Goal: Task Accomplishment & Management: Manage account settings

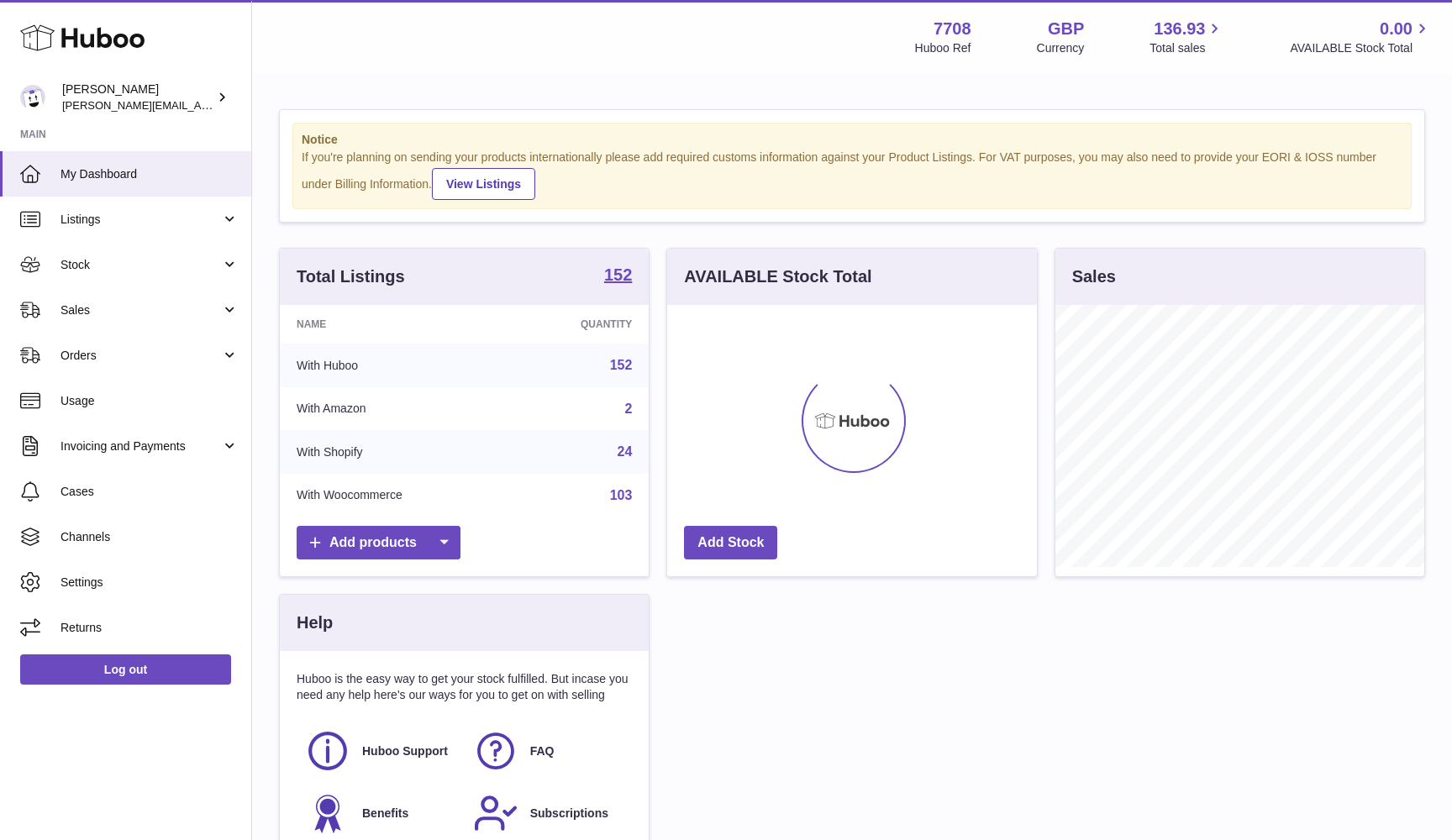
scroll to position [262, 370]
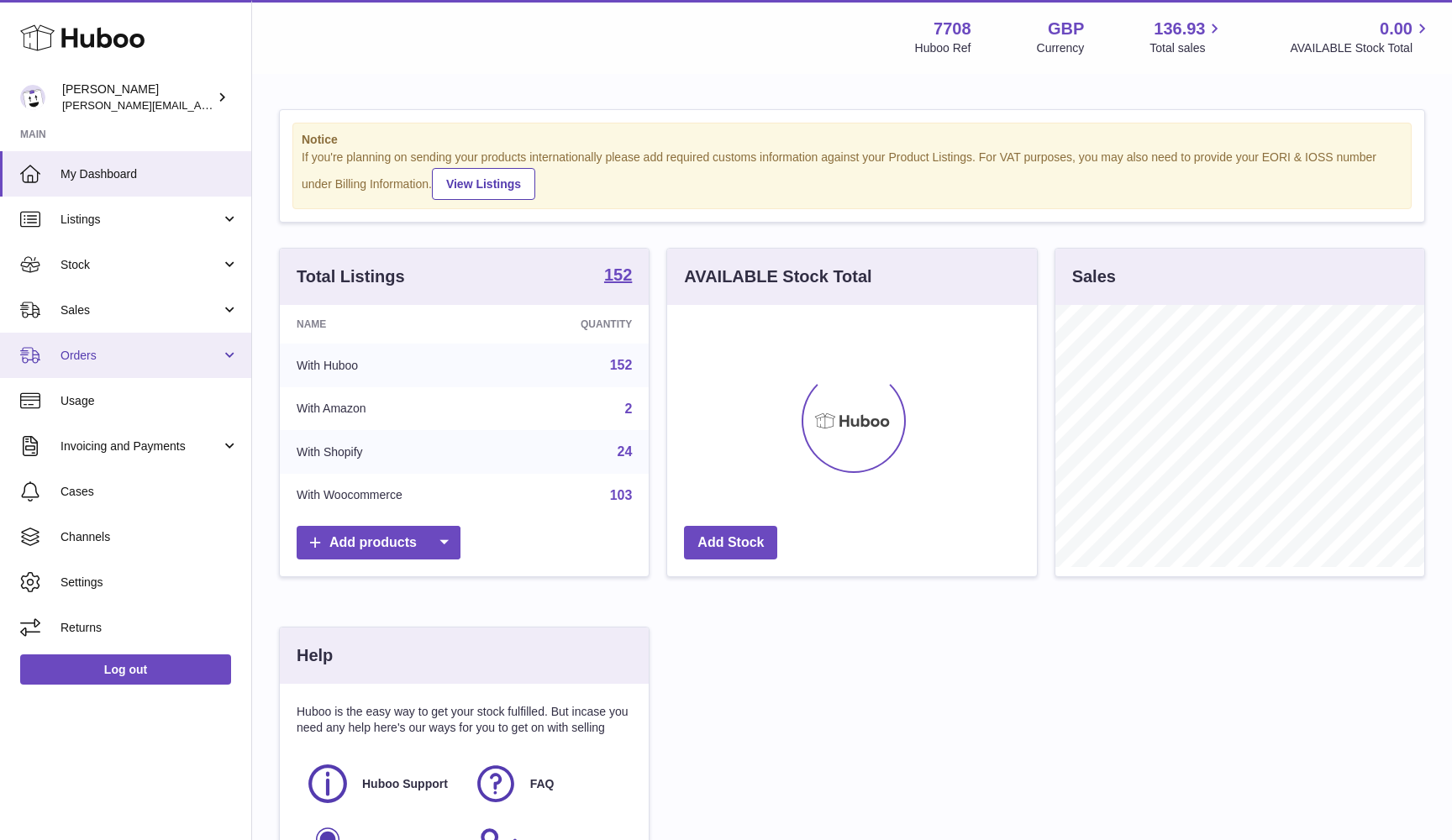
click at [115, 341] on link "Orders" at bounding box center [125, 355] width 251 height 45
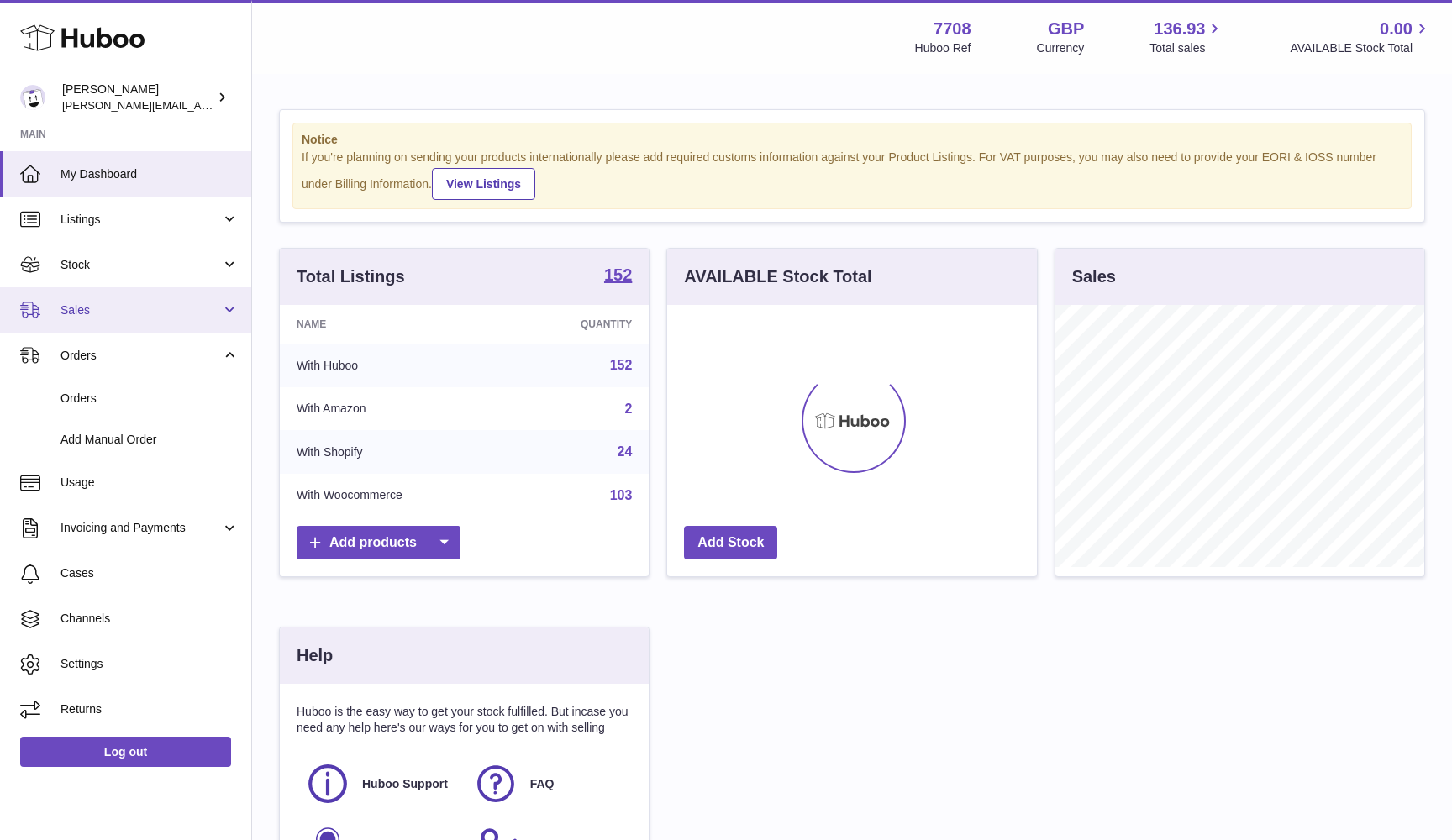
click at [119, 298] on link "Sales" at bounding box center [125, 310] width 251 height 45
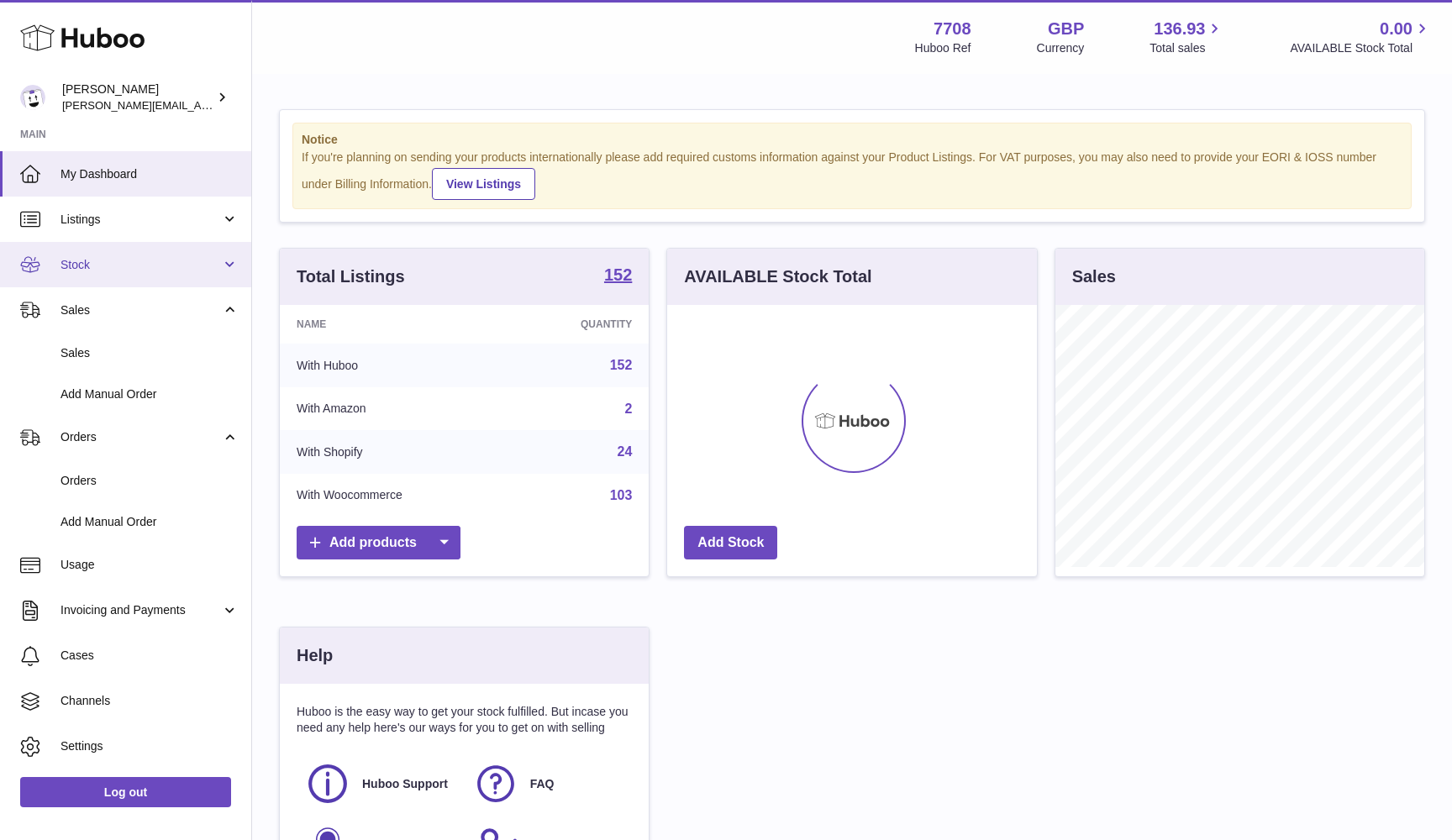
click at [105, 272] on link "Stock" at bounding box center [125, 265] width 251 height 45
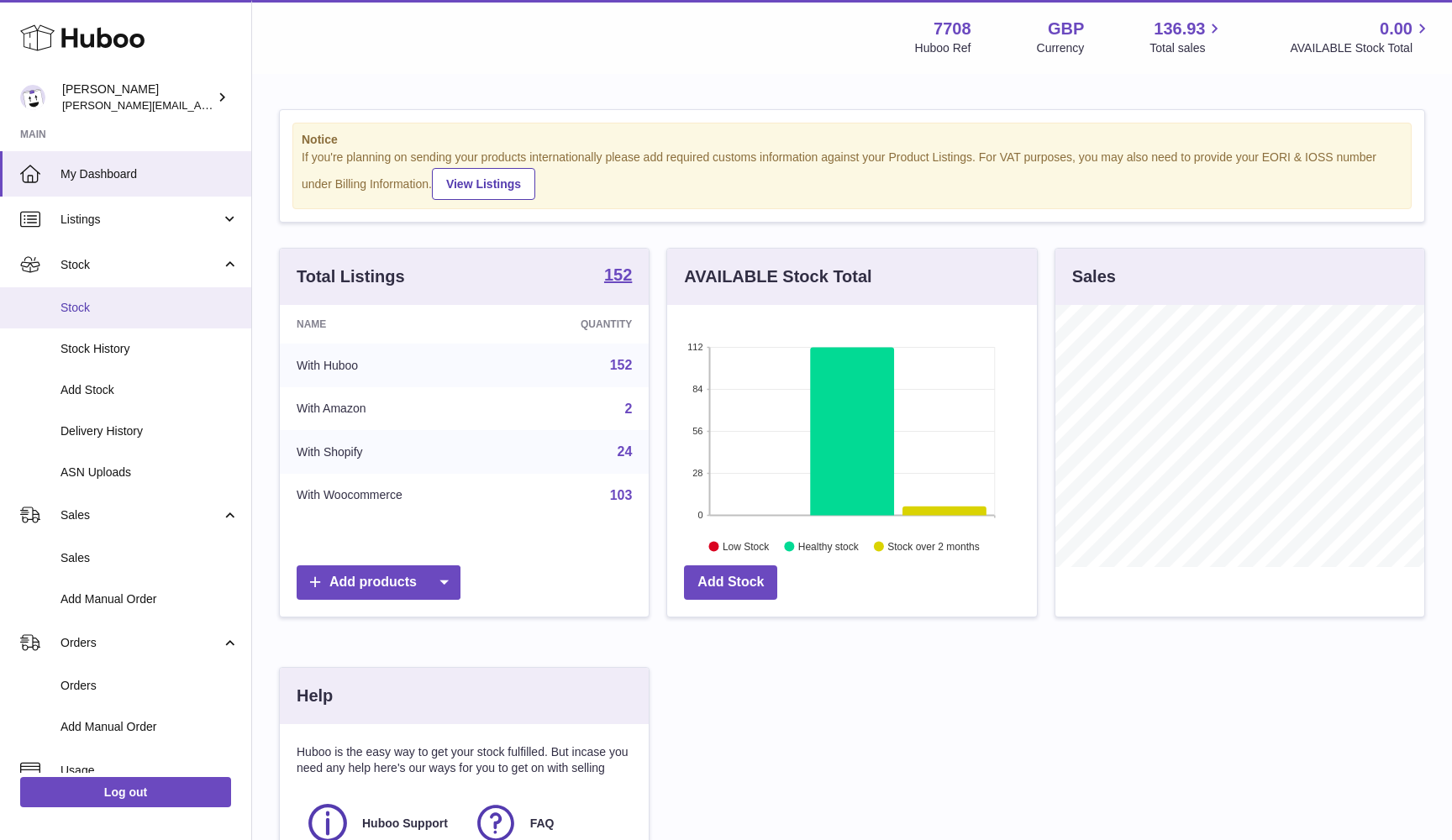
click at [98, 305] on span "Stock" at bounding box center [150, 308] width 178 height 16
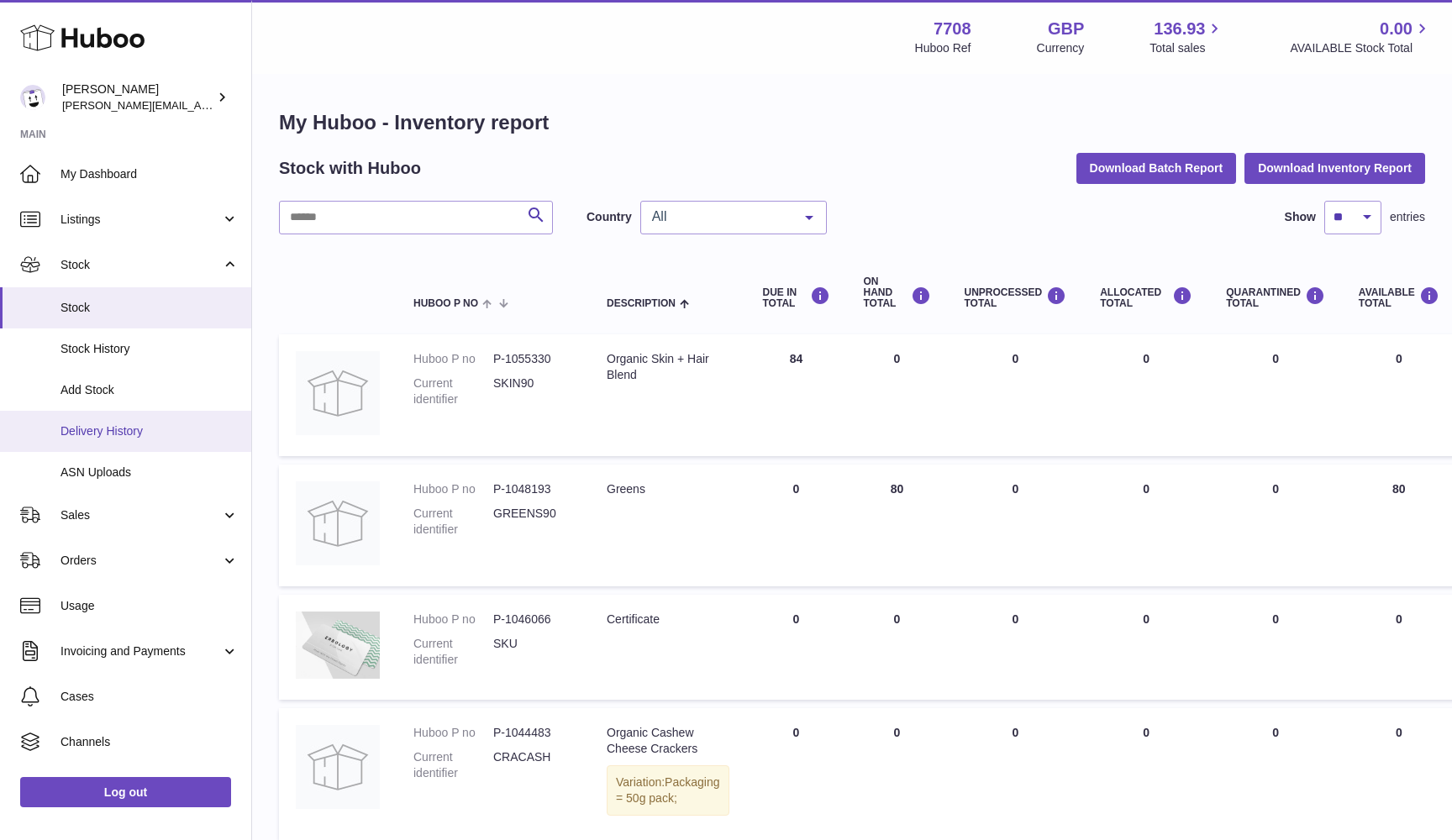
click at [97, 425] on span "Delivery History" at bounding box center [150, 431] width 178 height 16
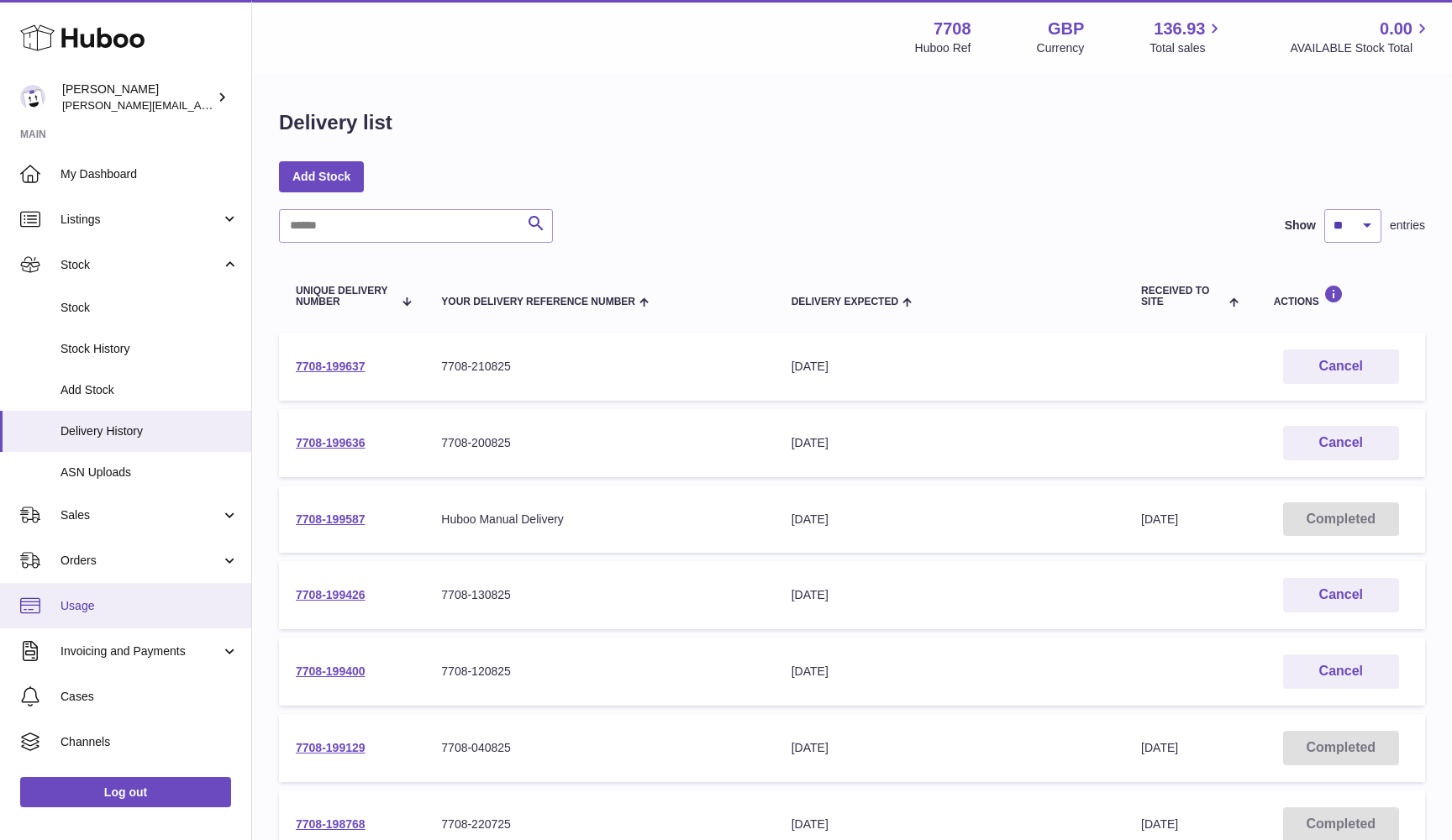
click at [163, 613] on link "Usage" at bounding box center [125, 606] width 251 height 45
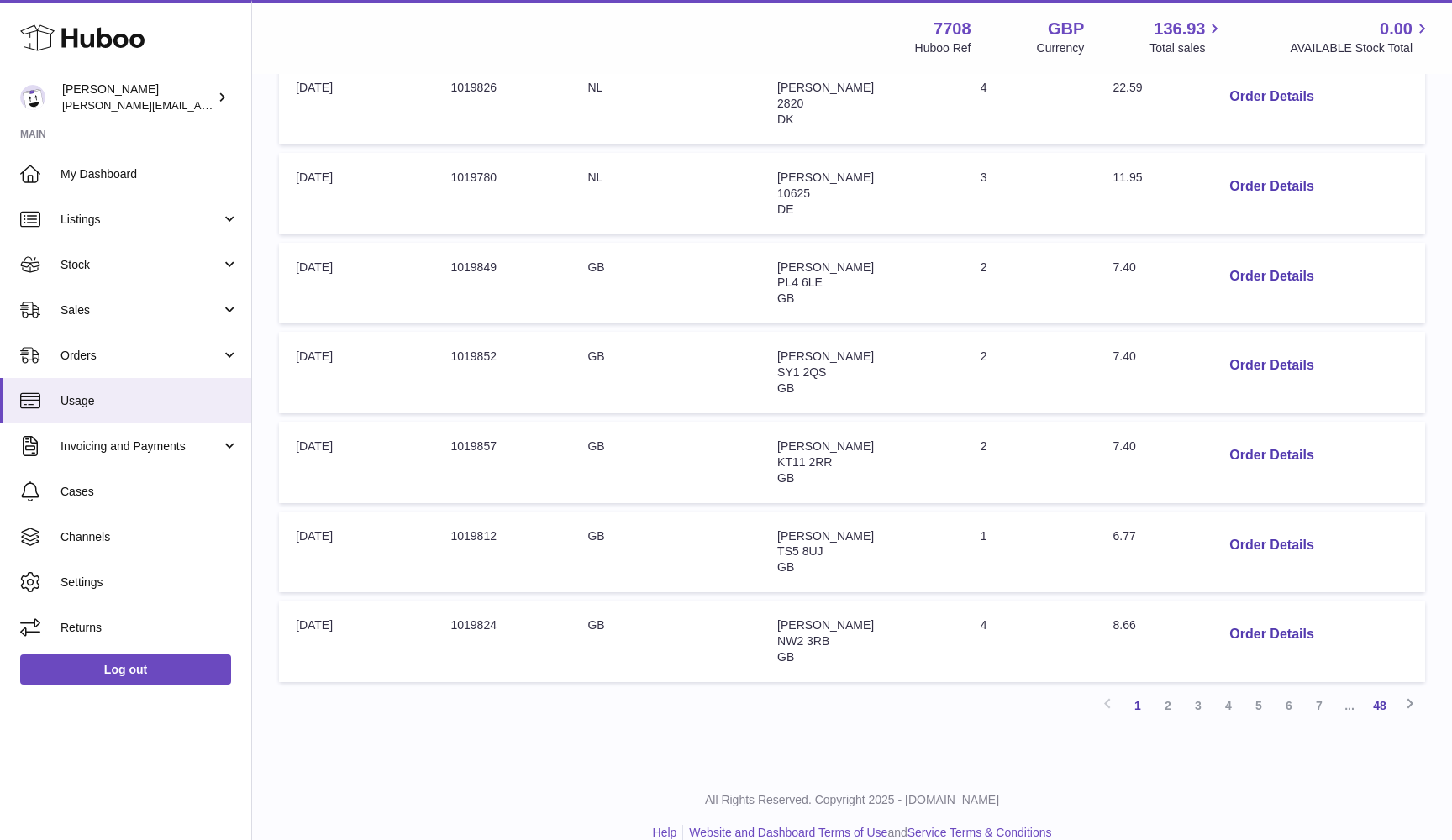
click at [1383, 690] on link "48" at bounding box center [1379, 705] width 30 height 30
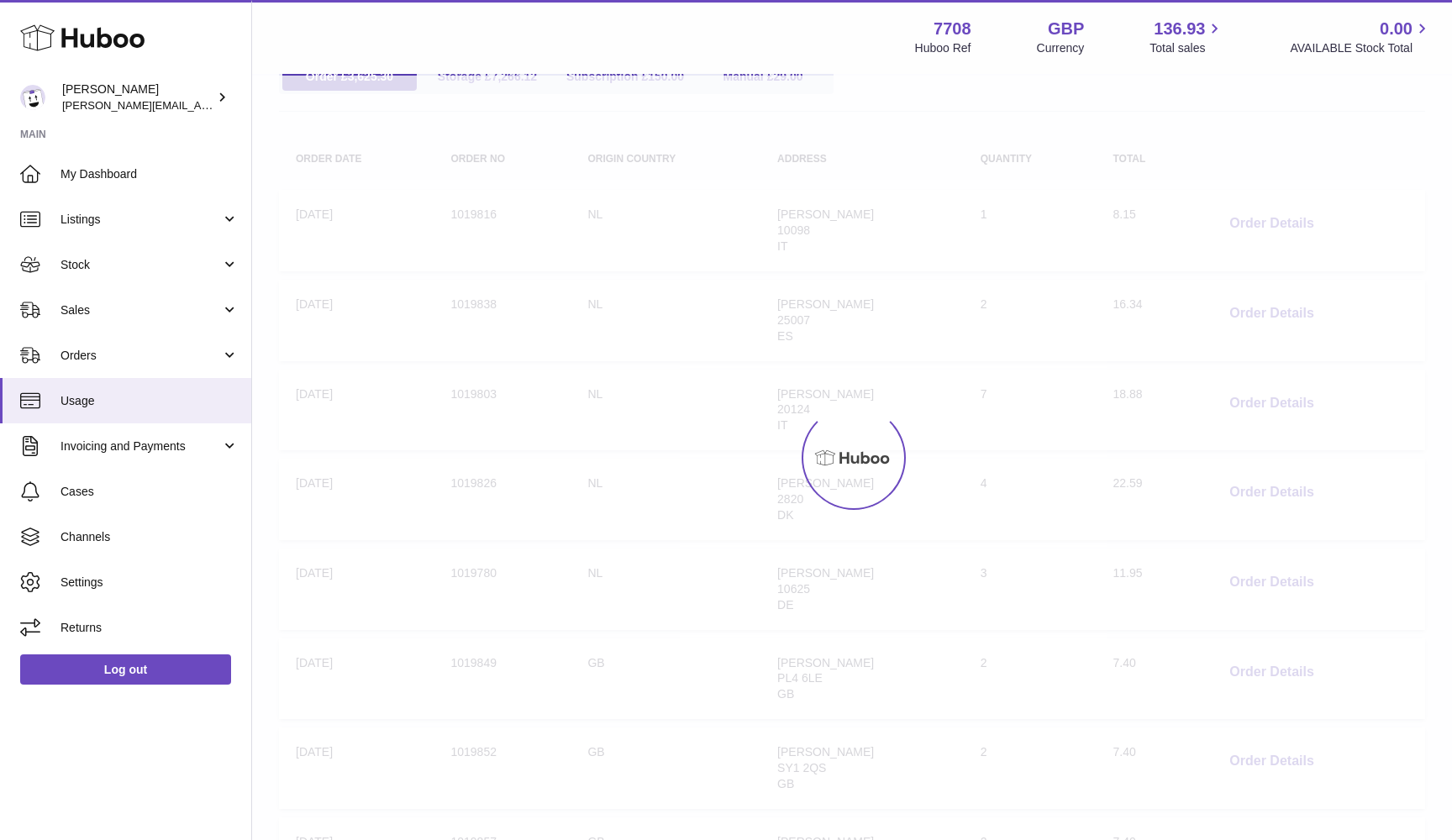
scroll to position [75, 0]
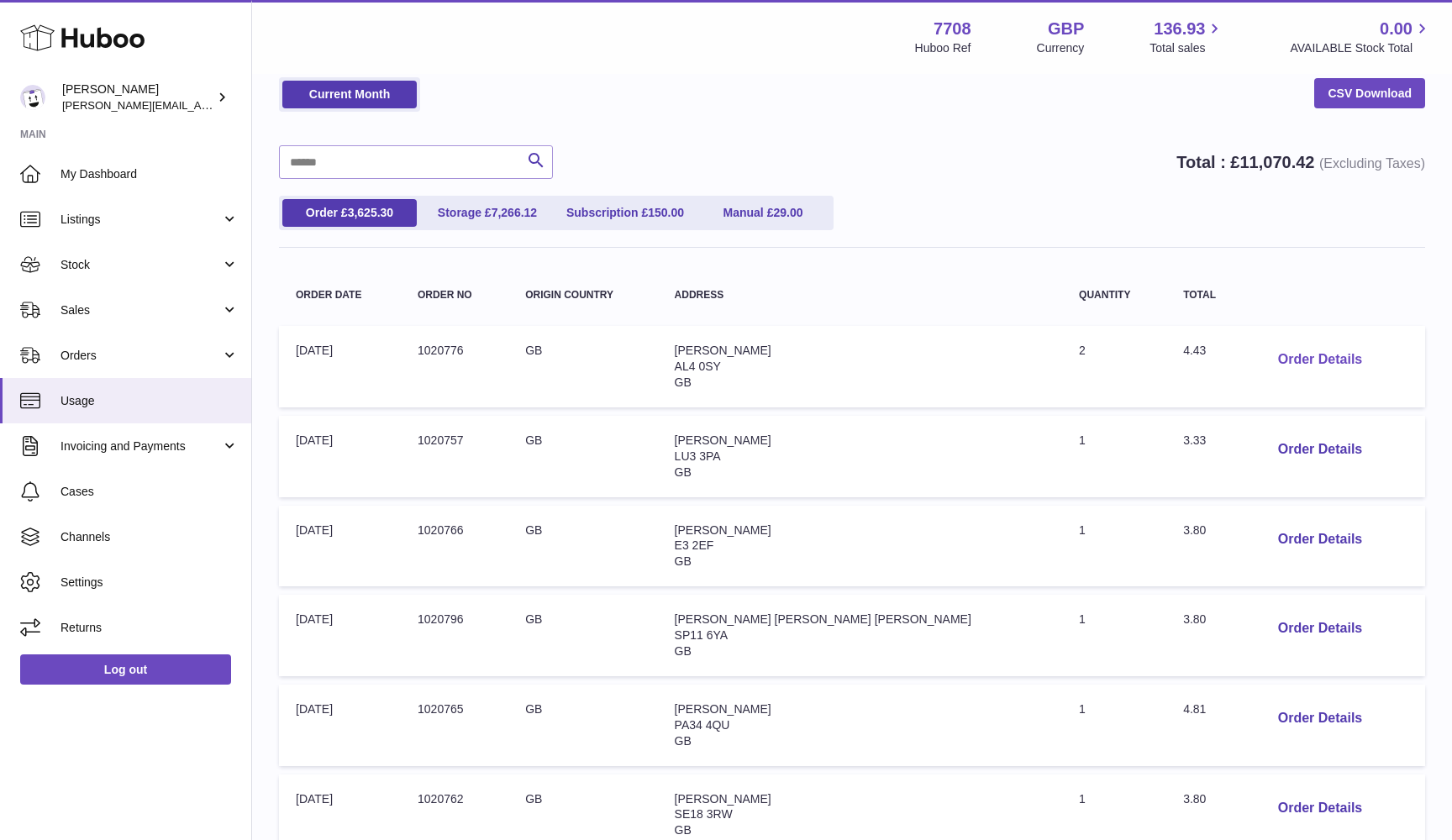
click at [1277, 356] on button "Order Details" at bounding box center [1320, 360] width 111 height 34
click at [1277, 356] on div "× Order Details - 1020776 Description: Huboo 48 Tracked Small packet to 1kg Tot…" at bounding box center [726, 420] width 1452 height 840
click at [1265, 449] on button "Order Details" at bounding box center [1320, 449] width 111 height 34
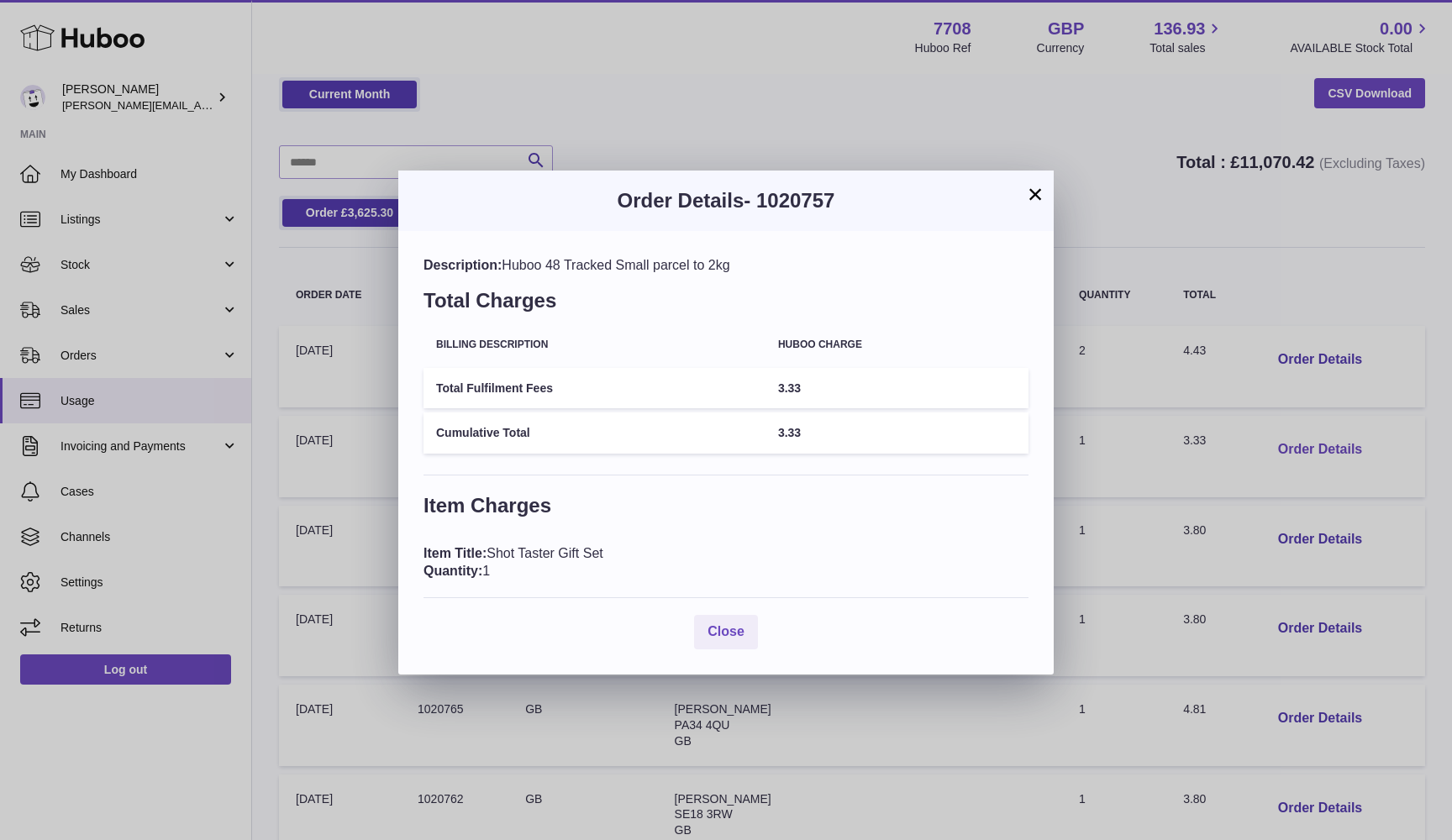
click at [1254, 449] on div "× Order Details - 1020757 Description: Huboo 48 Tracked Small parcel to 2kg Tot…" at bounding box center [726, 420] width 1452 height 840
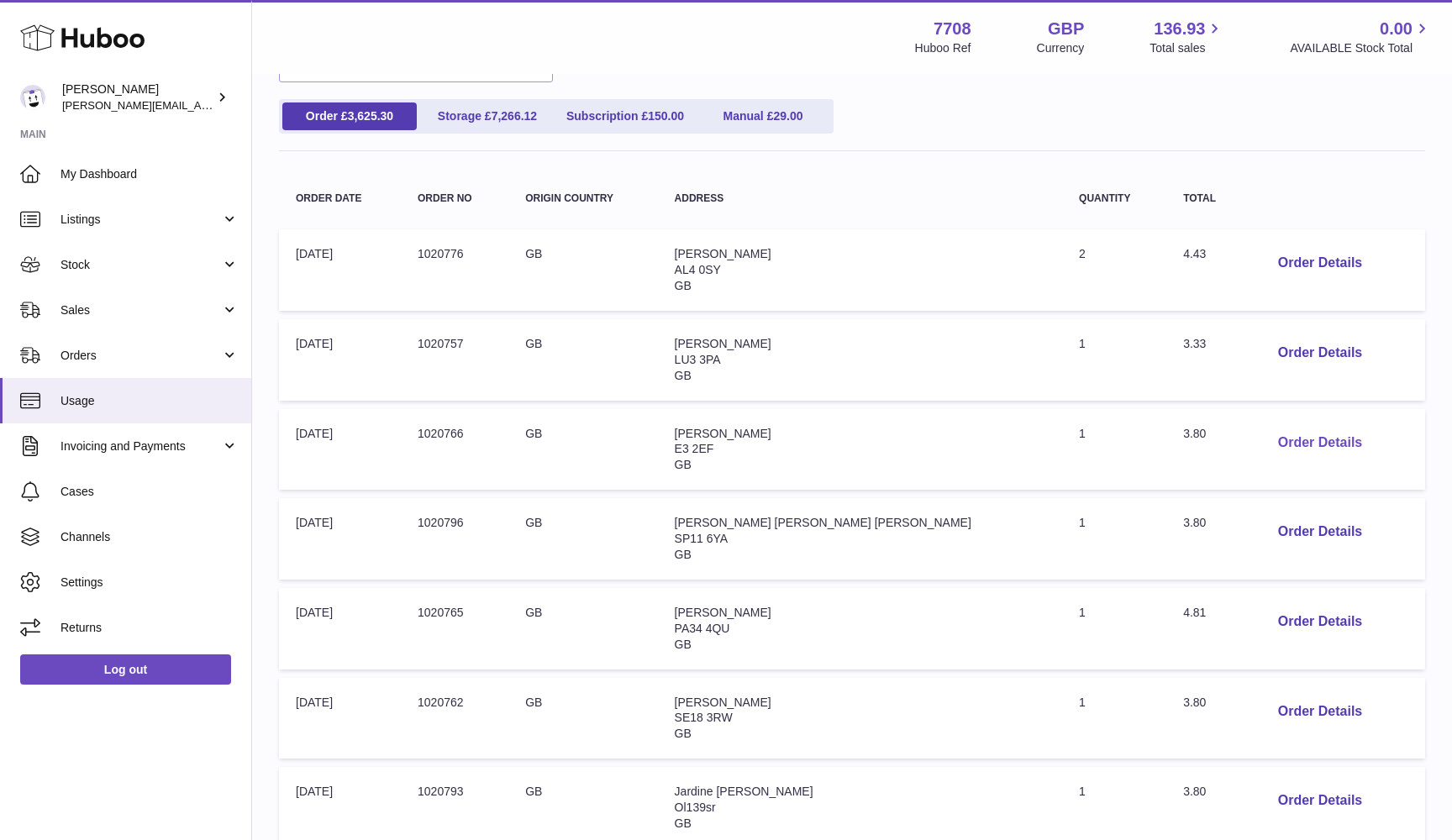
scroll to position [189, 0]
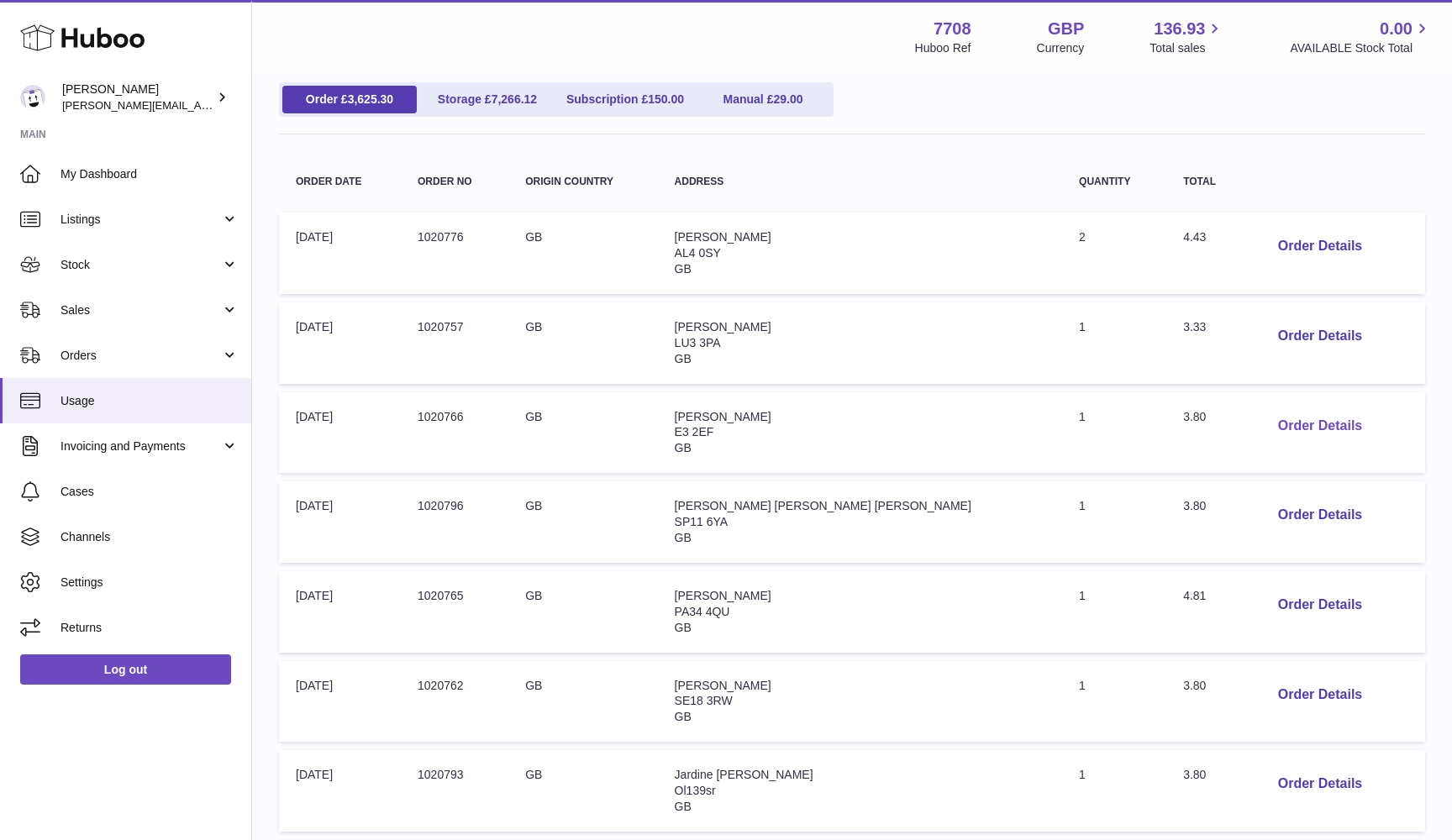
click at [1265, 420] on button "Order Details" at bounding box center [1320, 425] width 111 height 34
click at [1265, 420] on div at bounding box center [726, 420] width 1452 height 840
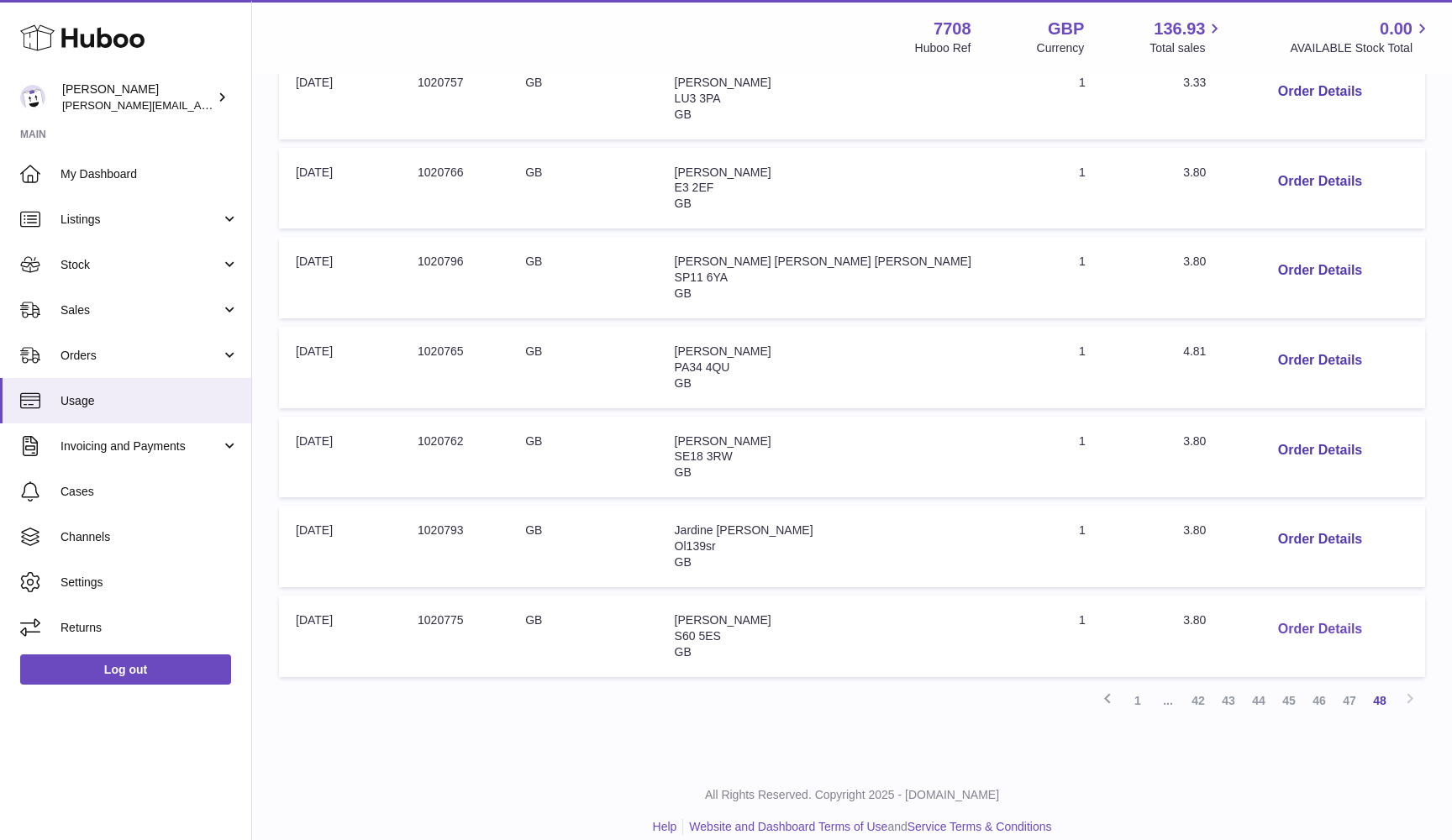
scroll to position [432, 0]
click at [1322, 614] on button "Order Details" at bounding box center [1320, 630] width 111 height 34
click at [1315, 536] on div at bounding box center [726, 420] width 1452 height 840
click at [1301, 525] on button "Order Details" at bounding box center [1320, 540] width 111 height 34
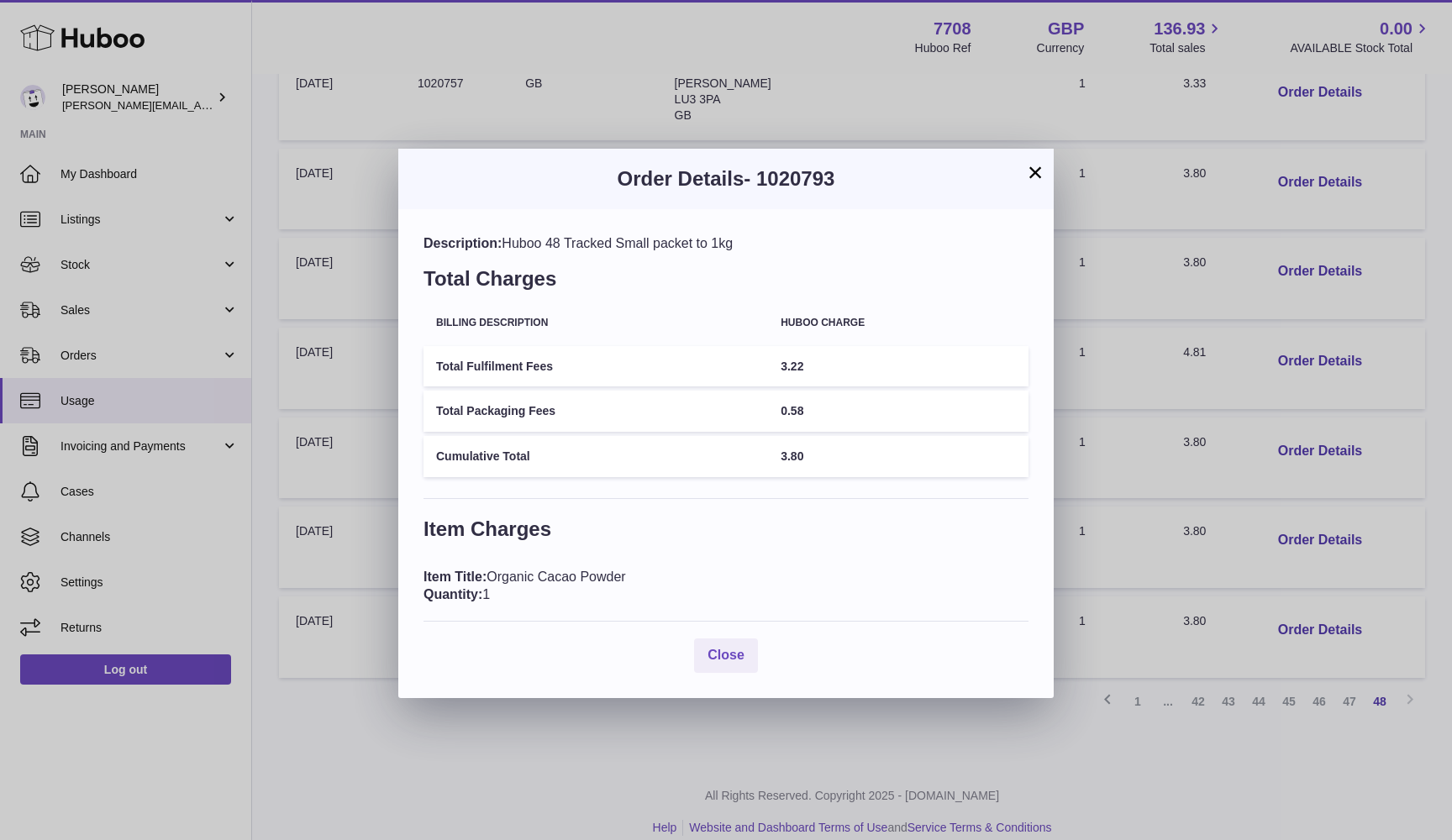
click at [1036, 175] on button "×" at bounding box center [1034, 172] width 21 height 21
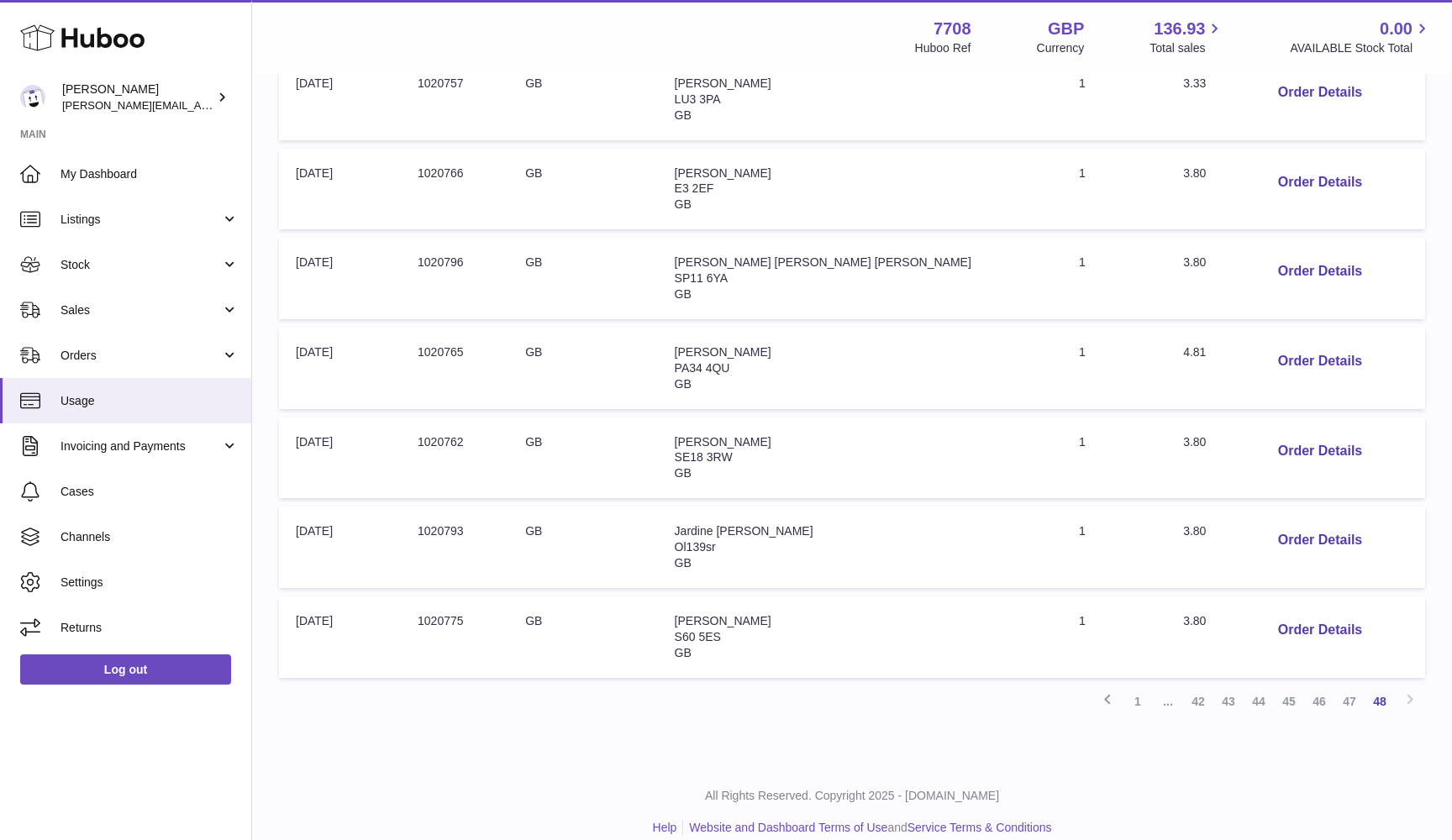
drag, startPoint x: 1264, startPoint y: 438, endPoint x: 1282, endPoint y: 412, distance: 31.6
click at [1282, 418] on td "Order Details" at bounding box center [1336, 458] width 177 height 81
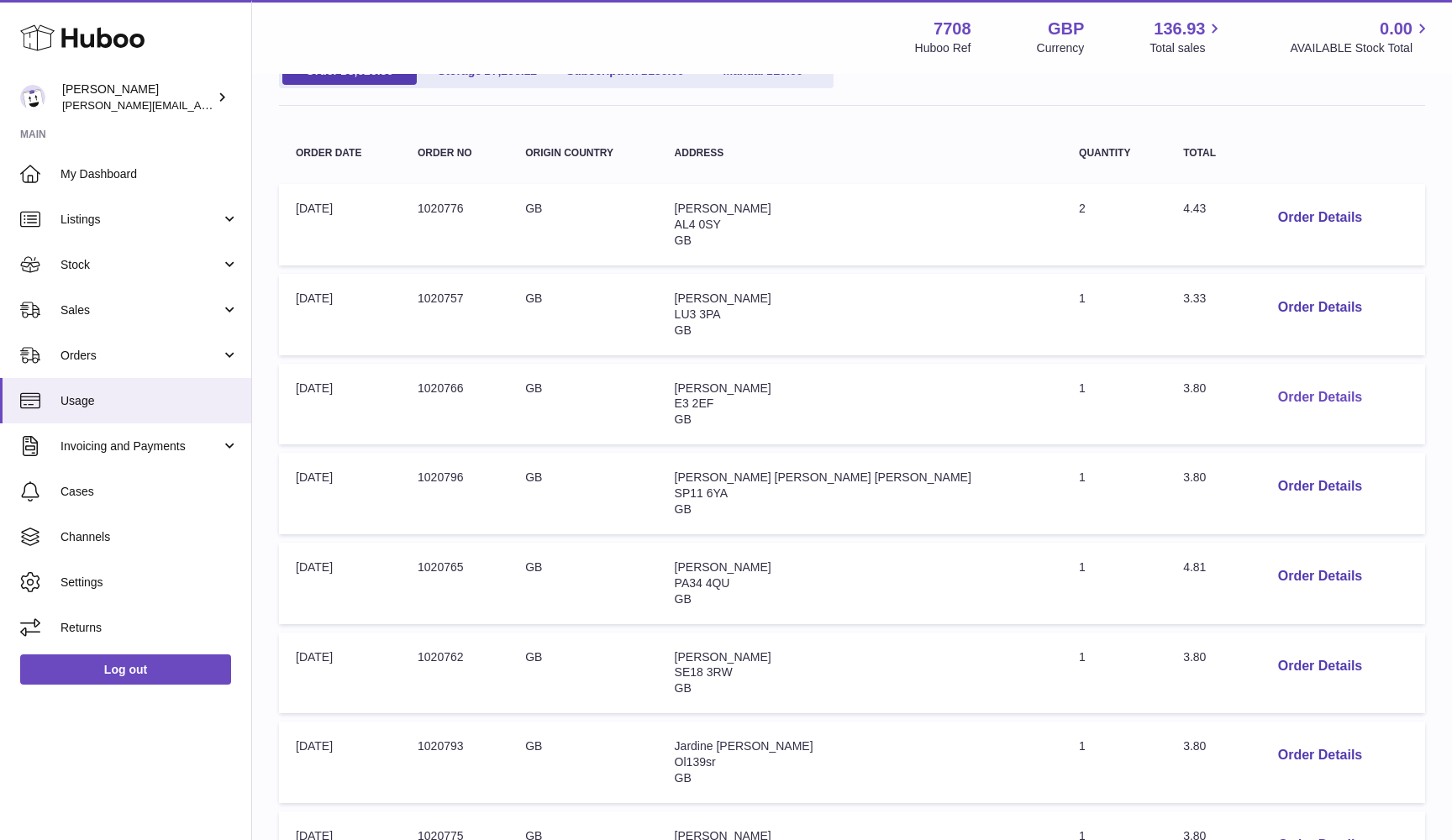
scroll to position [188, 0]
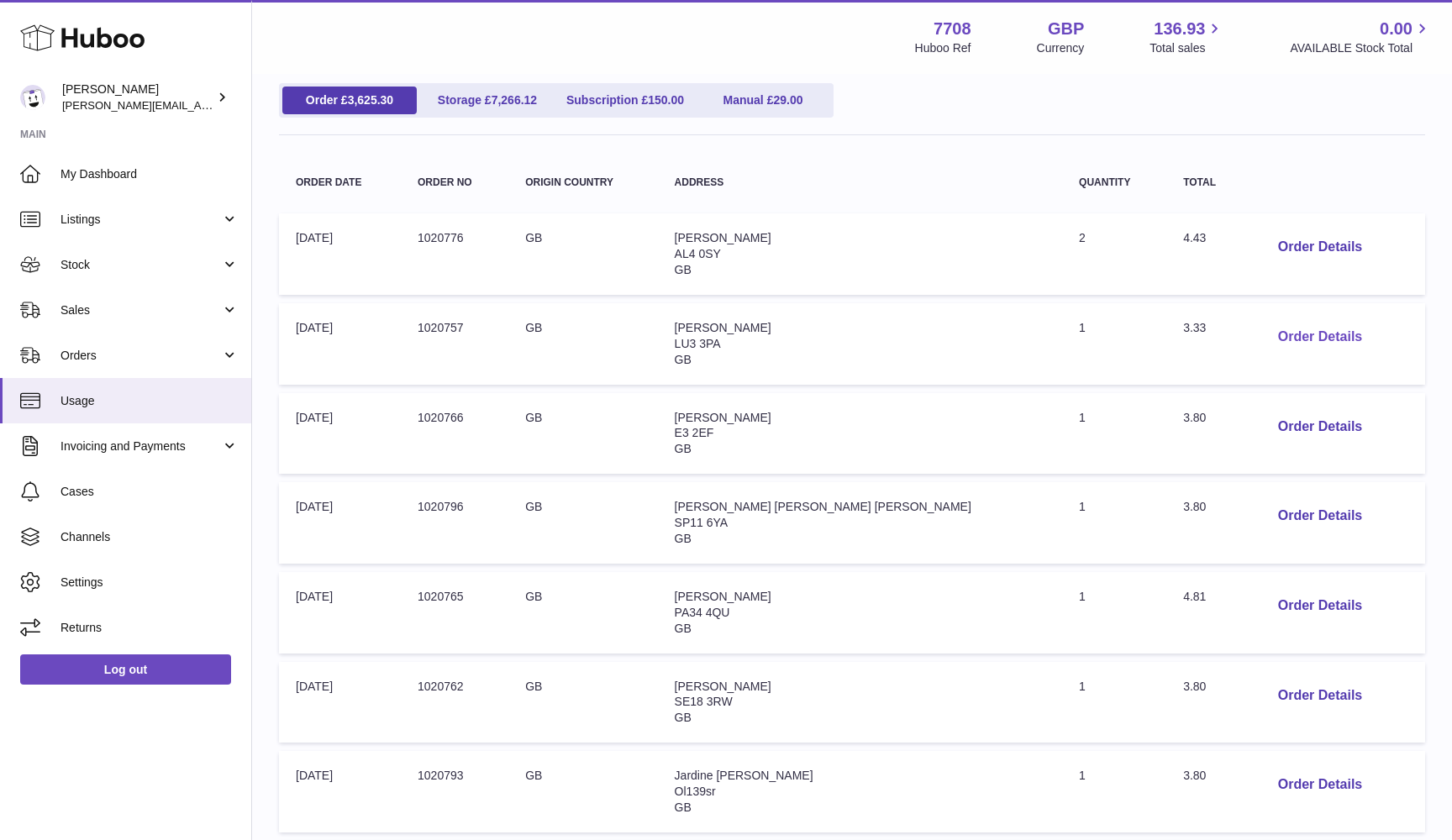
click at [1272, 338] on button "Order Details" at bounding box center [1320, 337] width 111 height 34
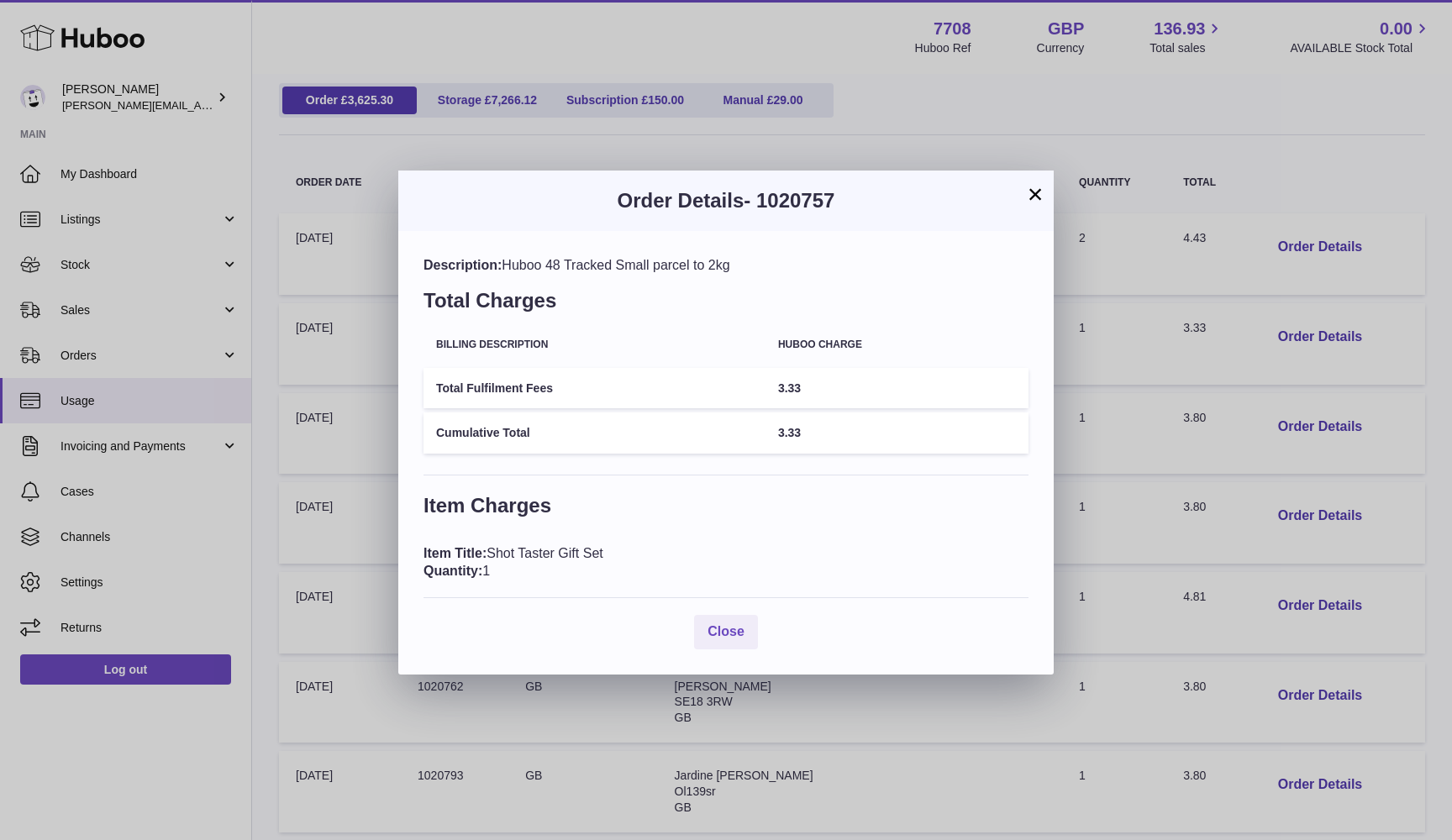
click at [1236, 406] on div "× Order Details - 1020757 Description: Huboo 48 Tracked Small parcel to 2kg Tot…" at bounding box center [726, 420] width 1452 height 840
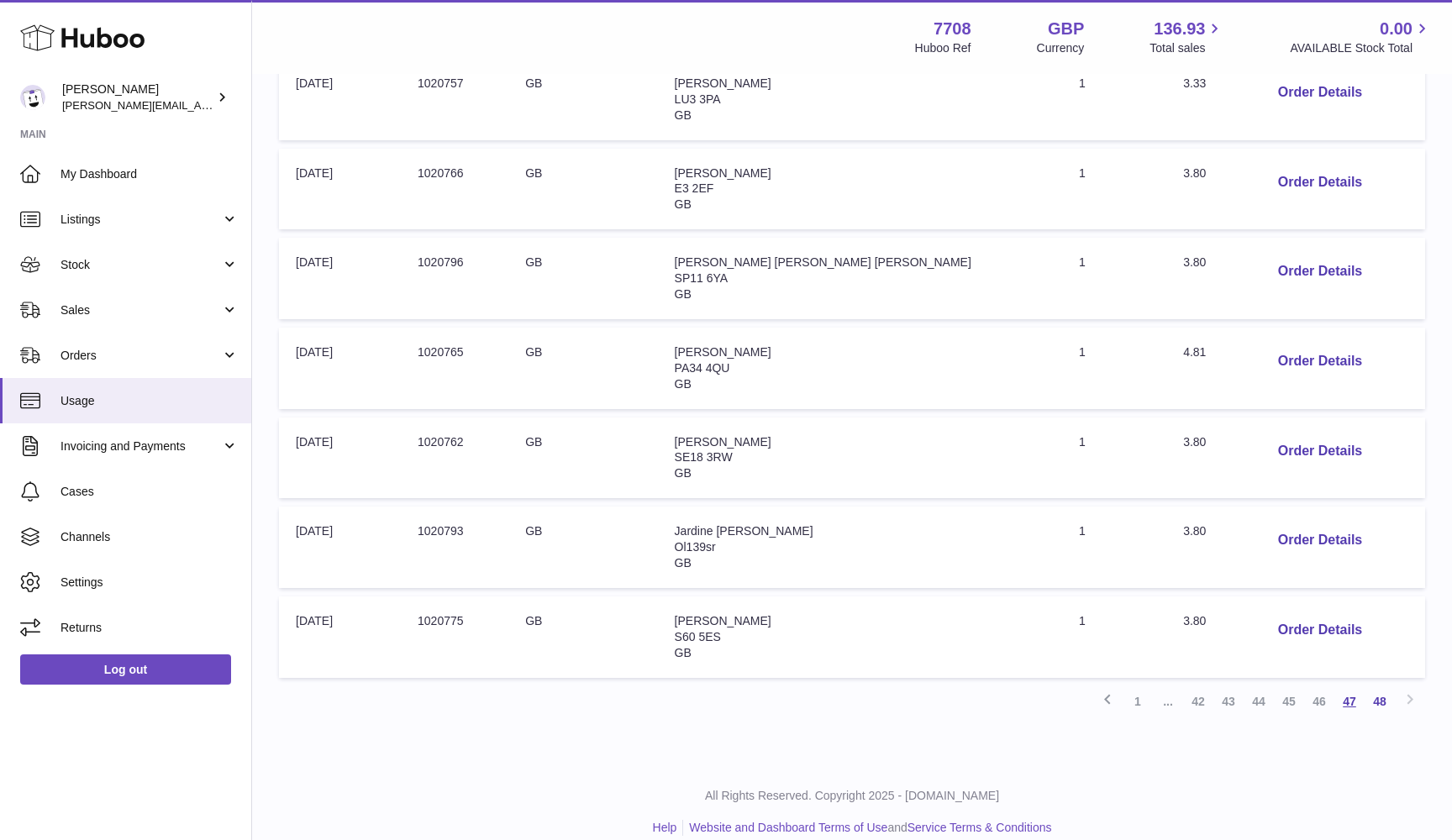
click at [1348, 686] on link "47" at bounding box center [1349, 701] width 30 height 30
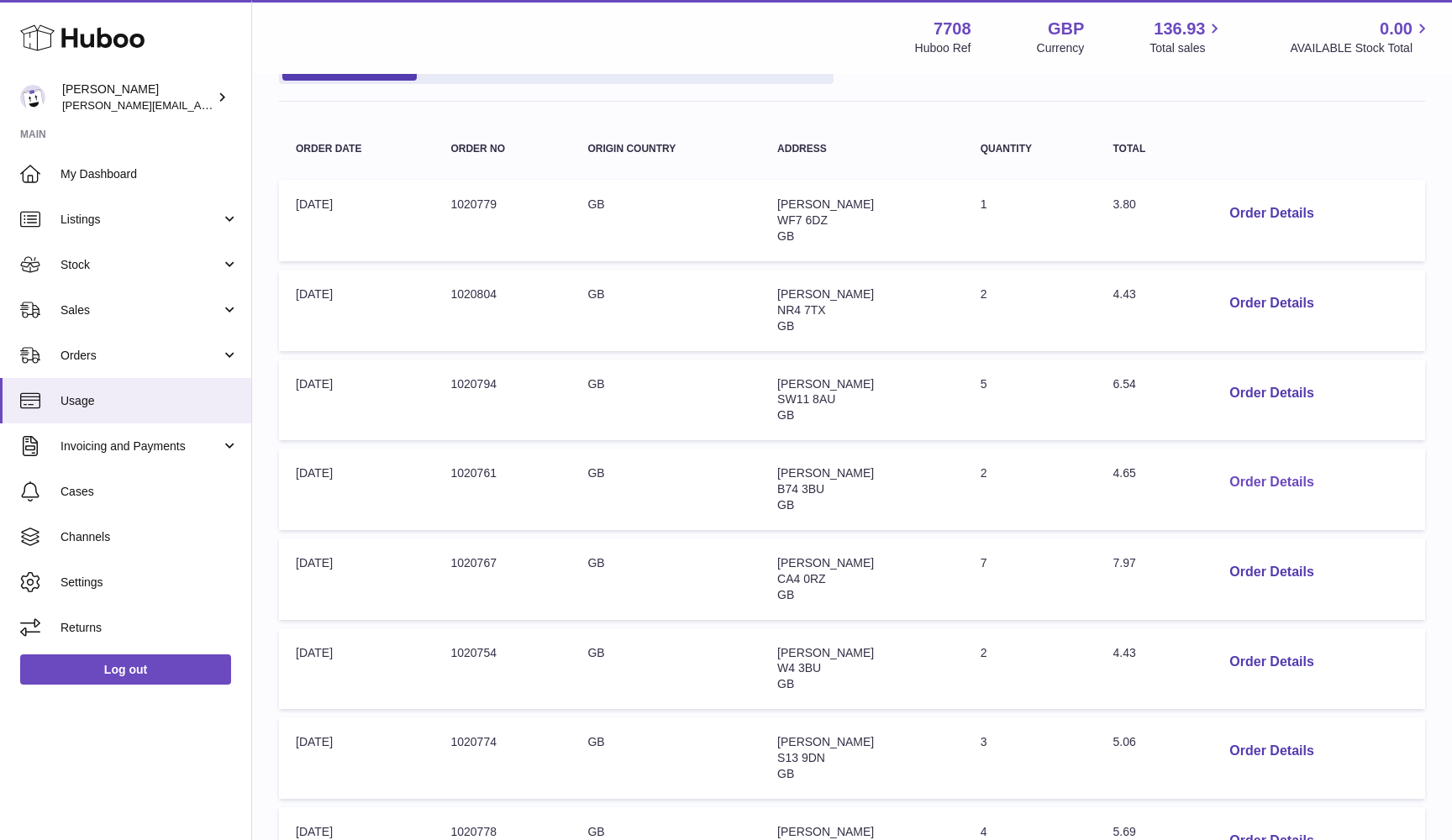
scroll to position [217, 0]
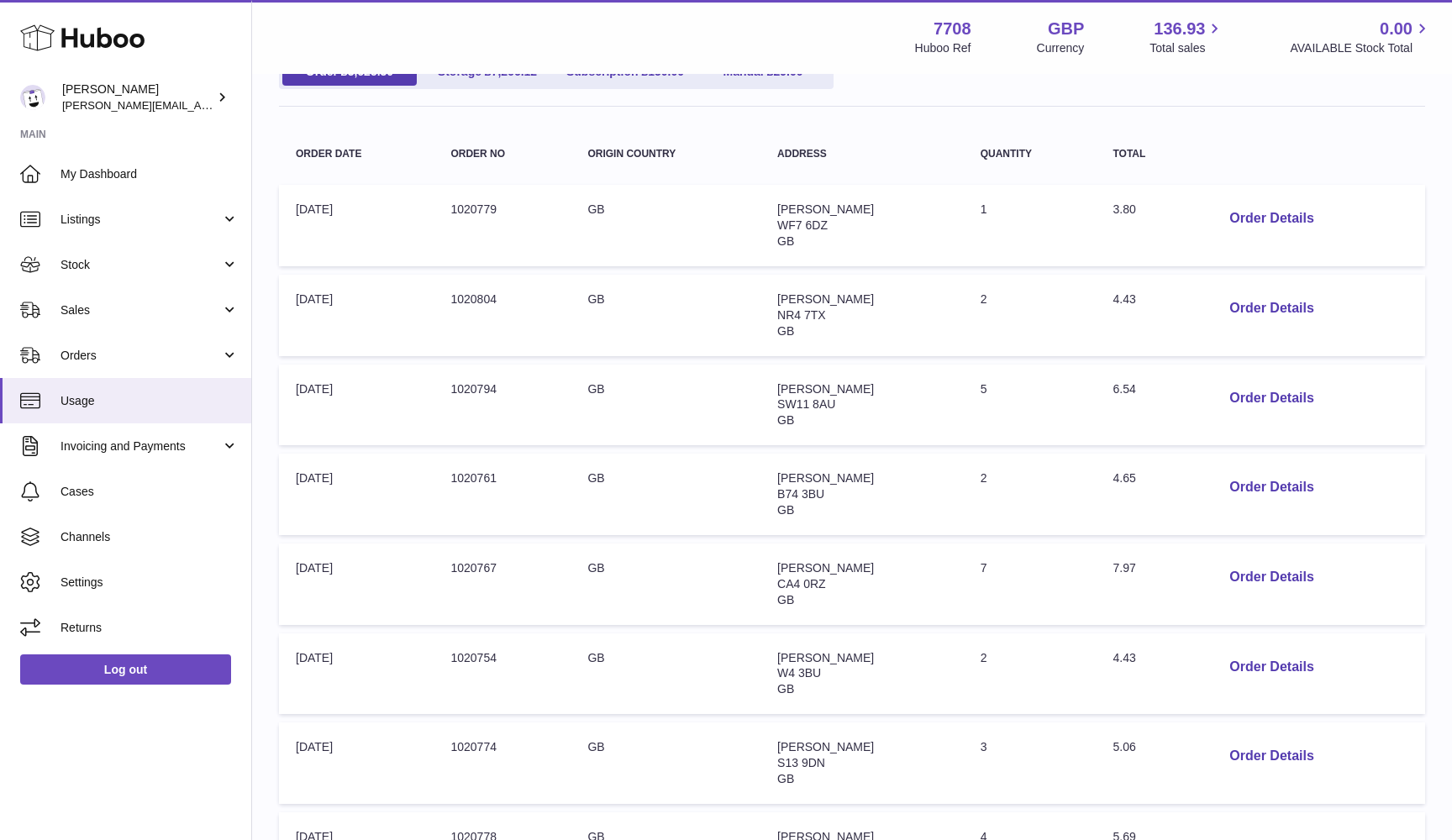
click at [1269, 257] on td "Order Details" at bounding box center [1312, 225] width 226 height 81
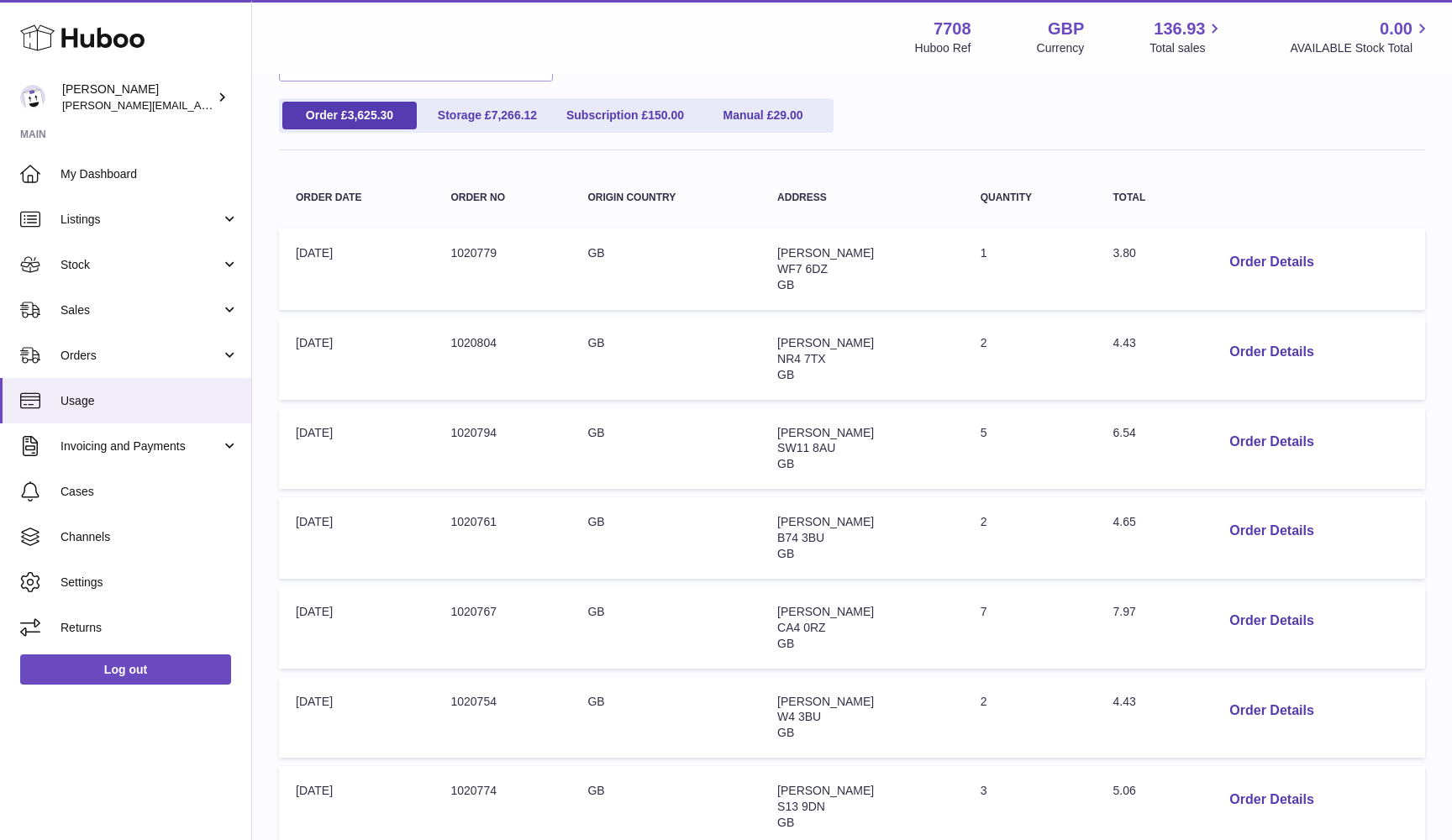
scroll to position [333, 0]
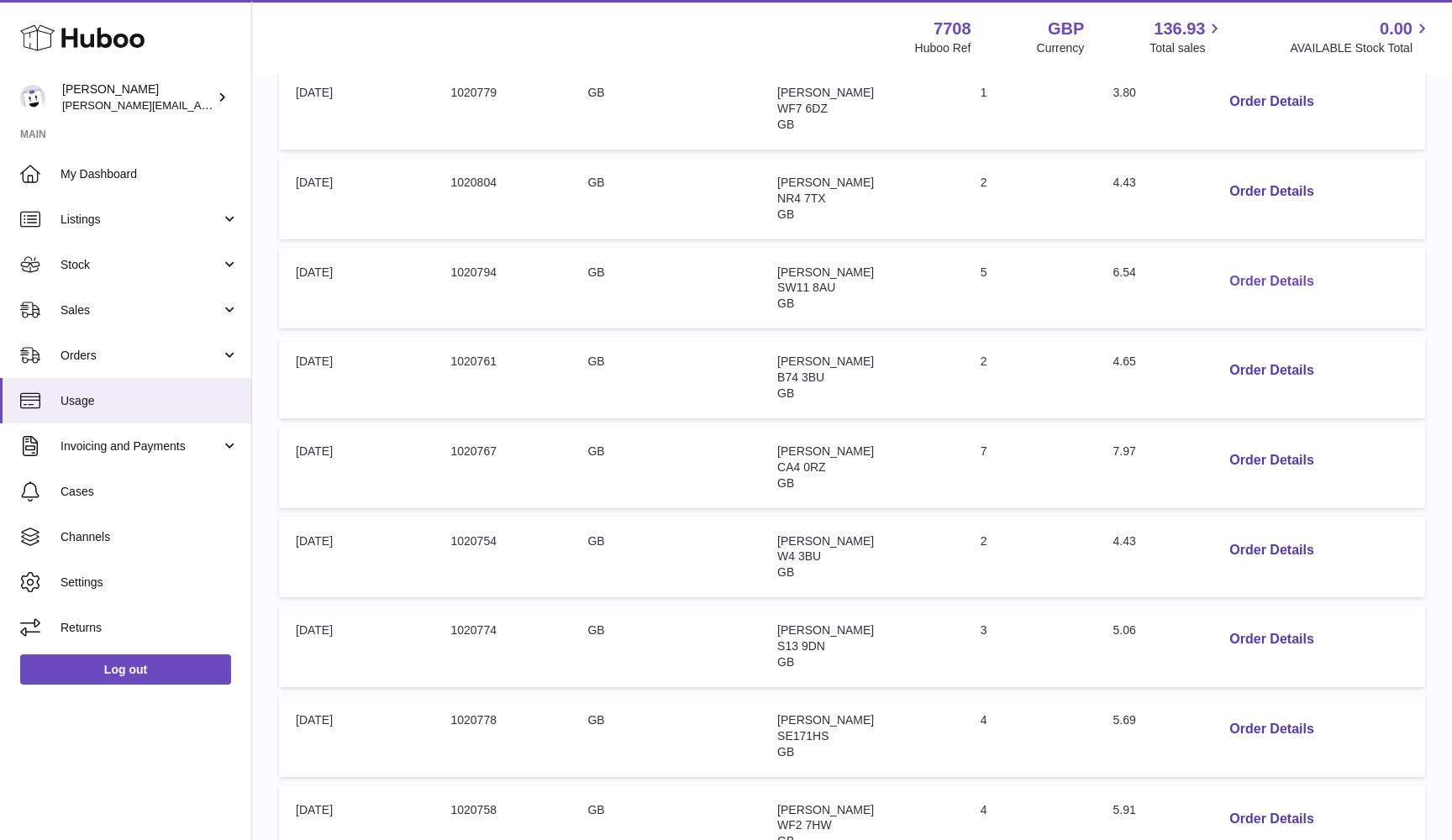
click at [1267, 272] on button "Order Details" at bounding box center [1271, 281] width 111 height 34
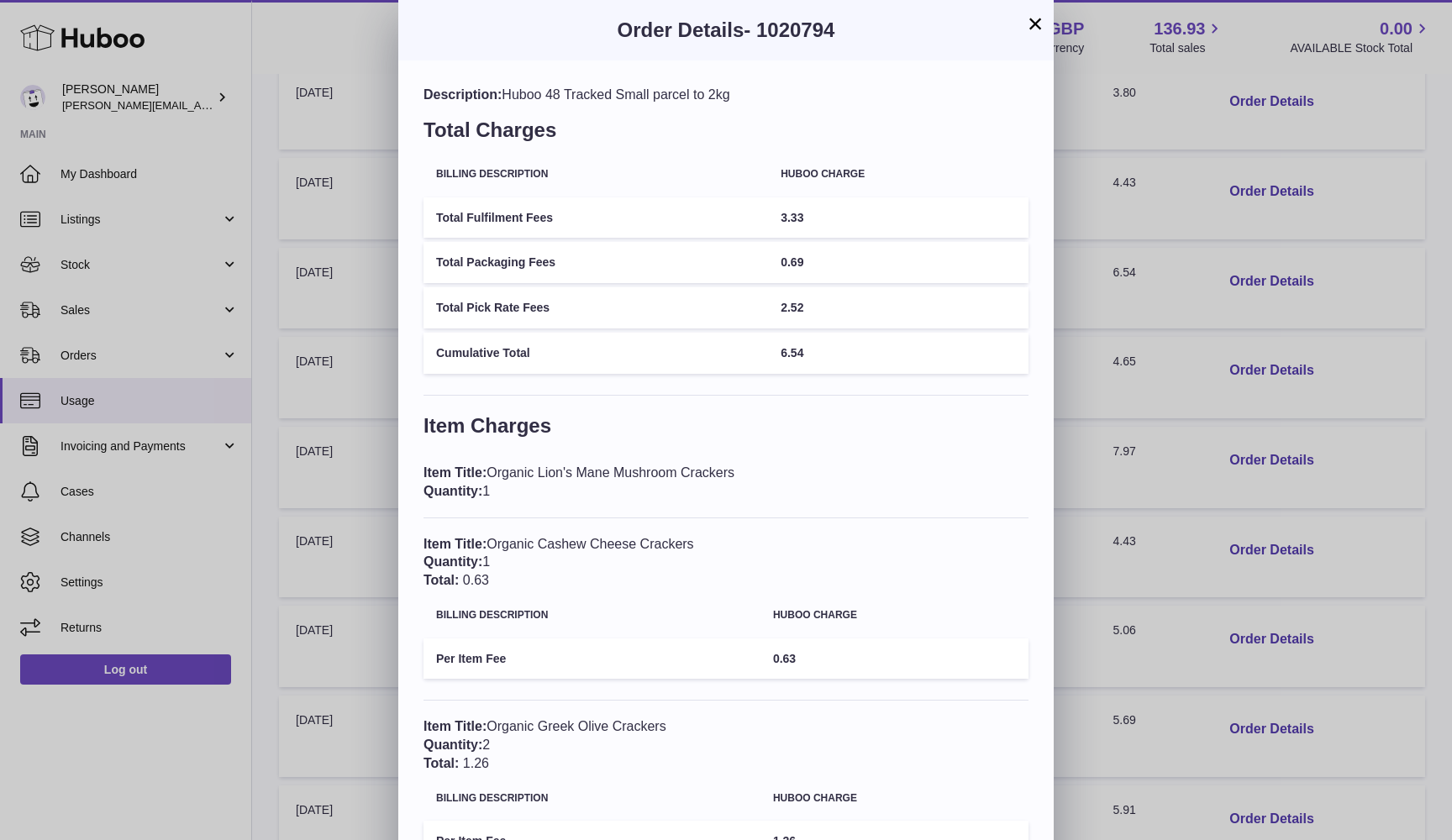
click at [1315, 273] on div "× Order Details - 1020794 Description: Huboo 48 Tracked Small parcel to 2kg Tot…" at bounding box center [726, 571] width 1452 height 1143
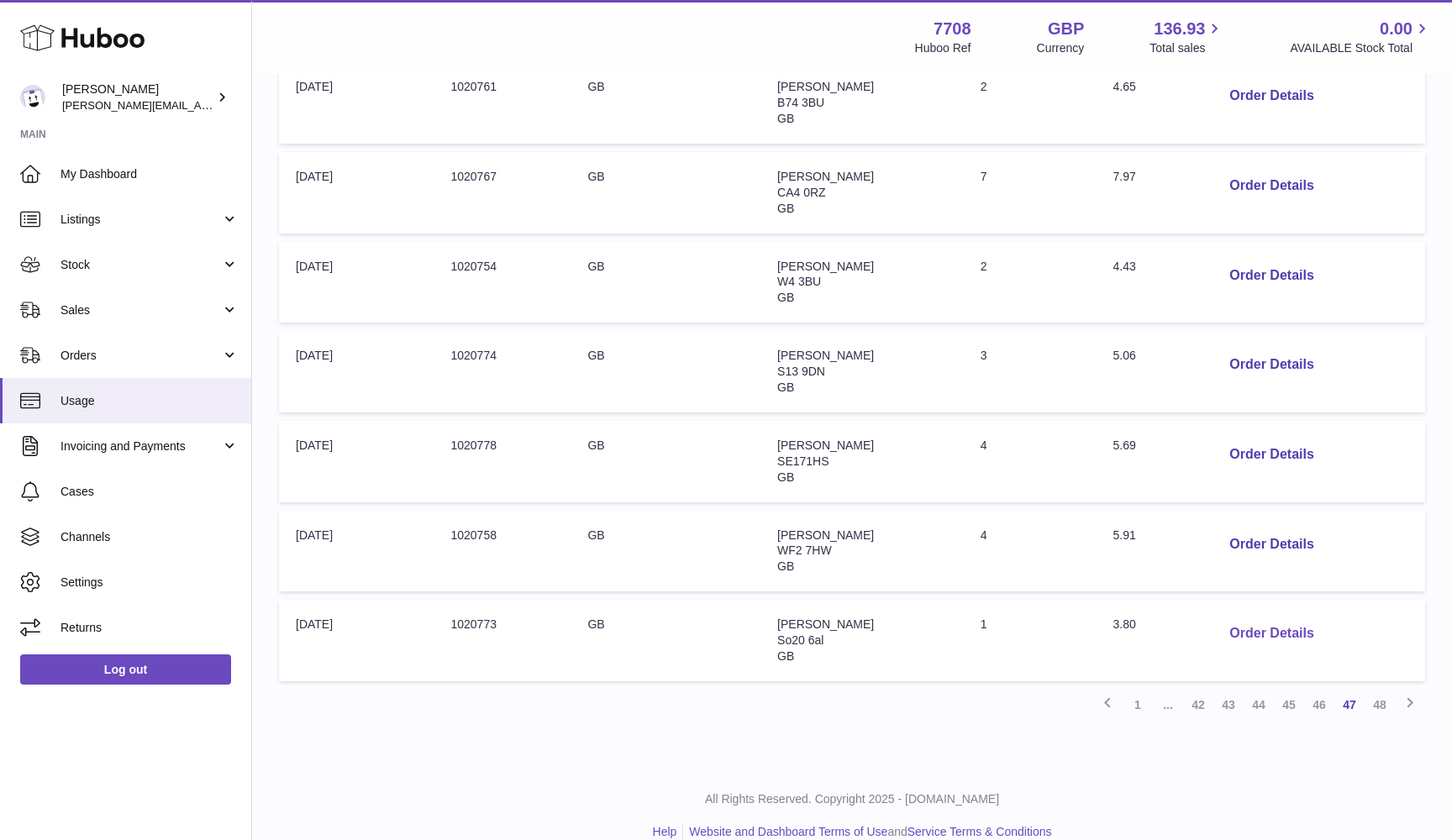
scroll to position [608, 0]
click at [1259, 618] on button "Order Details" at bounding box center [1271, 634] width 111 height 34
click at [1259, 614] on div at bounding box center [726, 420] width 1452 height 840
click at [1324, 690] on link "46" at bounding box center [1319, 705] width 30 height 30
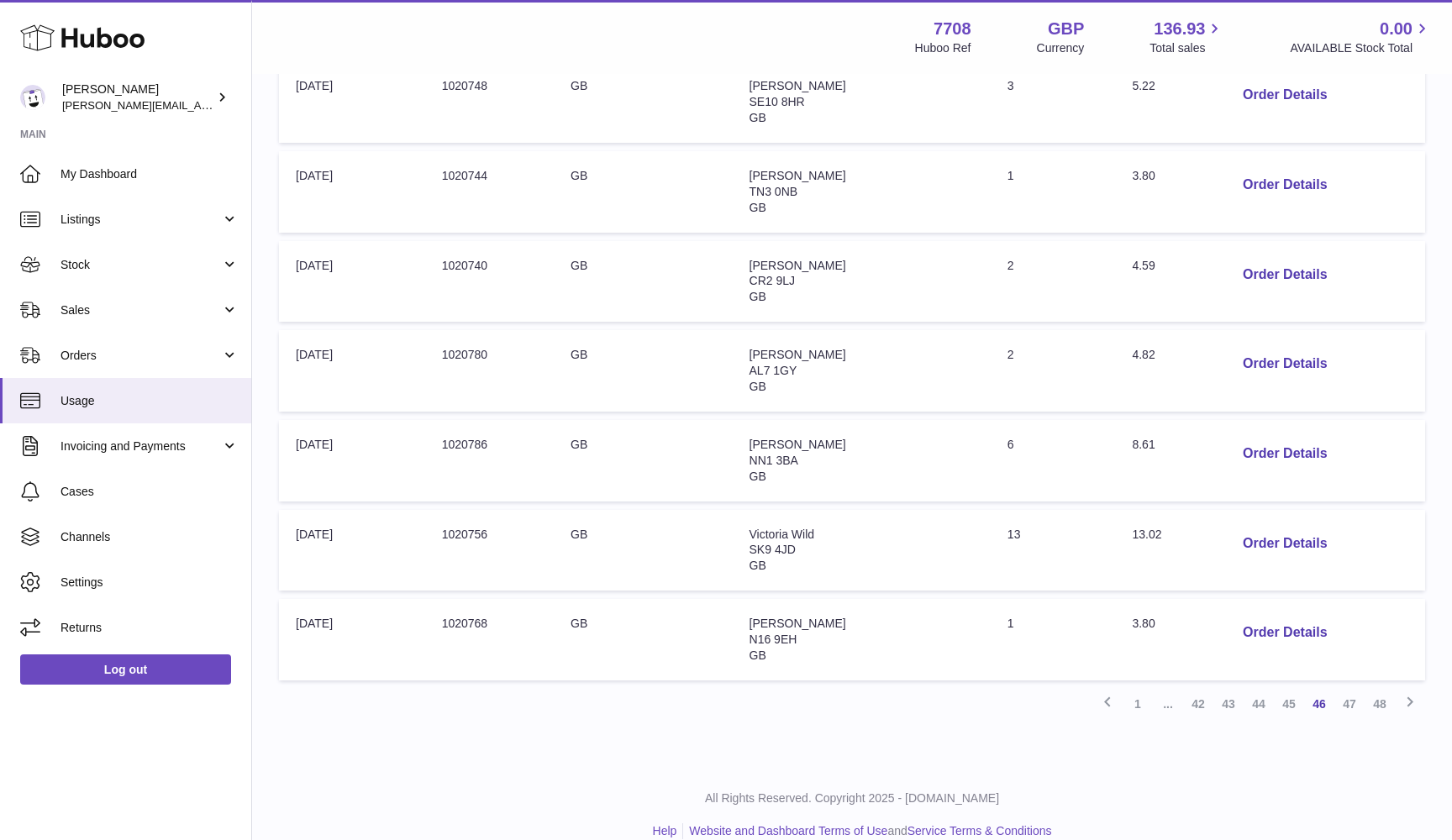
scroll to position [608, 0]
click at [1276, 618] on button "Order Details" at bounding box center [1284, 634] width 111 height 34
click at [1246, 618] on button "Order Details" at bounding box center [1284, 634] width 111 height 34
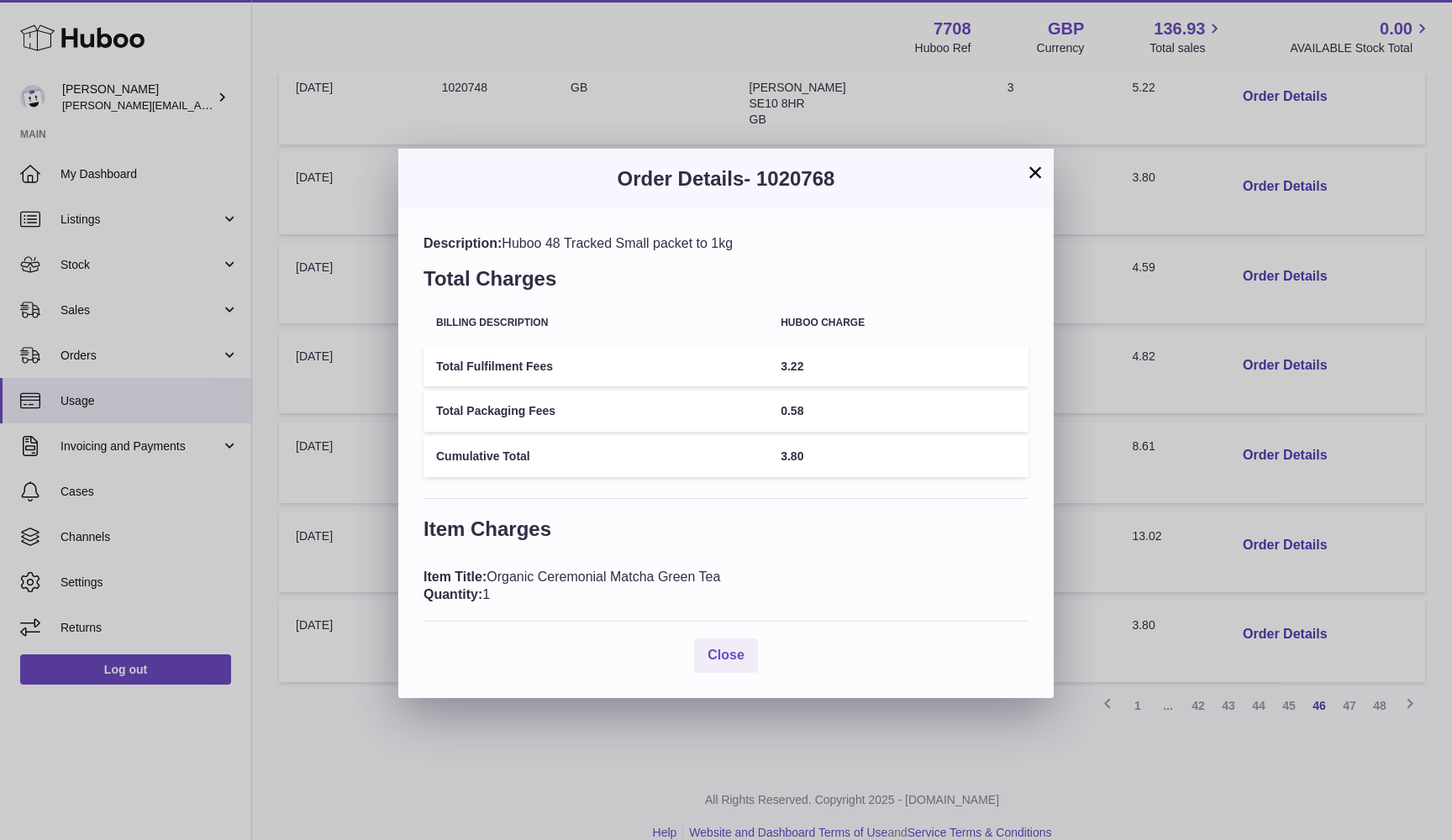
click at [1213, 508] on div "× Order Details - 1020768 Description: Huboo 48 Tracked Small packet to 1kg Tot…" at bounding box center [726, 420] width 1452 height 840
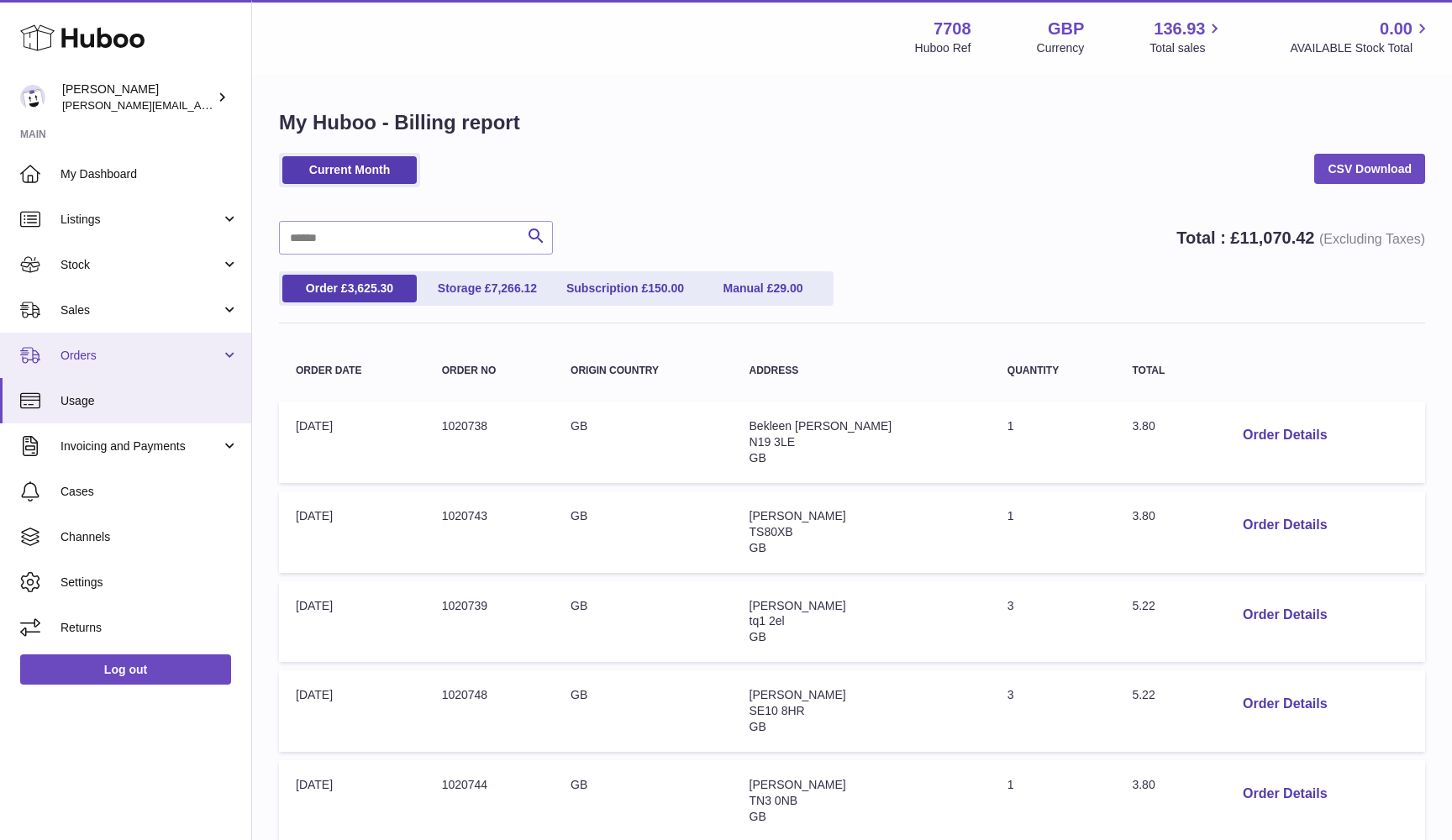
scroll to position [0, 0]
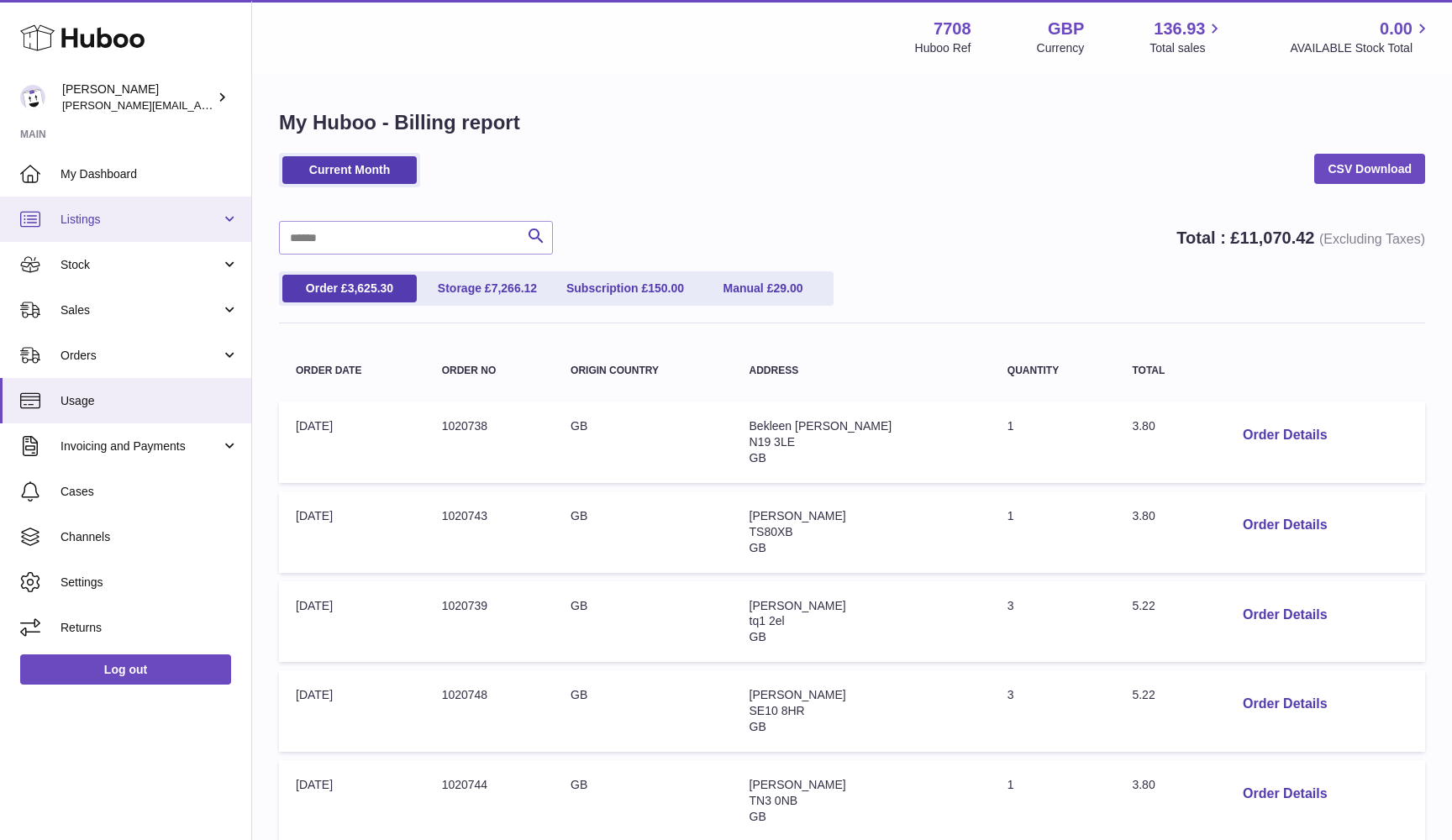
click at [132, 216] on span "Listings" at bounding box center [141, 220] width 161 height 16
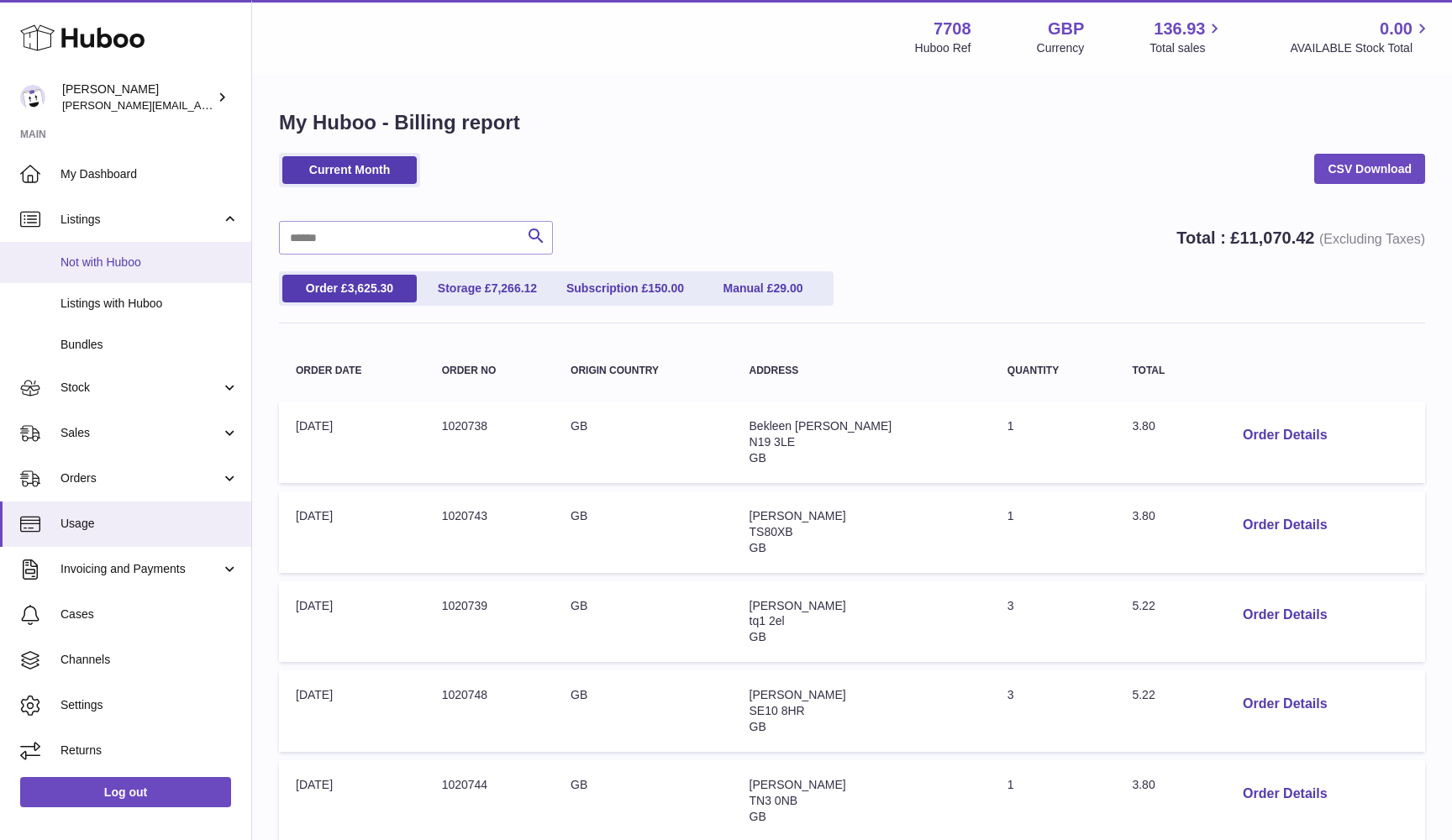
click at [126, 262] on span "Not with Huboo" at bounding box center [150, 263] width 178 height 16
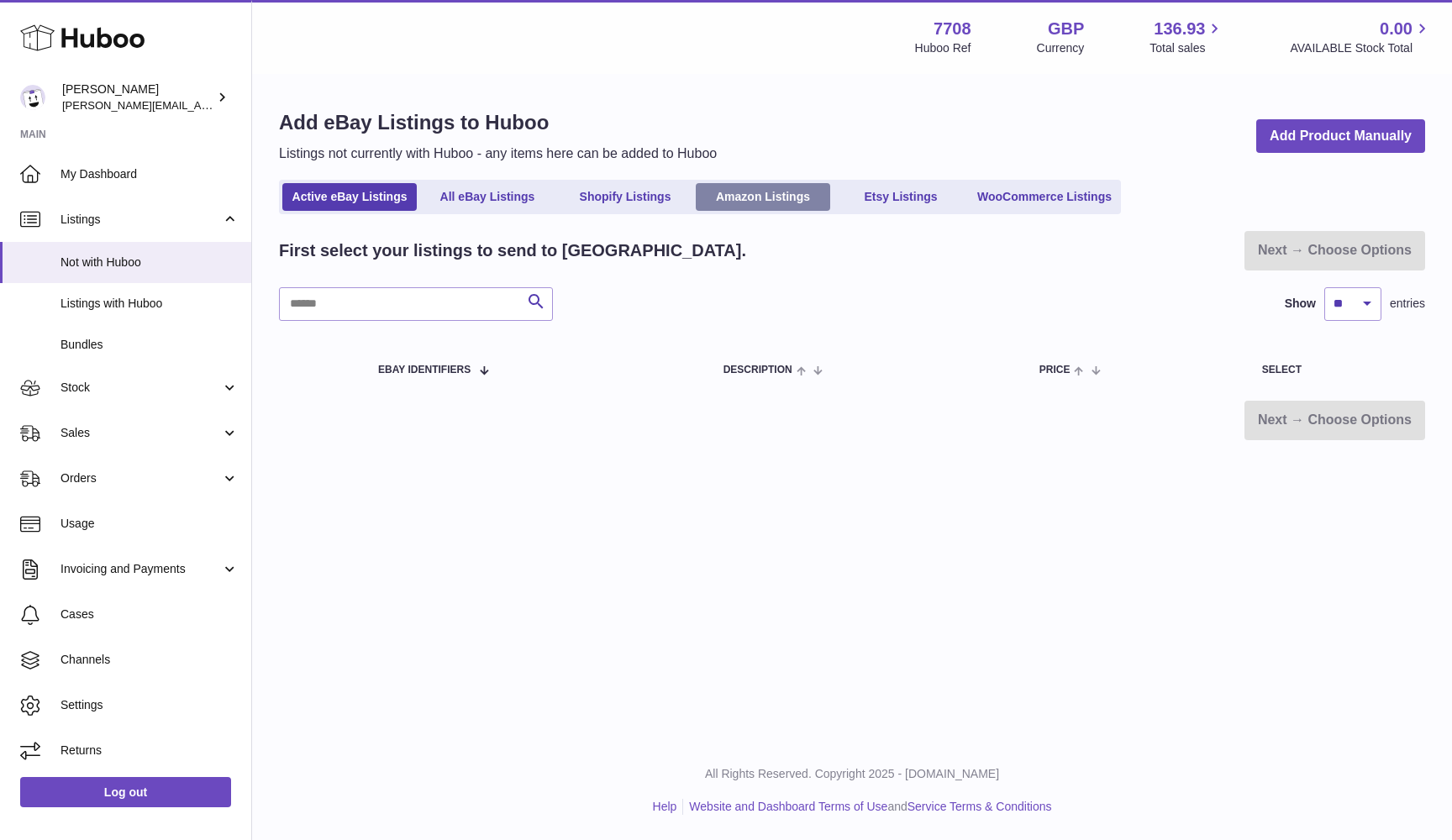
click at [774, 195] on link "Amazon Listings" at bounding box center [763, 197] width 134 height 27
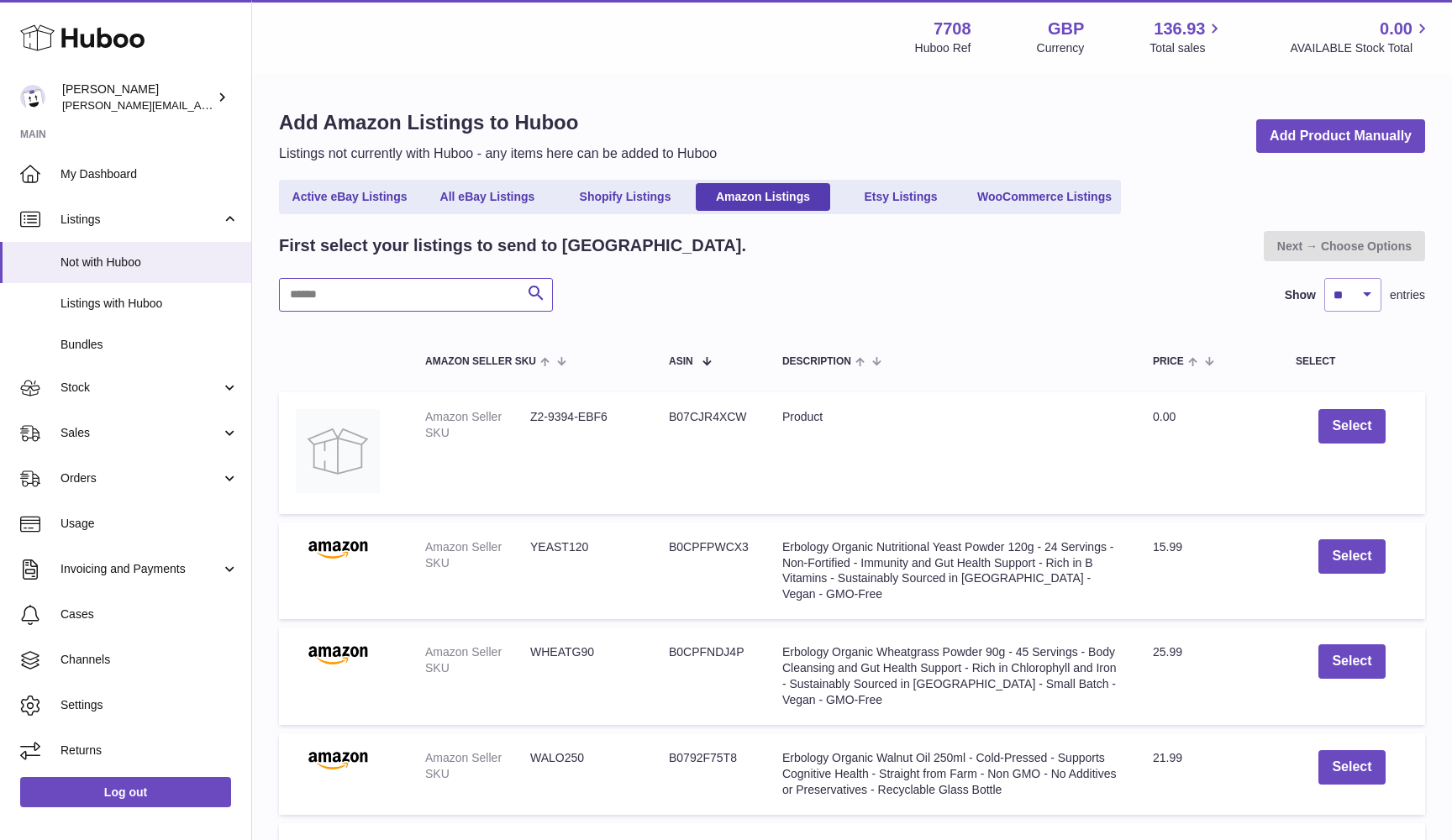
click at [382, 302] on input "text" at bounding box center [416, 295] width 274 height 33
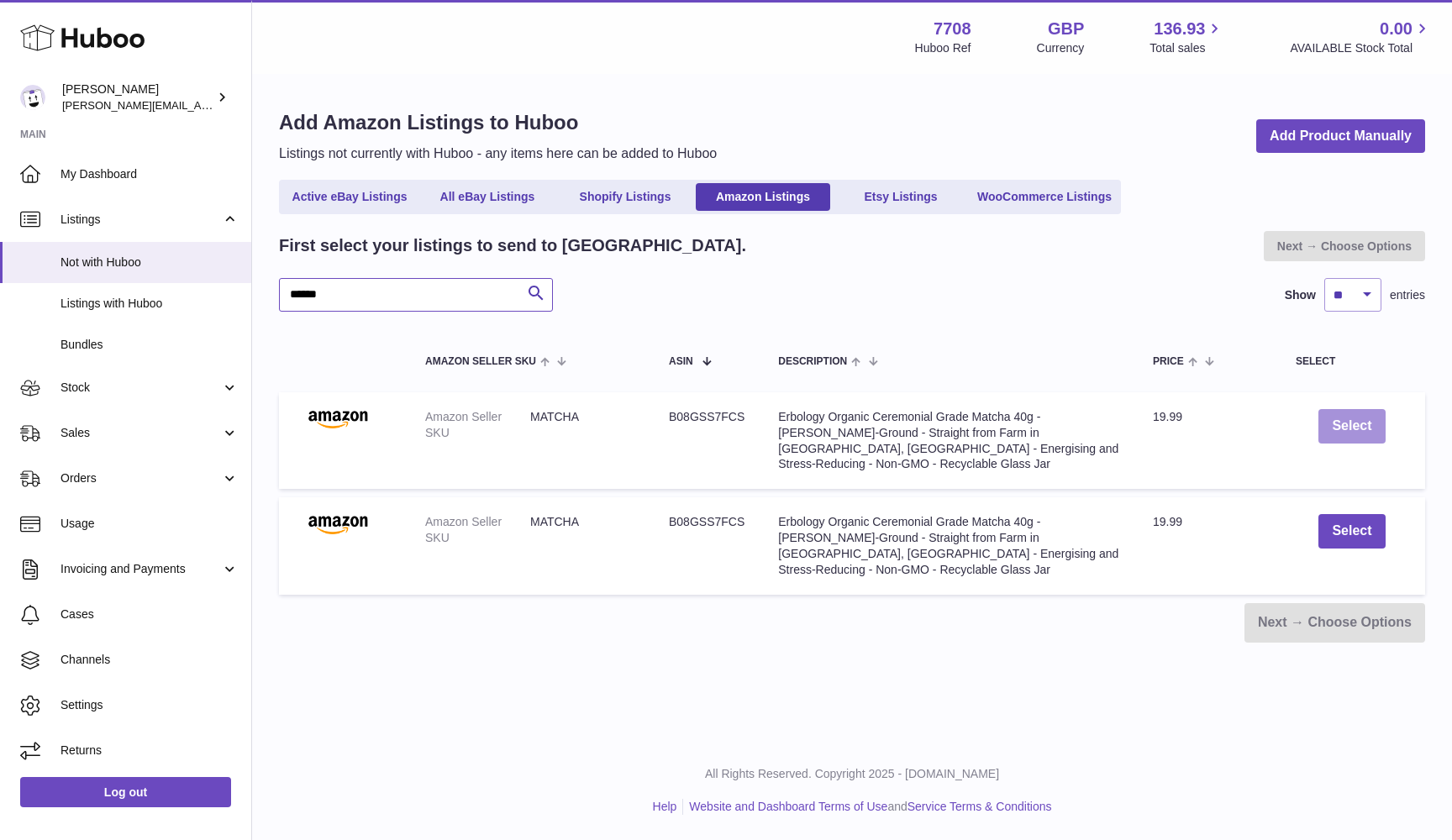
type input "******"
click at [1341, 422] on button "Select" at bounding box center [1352, 425] width 67 height 34
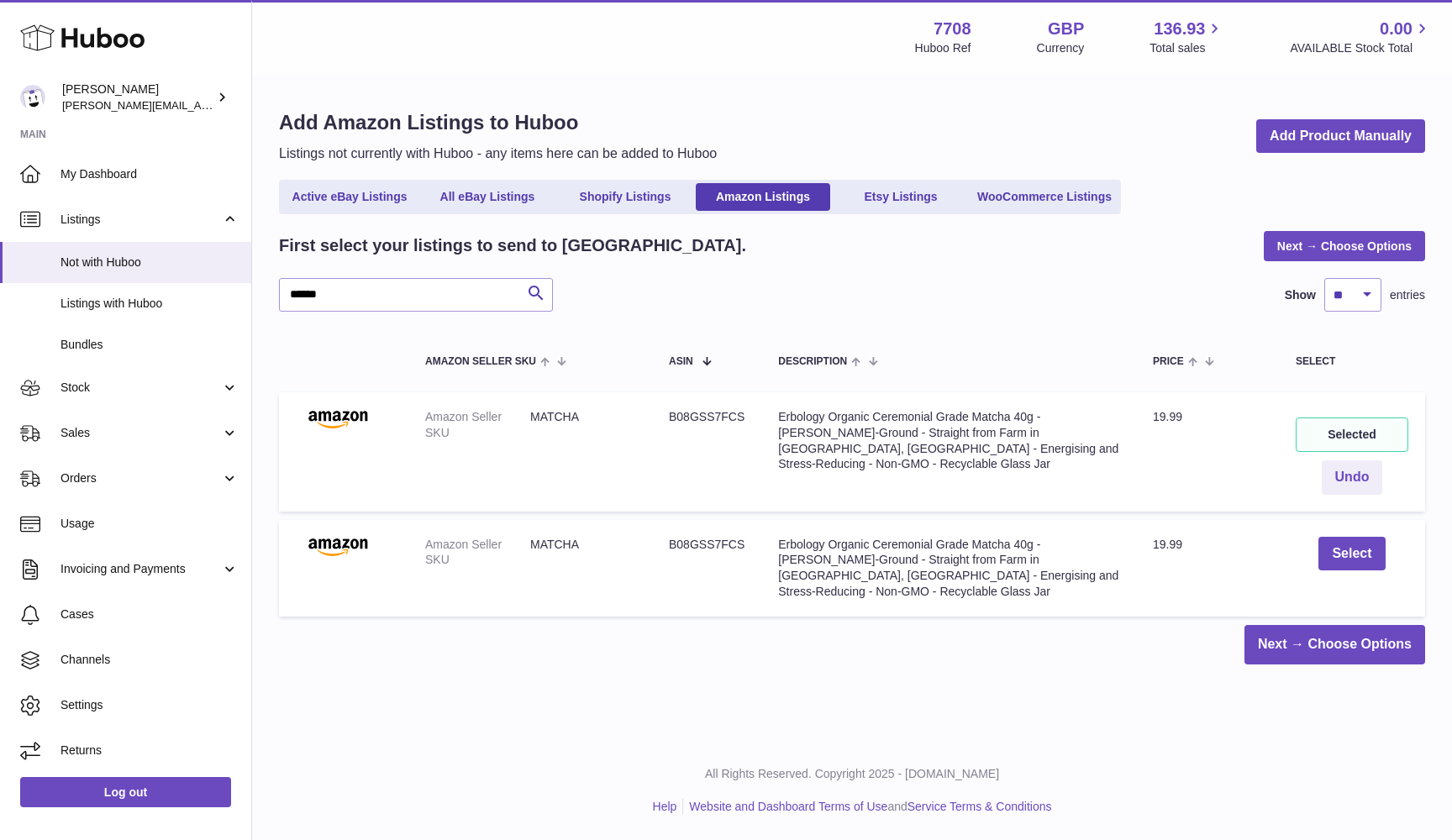
click at [1341, 425] on div "Selected" at bounding box center [1351, 434] width 113 height 34
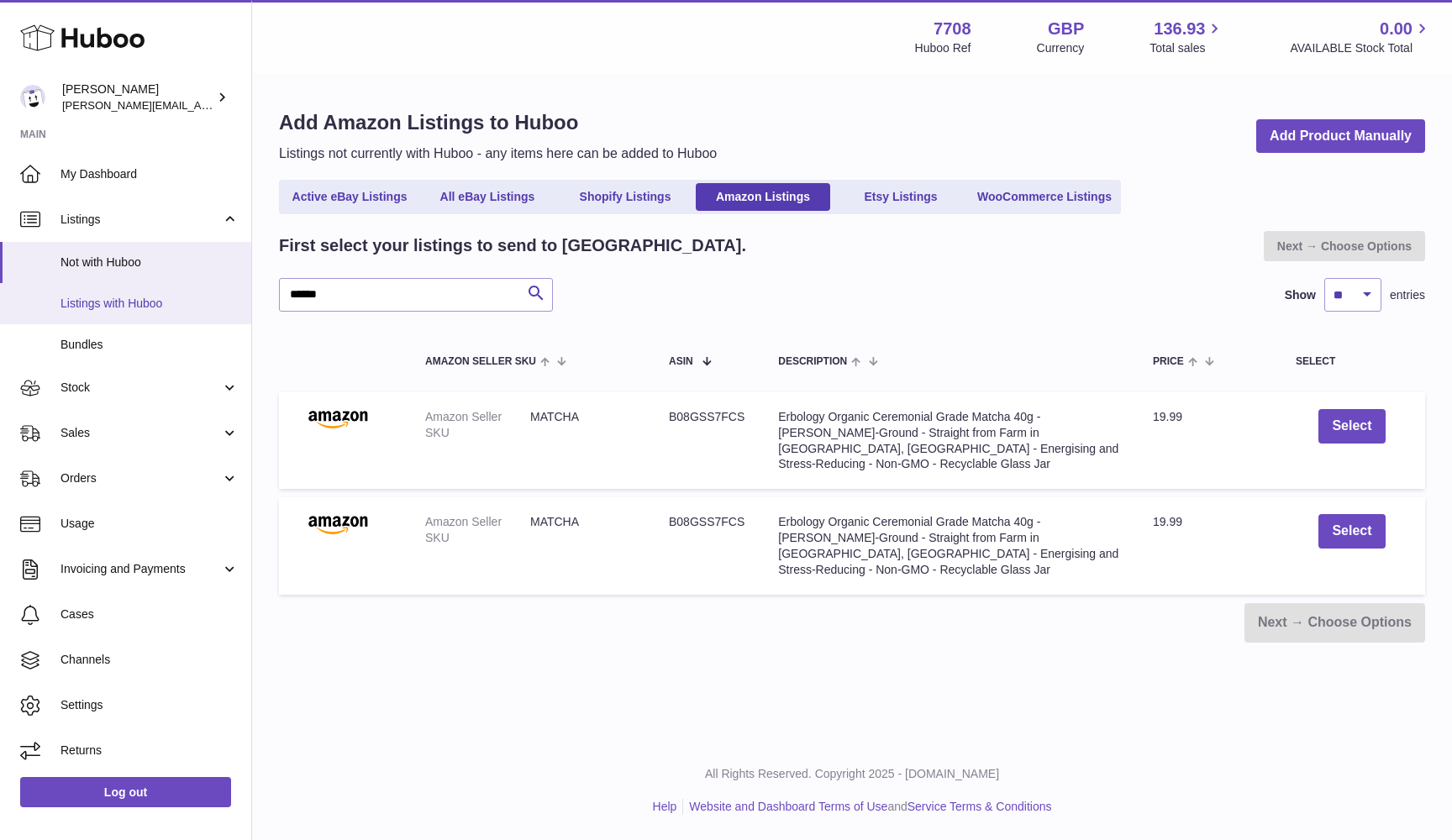
click at [101, 304] on span "Listings with Huboo" at bounding box center [150, 304] width 178 height 16
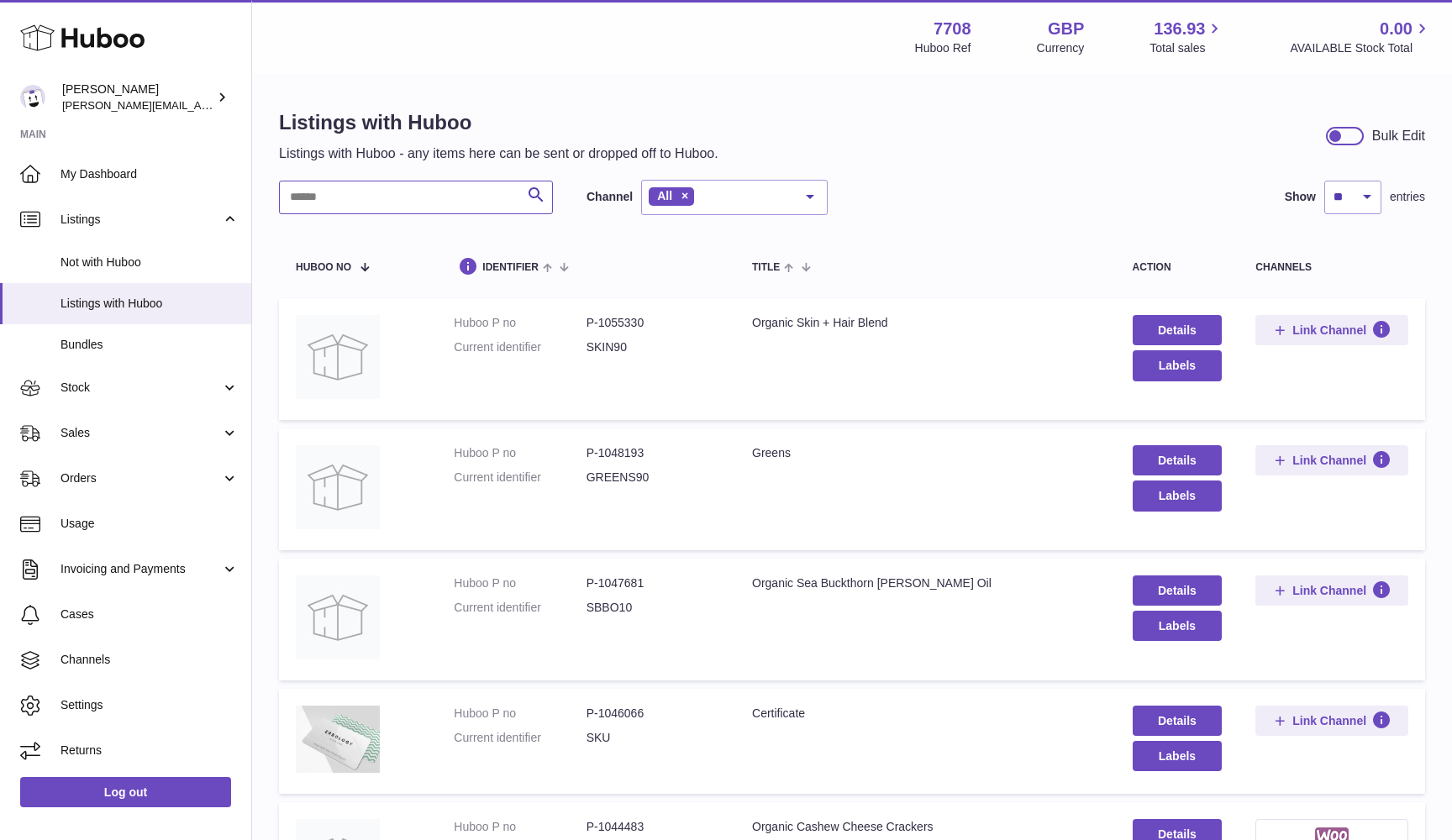
click at [327, 195] on input "text" at bounding box center [416, 197] width 274 height 33
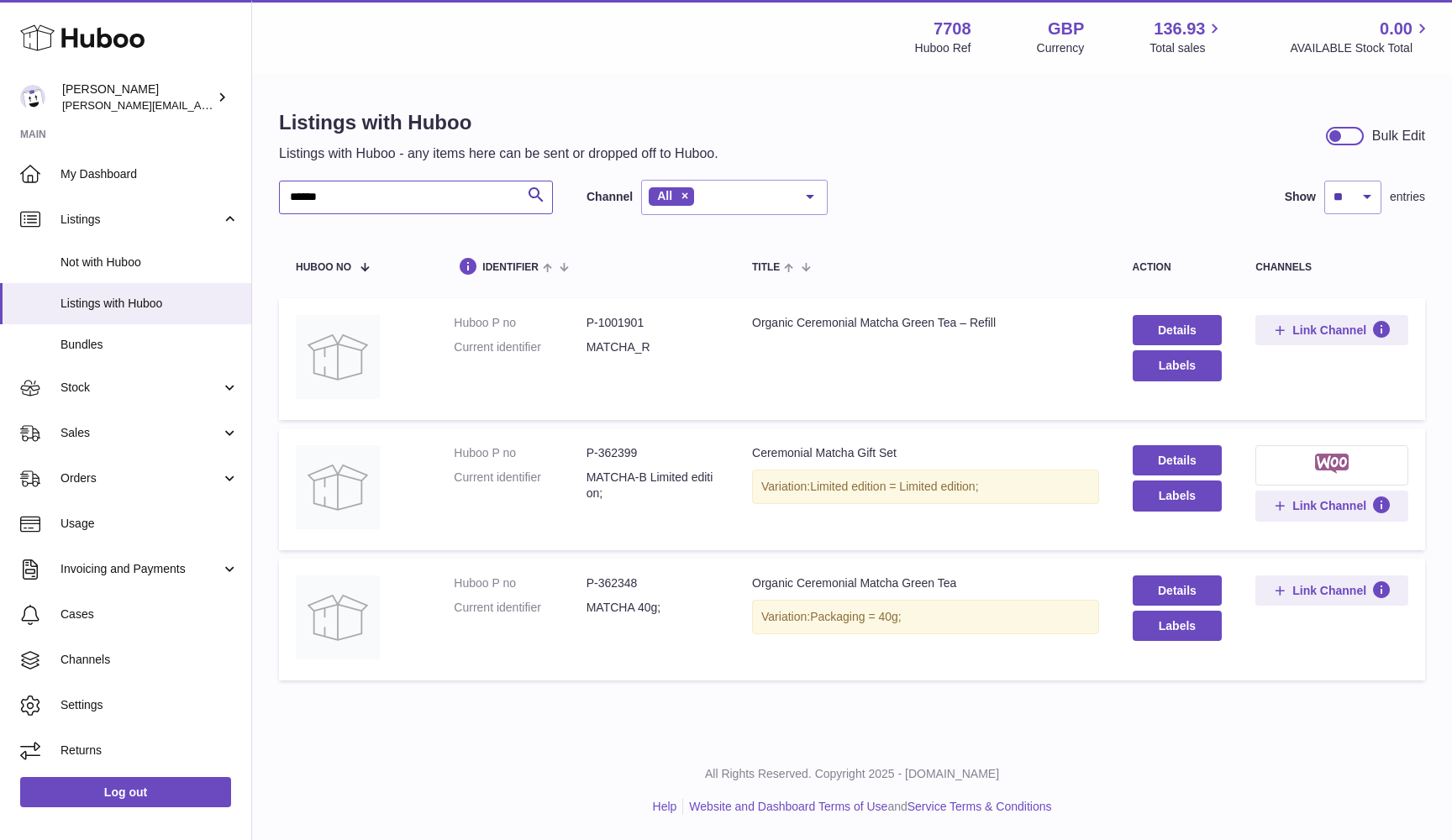
type input "******"
click at [623, 343] on dd "MATCHA_R" at bounding box center [652, 347] width 132 height 16
click at [604, 475] on dd "MATCHA-B Limited edition;" at bounding box center [652, 485] width 132 height 32
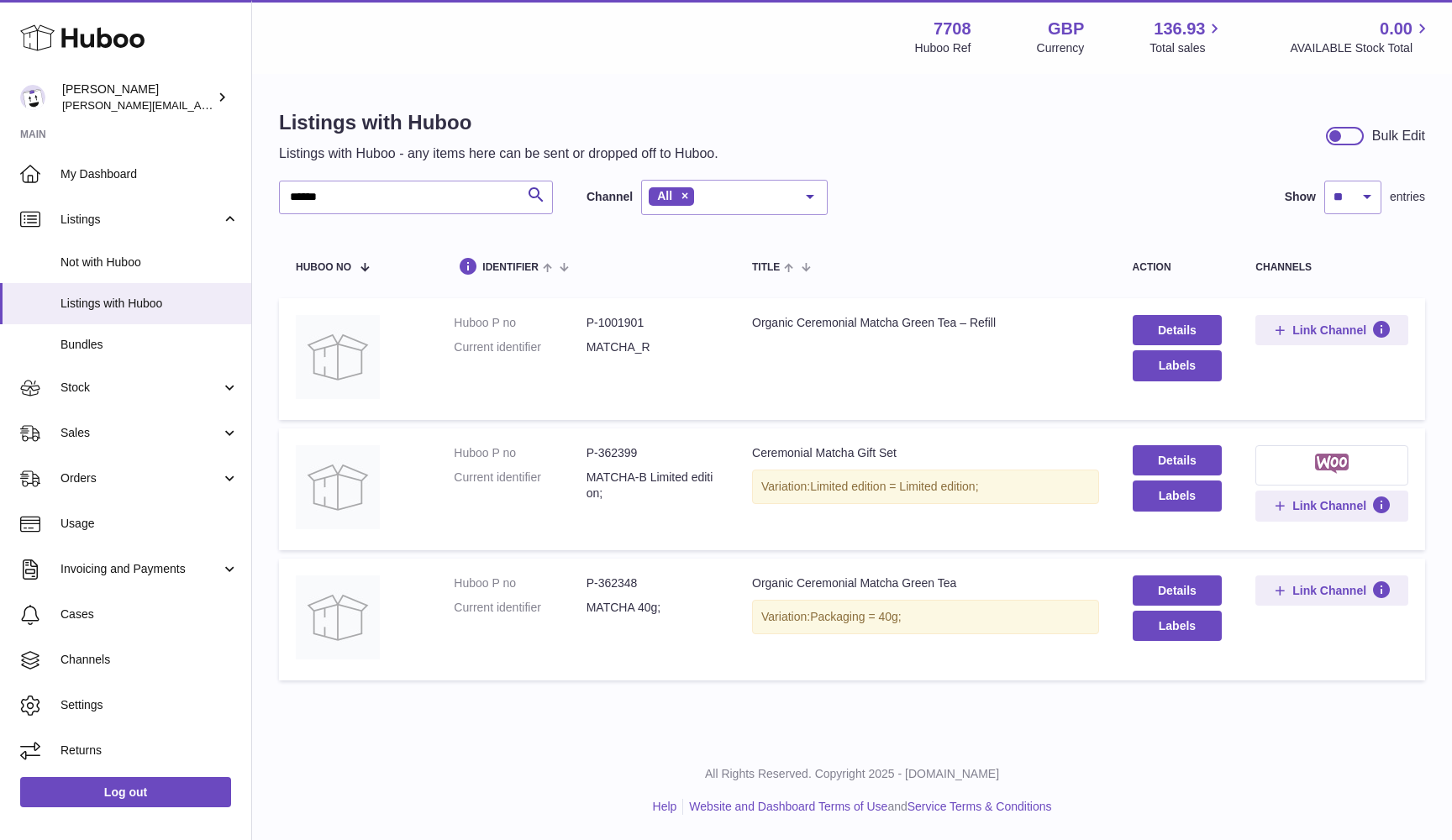
click at [598, 607] on dd "MATCHA 40g;" at bounding box center [652, 608] width 132 height 16
click at [1302, 584] on span "Link Channel" at bounding box center [1328, 590] width 74 height 15
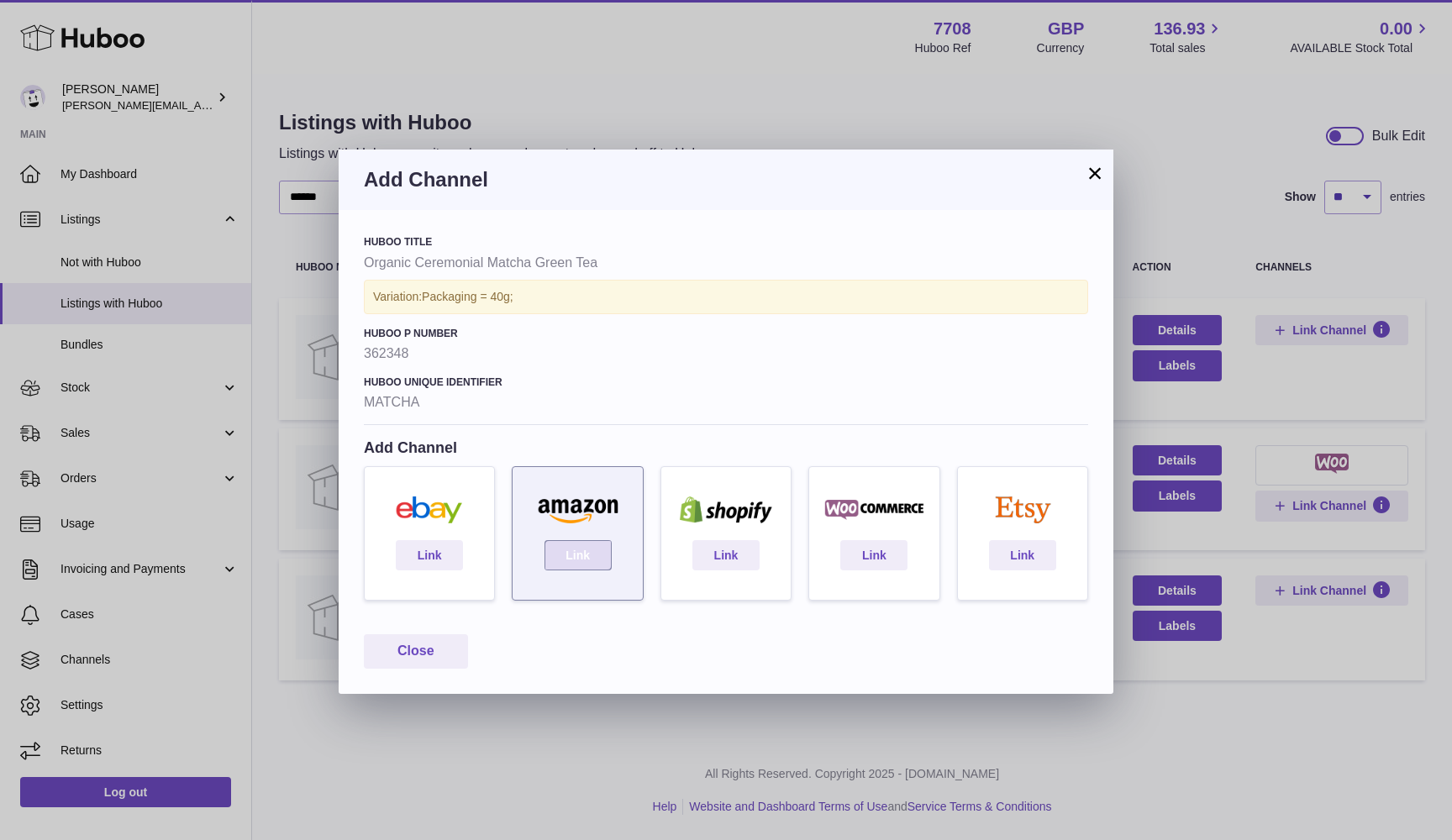
click at [565, 552] on link "Link" at bounding box center [577, 555] width 68 height 30
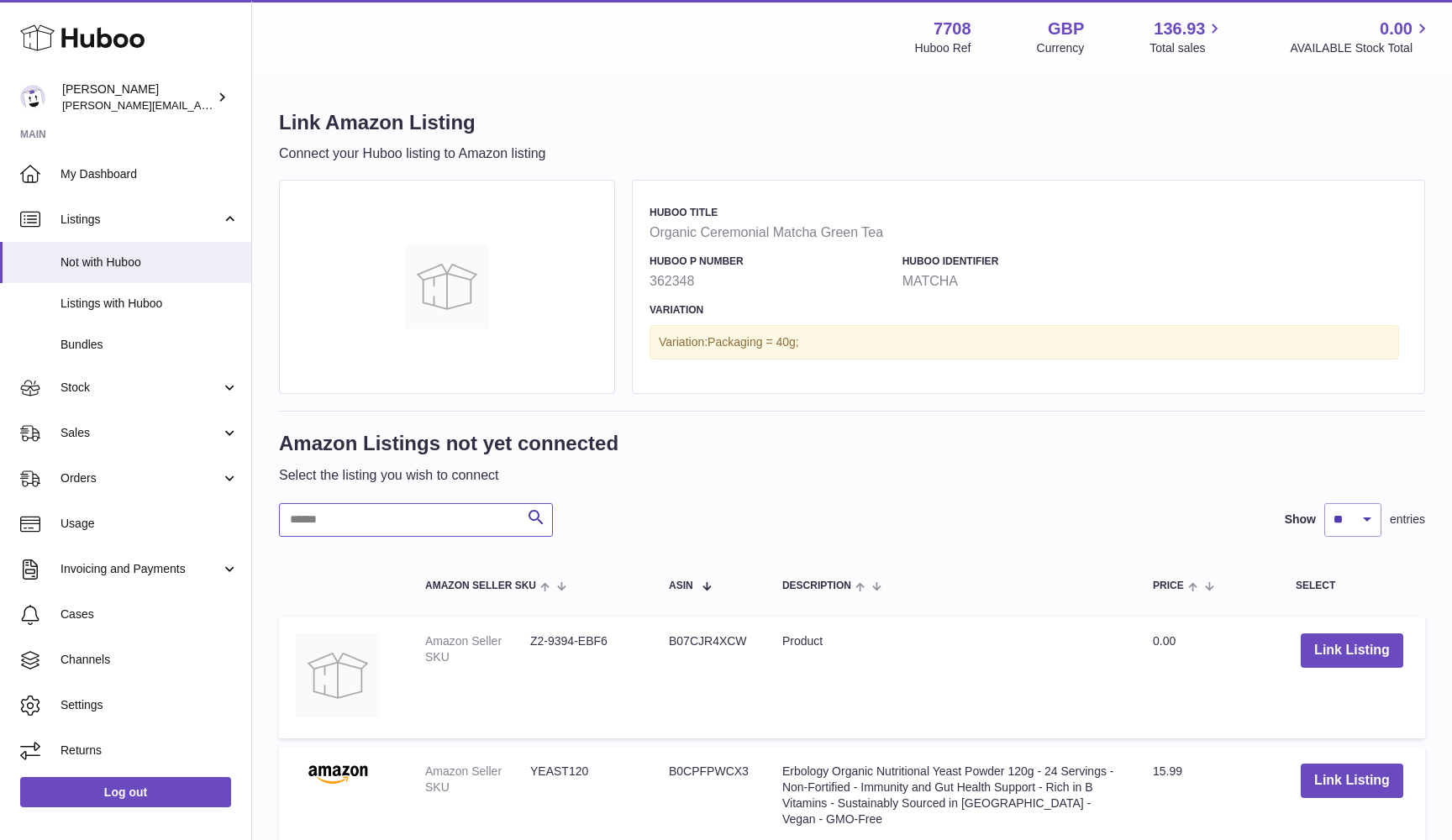
click at [332, 510] on input "text" at bounding box center [416, 519] width 274 height 33
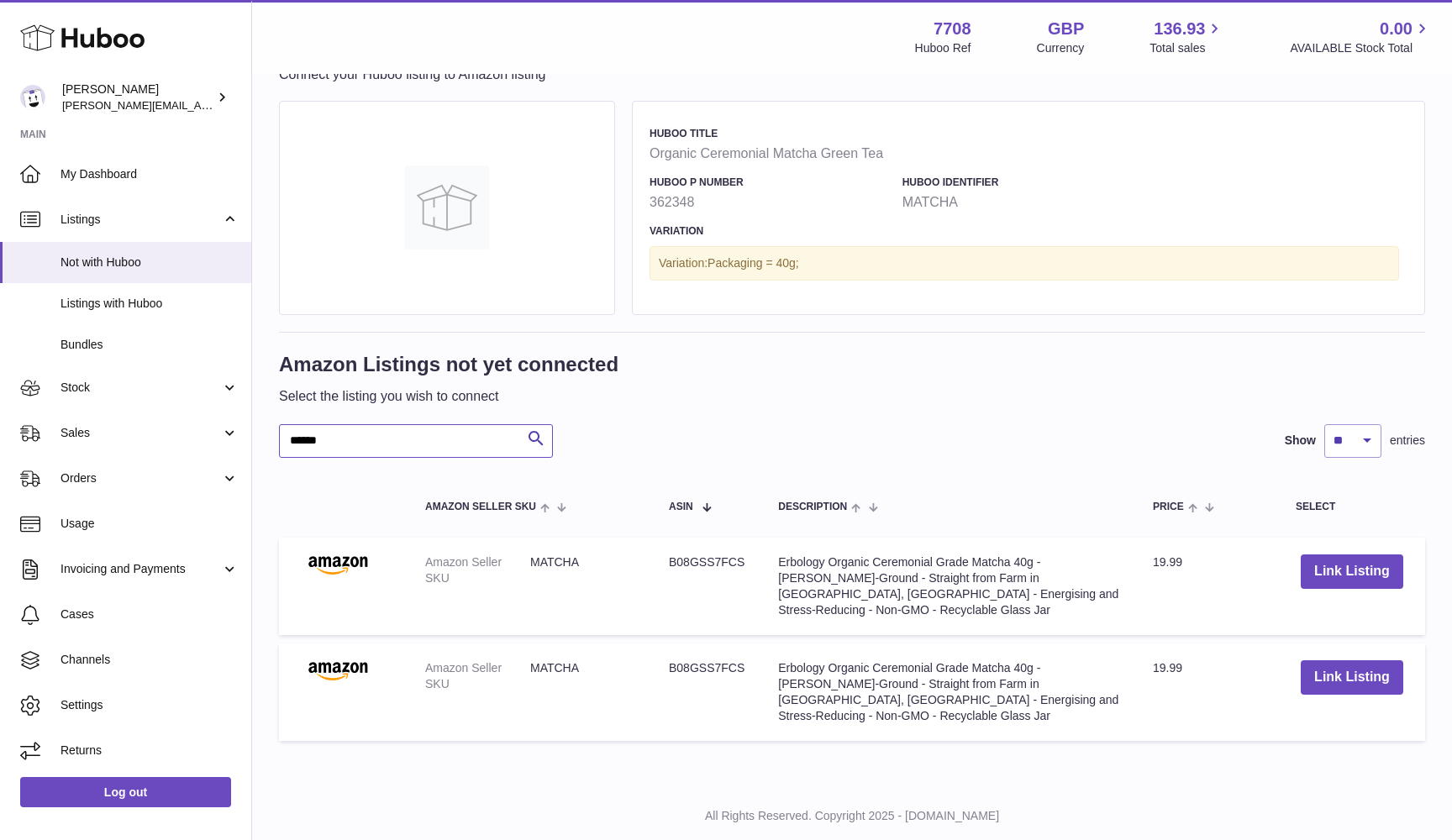
scroll to position [78, 0]
type input "******"
click at [1360, 575] on button "Link Listing" at bounding box center [1352, 571] width 103 height 34
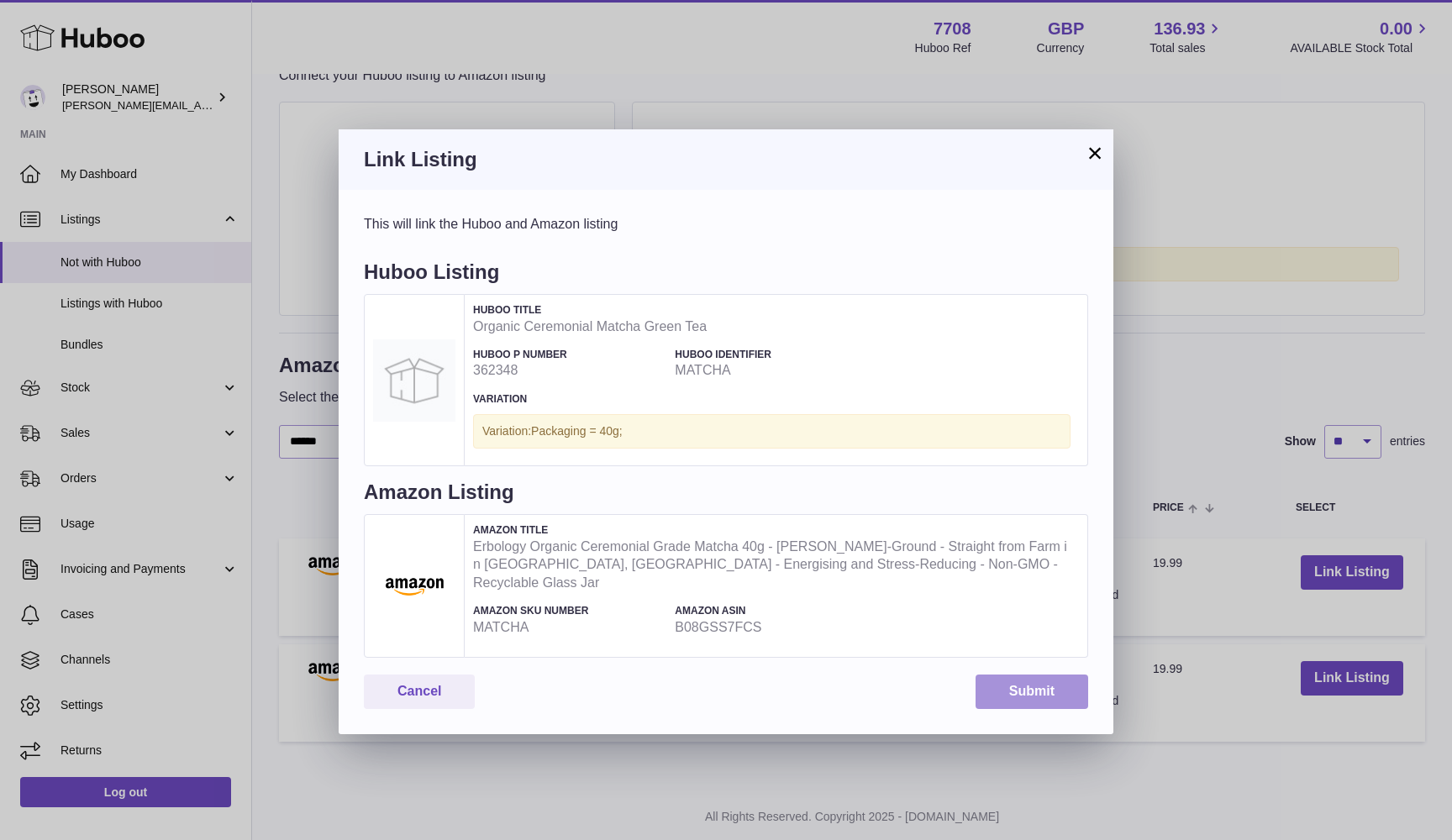
click at [1004, 674] on button "Submit" at bounding box center [1031, 691] width 113 height 34
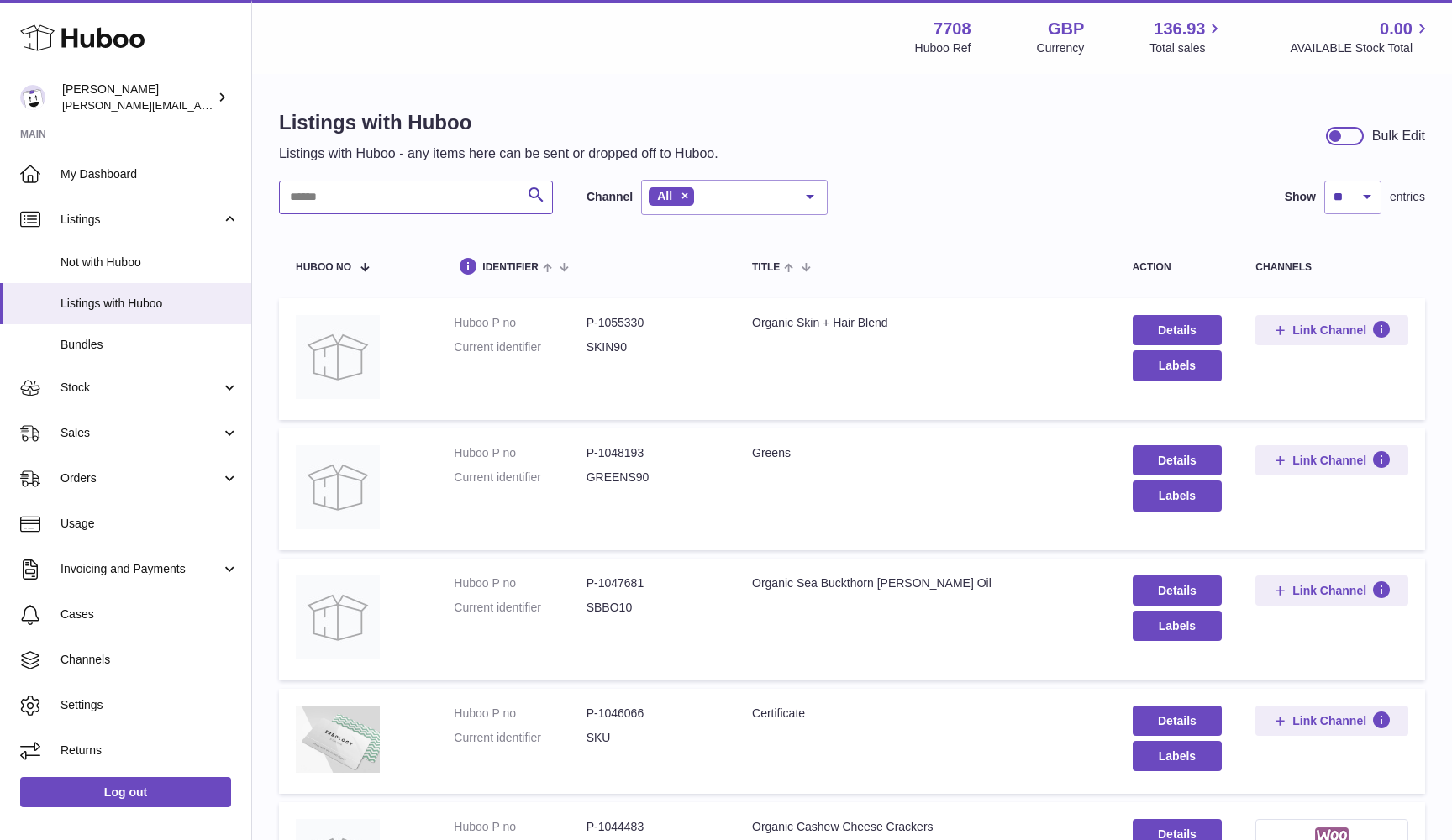
click at [352, 200] on input "text" at bounding box center [416, 197] width 274 height 33
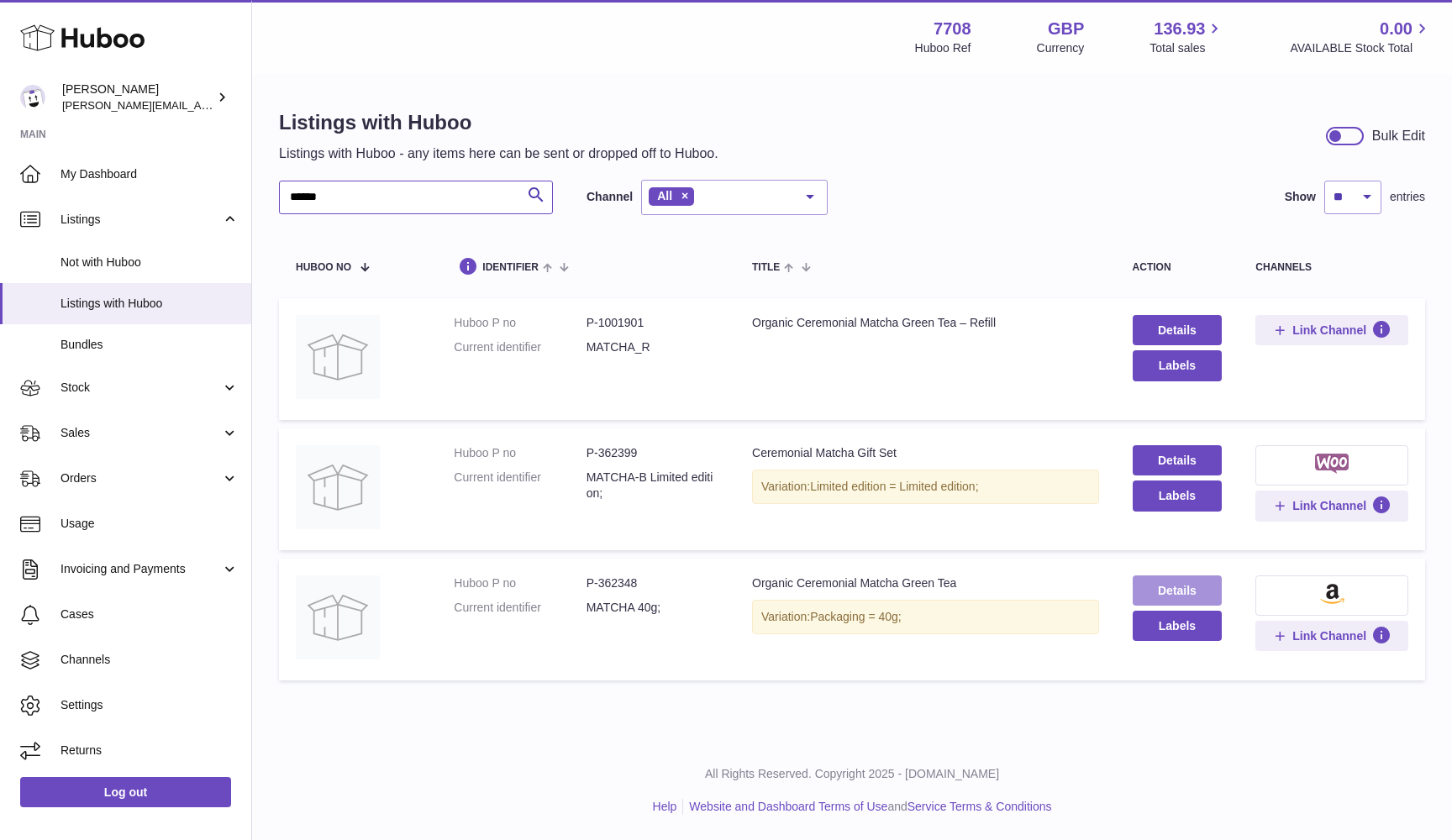
type input "******"
click at [1172, 590] on link "Details" at bounding box center [1177, 590] width 90 height 30
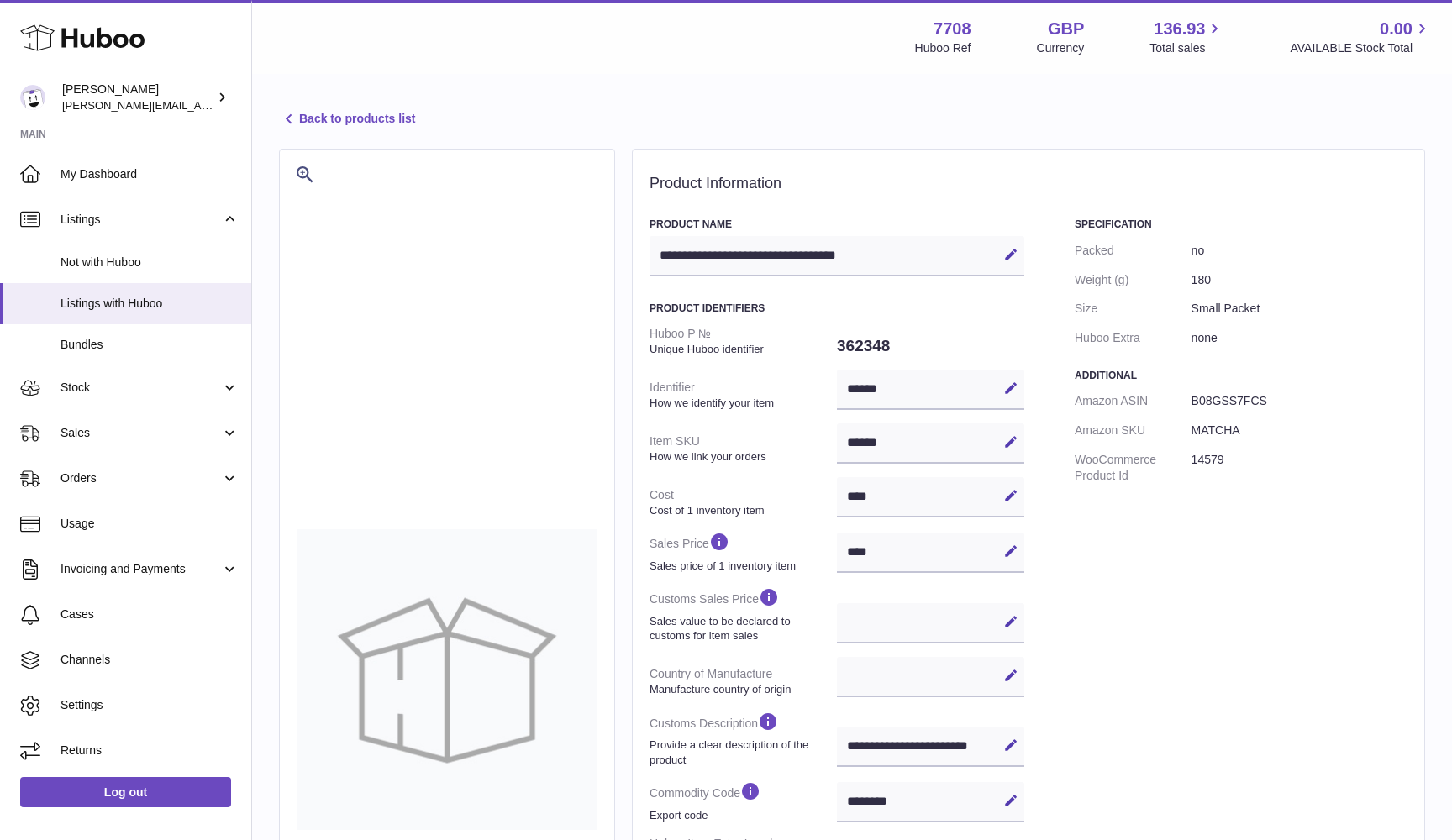
select select
select select "****"
click at [295, 121] on icon at bounding box center [289, 119] width 21 height 21
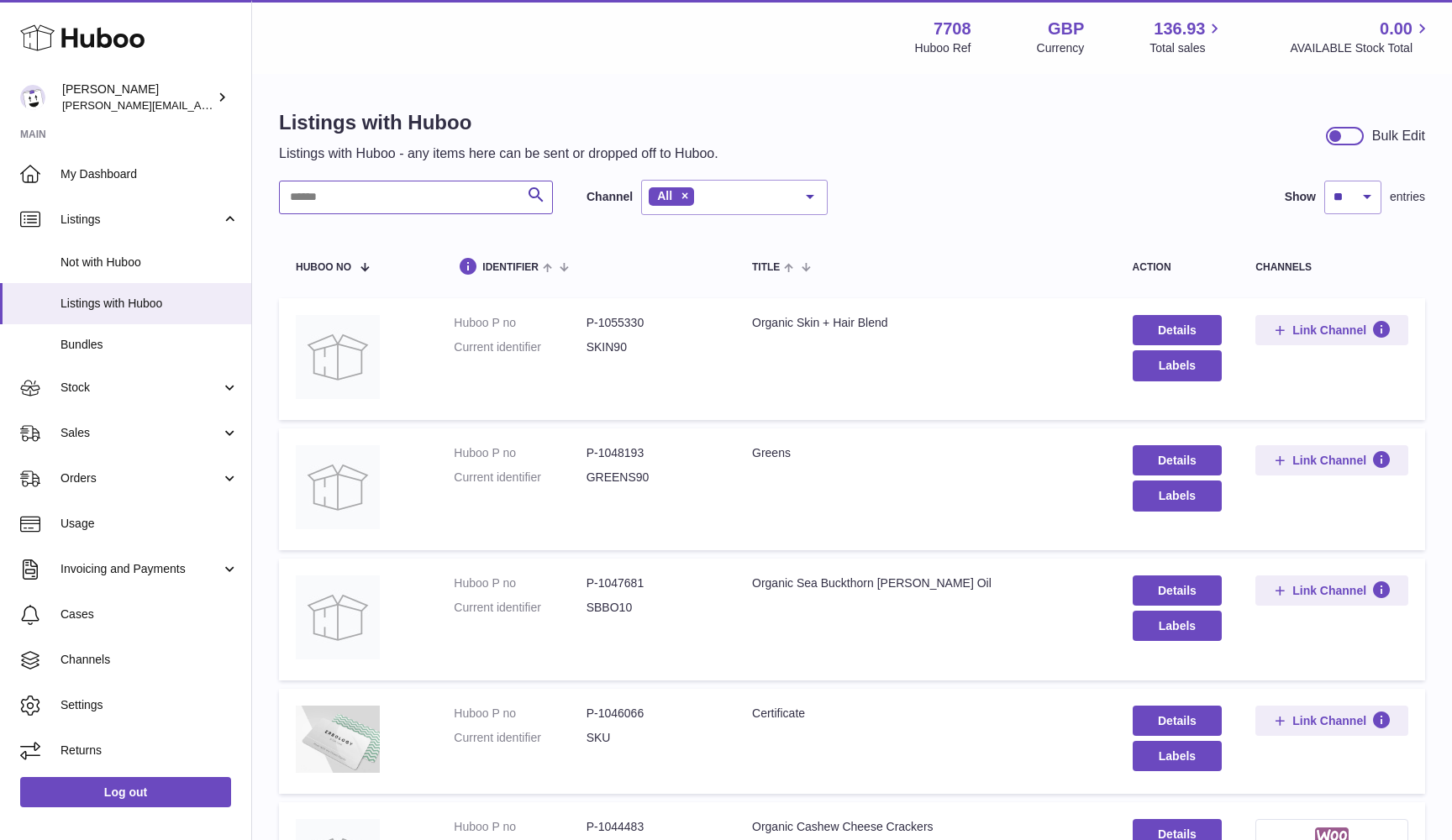
click at [323, 190] on input "text" at bounding box center [416, 197] width 274 height 33
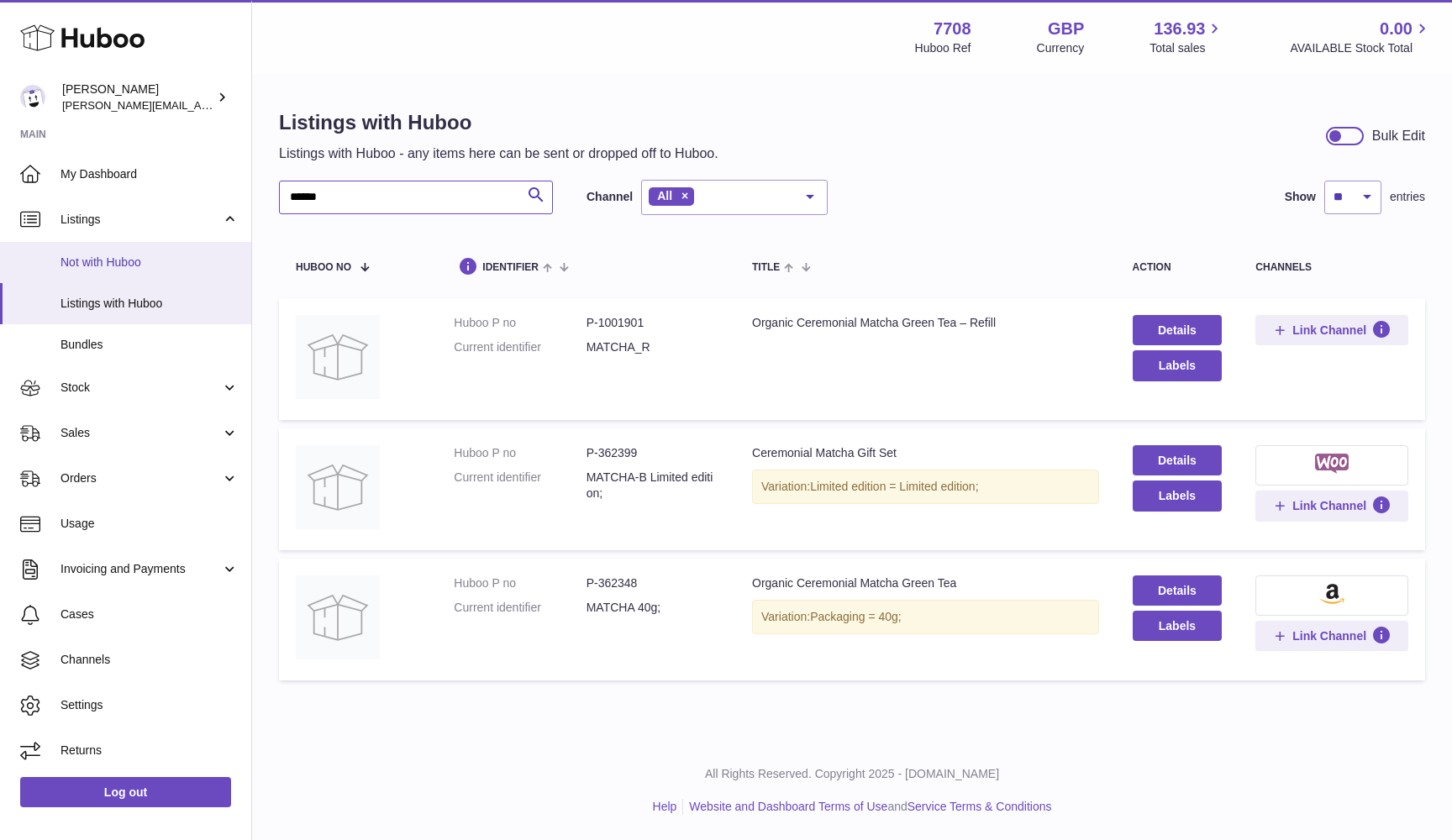
type input "******"
click at [127, 250] on link "Not with Huboo" at bounding box center [125, 263] width 251 height 41
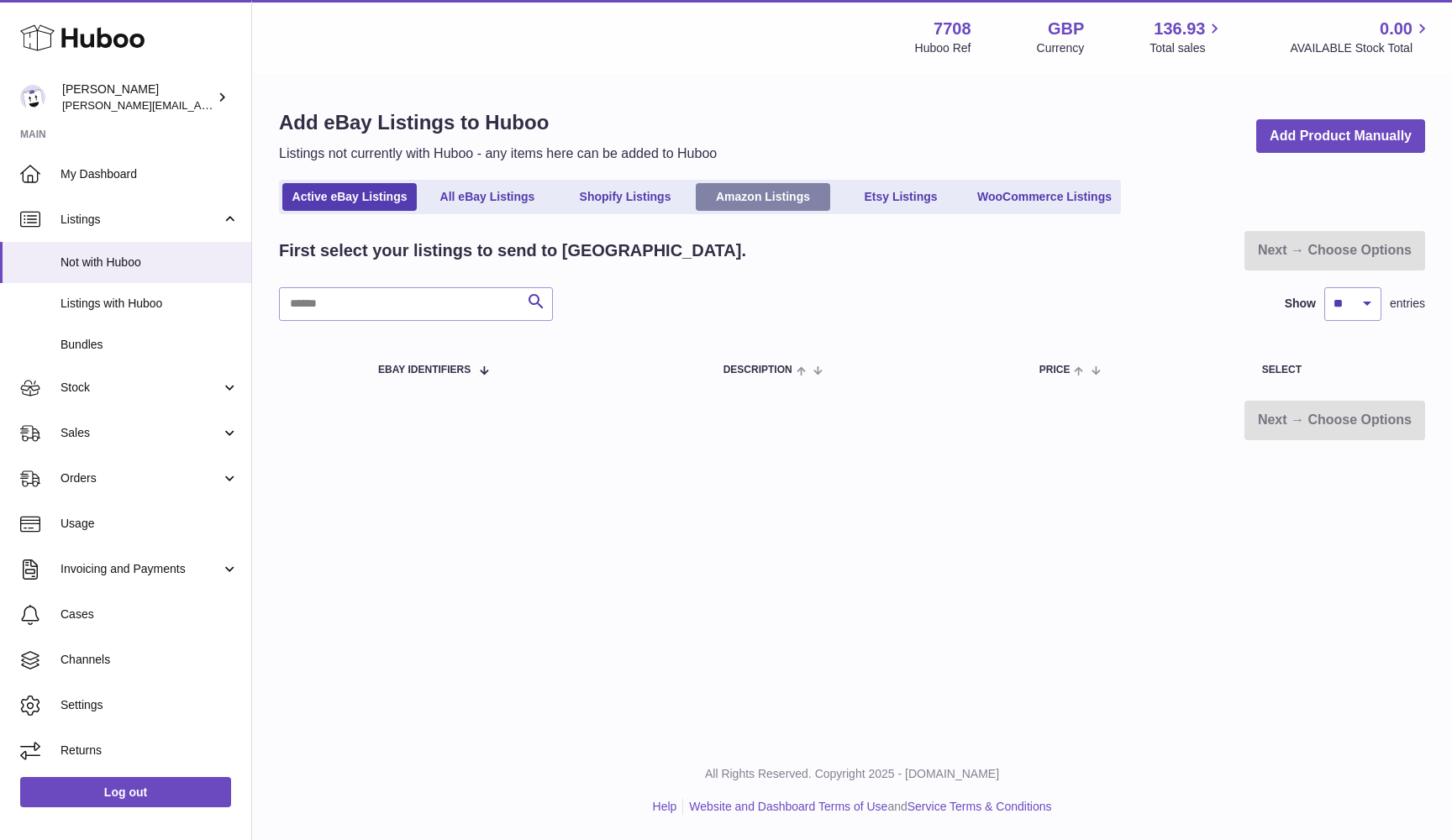
click at [773, 197] on link "Amazon Listings" at bounding box center [763, 197] width 134 height 27
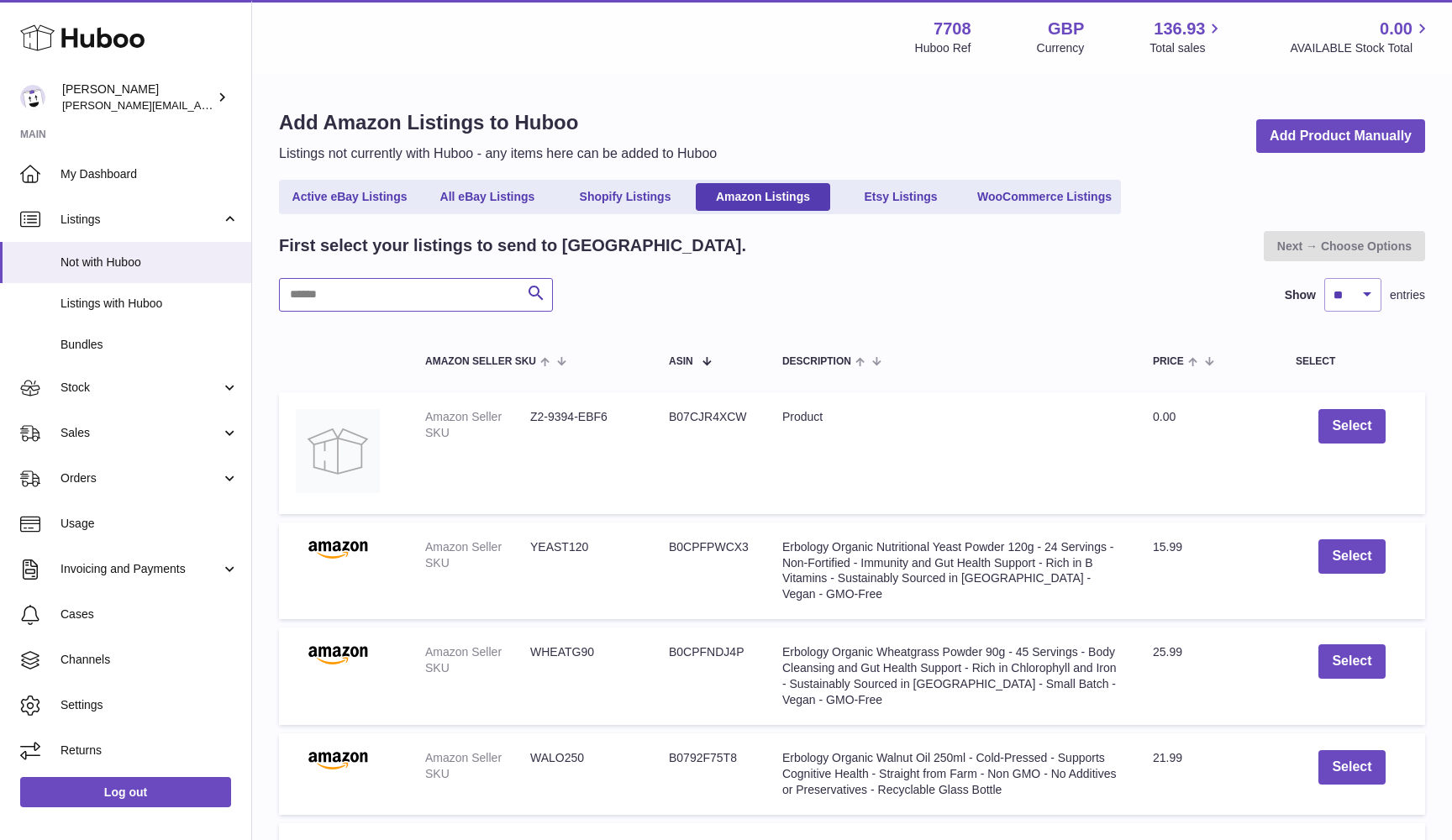
click at [325, 298] on input "text" at bounding box center [416, 295] width 274 height 33
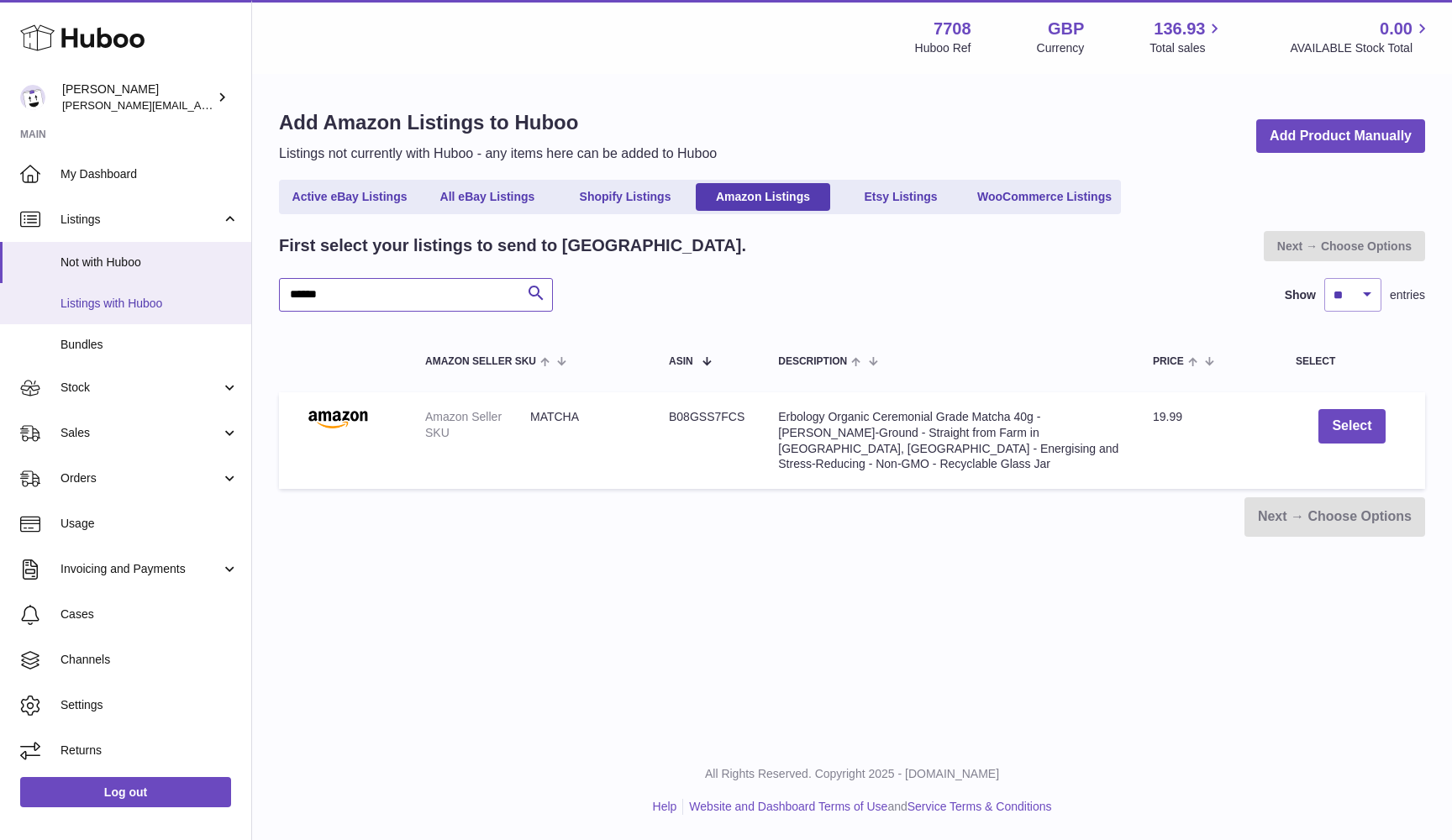
type input "******"
click at [106, 297] on span "Listings with Huboo" at bounding box center [150, 304] width 178 height 16
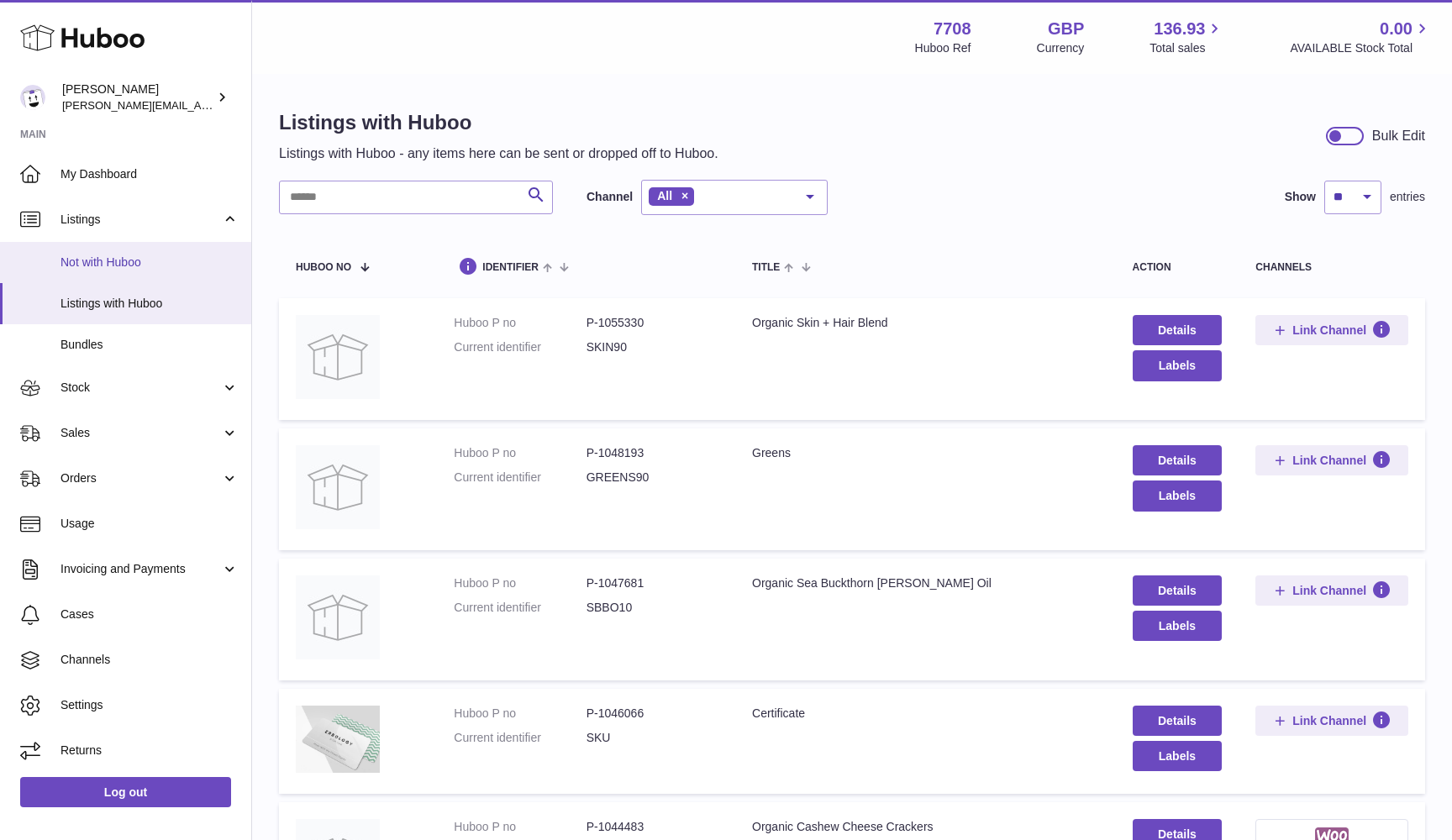
click at [94, 265] on span "Not with Huboo" at bounding box center [150, 263] width 178 height 16
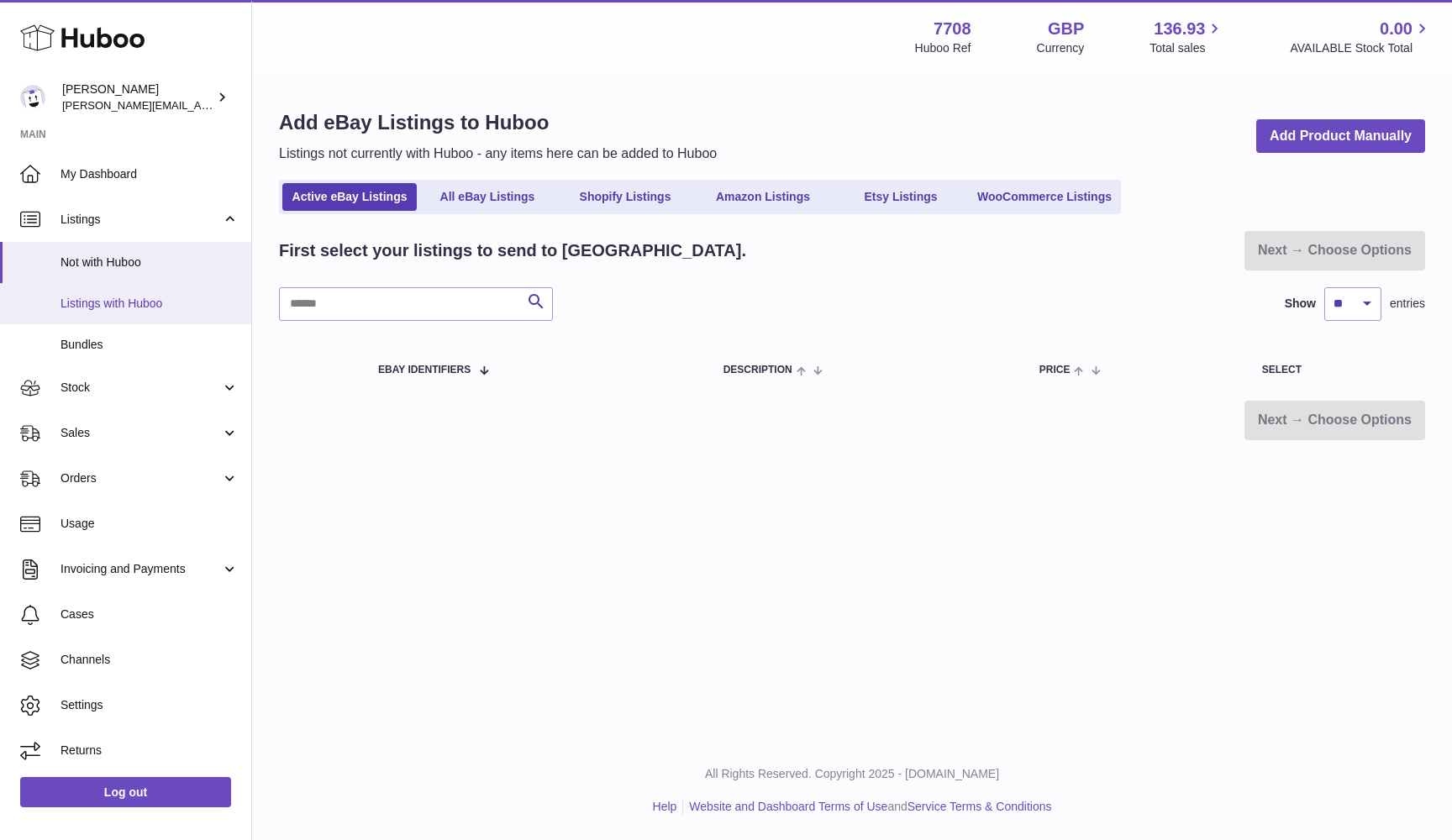
click at [89, 305] on span "Listings with Huboo" at bounding box center [150, 304] width 178 height 16
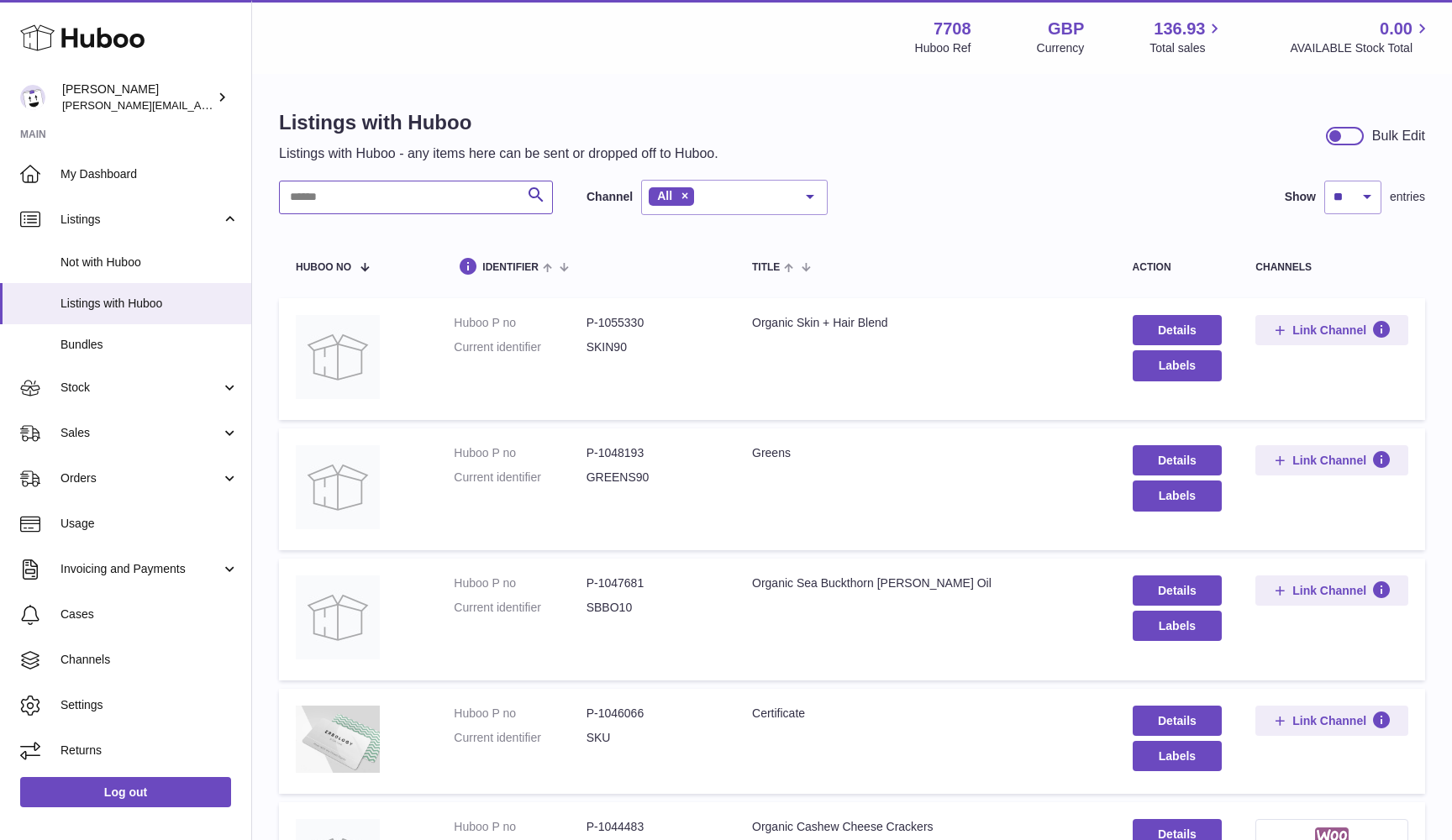
click at [366, 192] on input "text" at bounding box center [416, 197] width 274 height 33
type input "******"
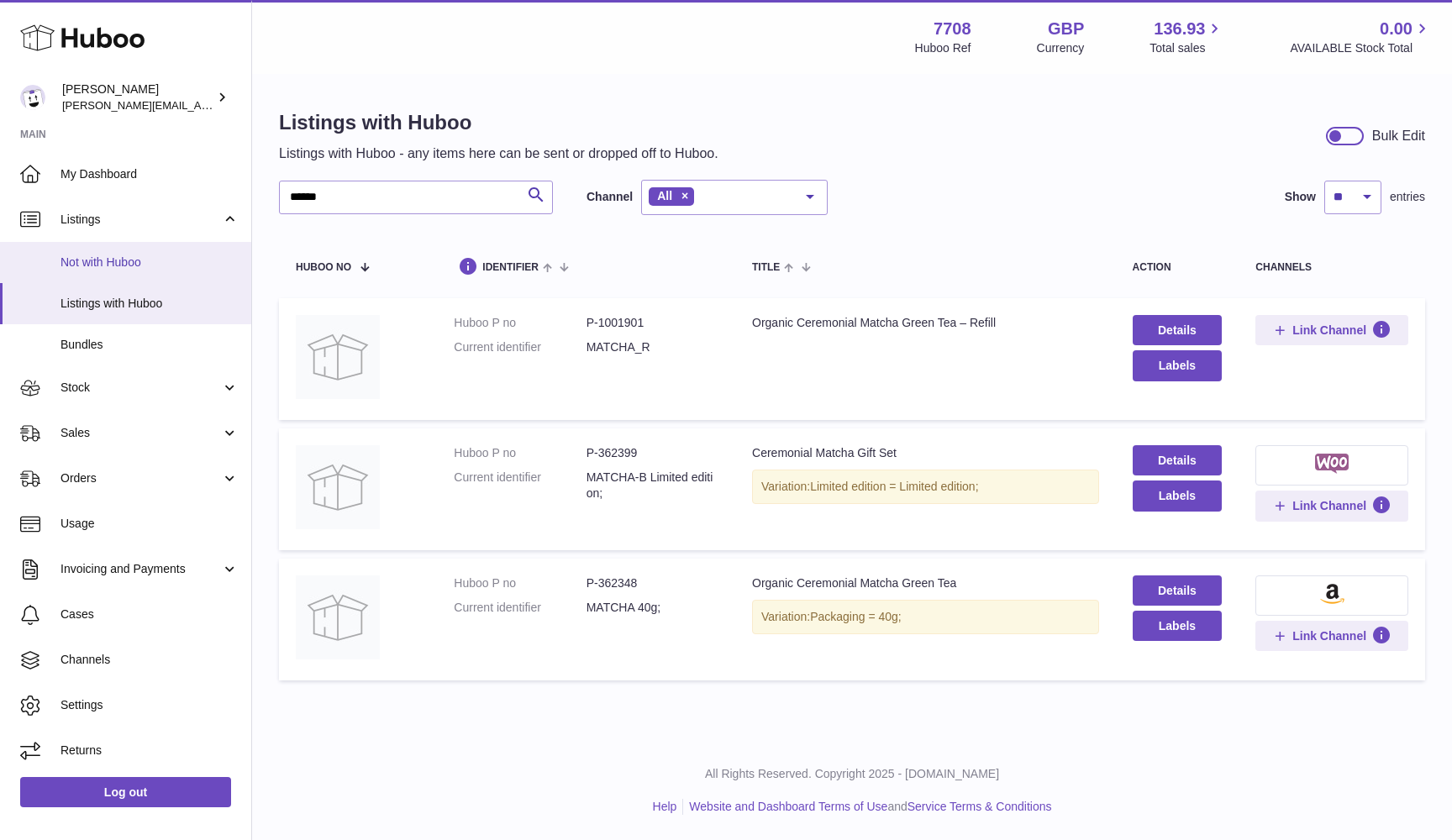
click at [89, 268] on link "Not with Huboo" at bounding box center [125, 263] width 251 height 41
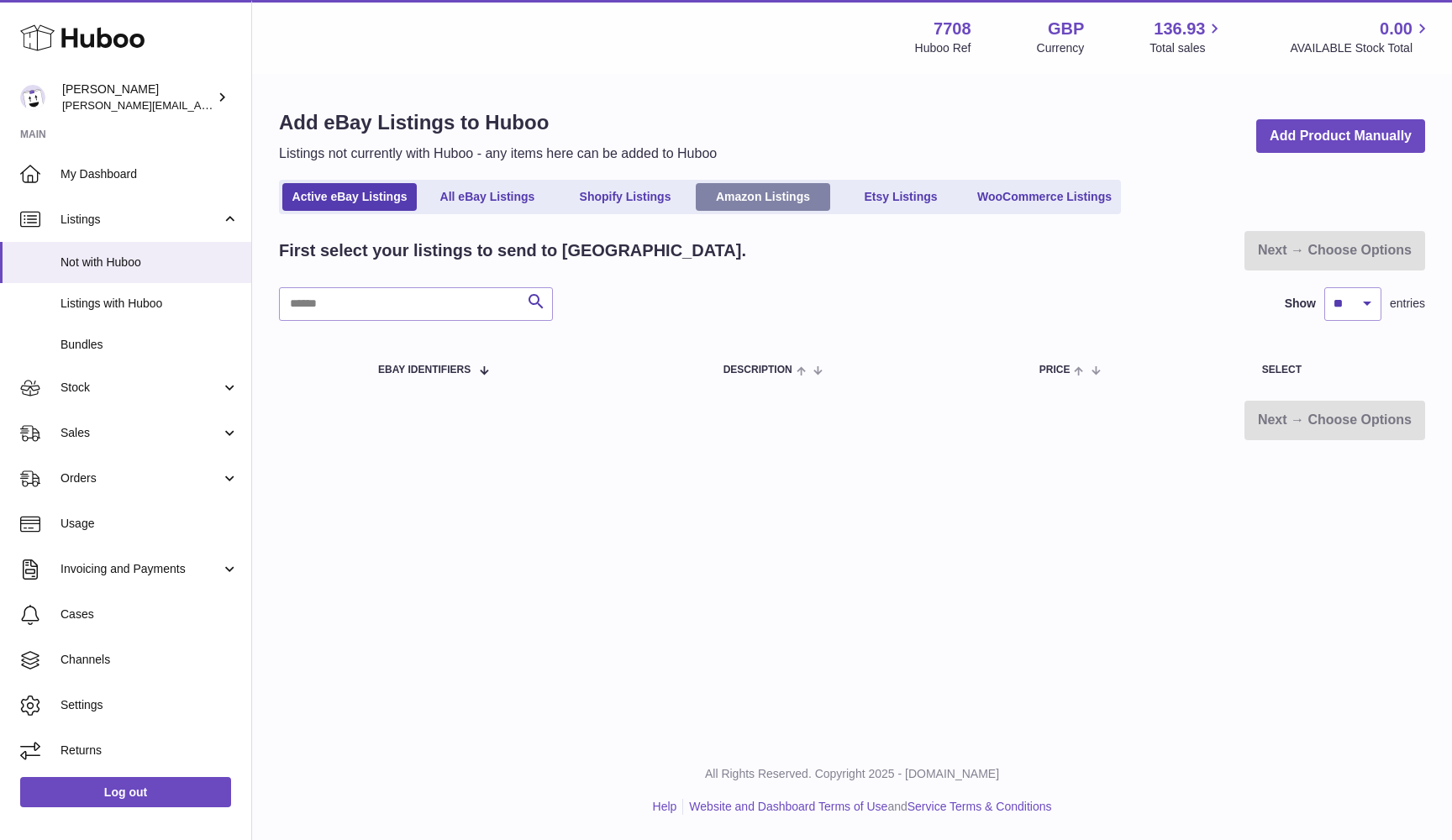
click at [724, 194] on link "Amazon Listings" at bounding box center [763, 197] width 134 height 27
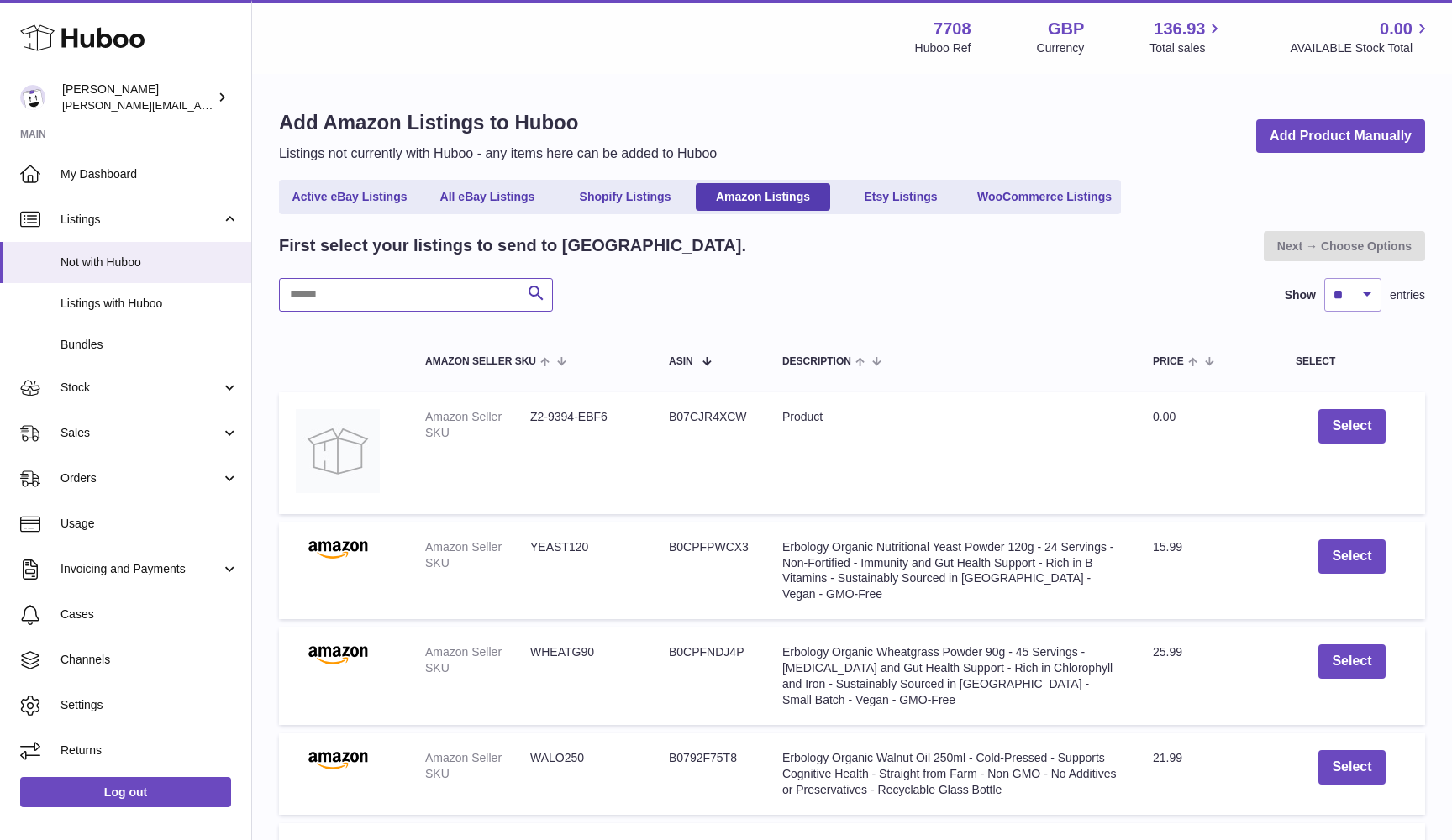
click at [309, 300] on input "text" at bounding box center [416, 295] width 274 height 33
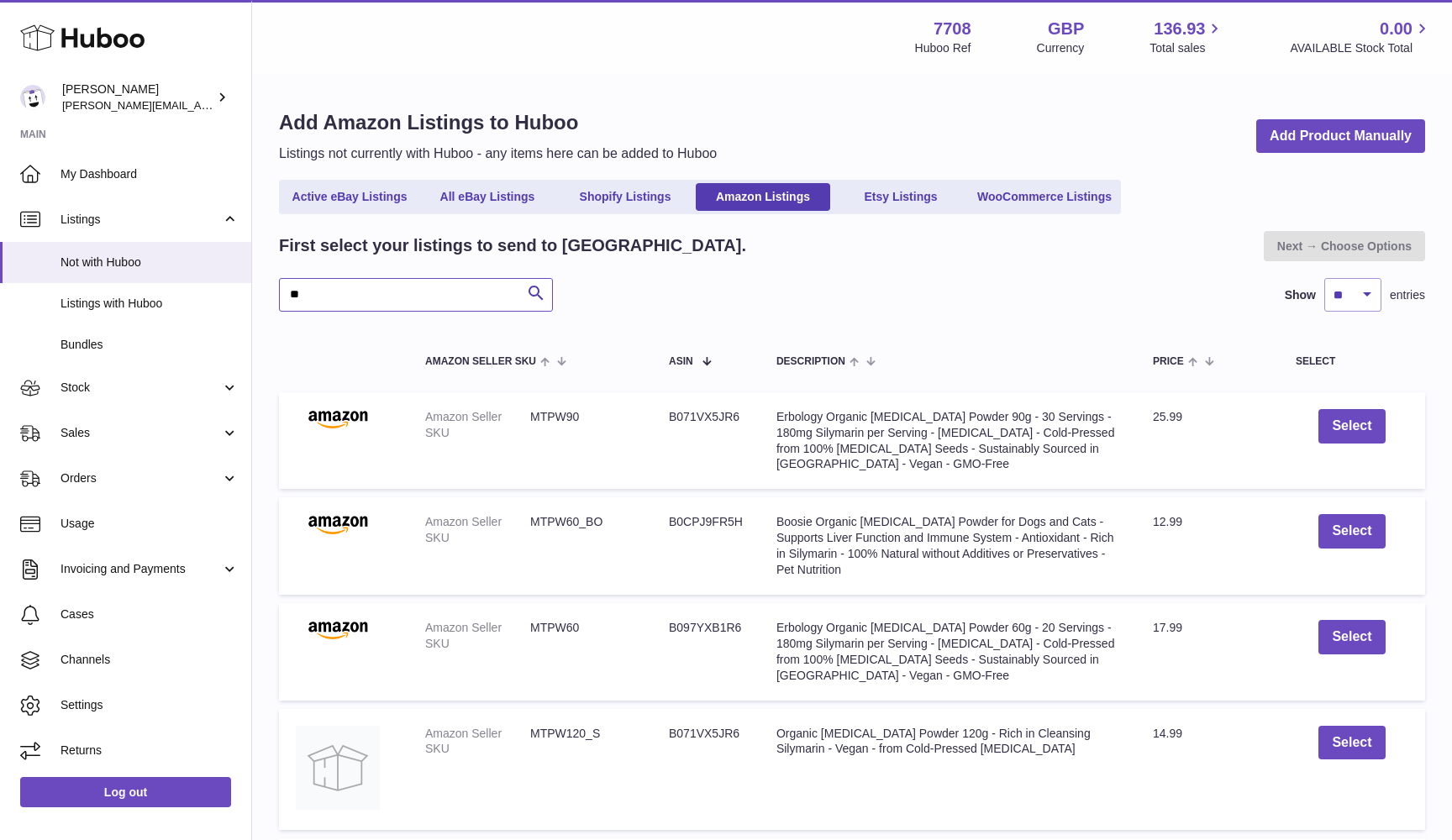
type input "*"
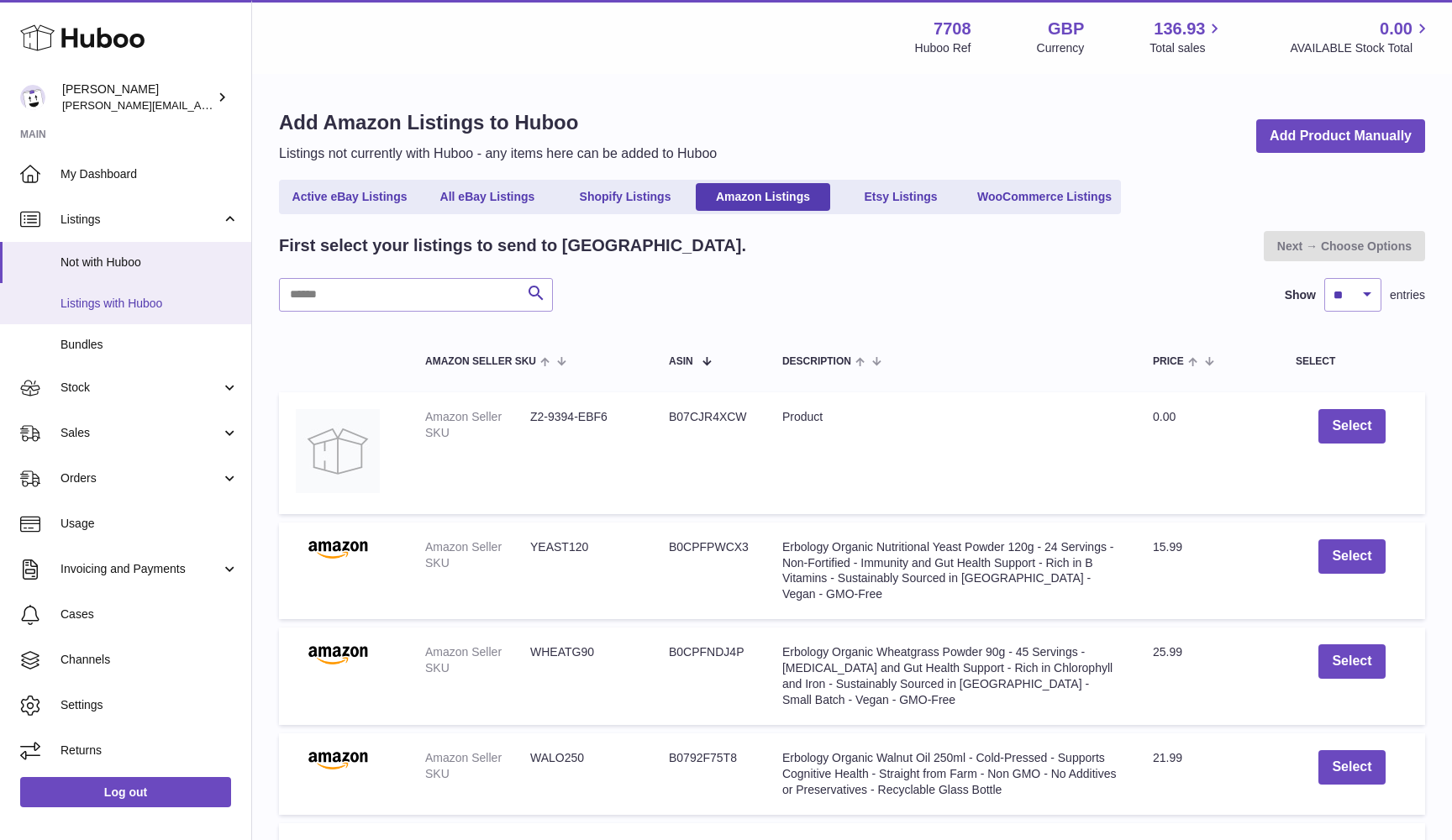
click at [150, 306] on span "Listings with Huboo" at bounding box center [150, 304] width 178 height 16
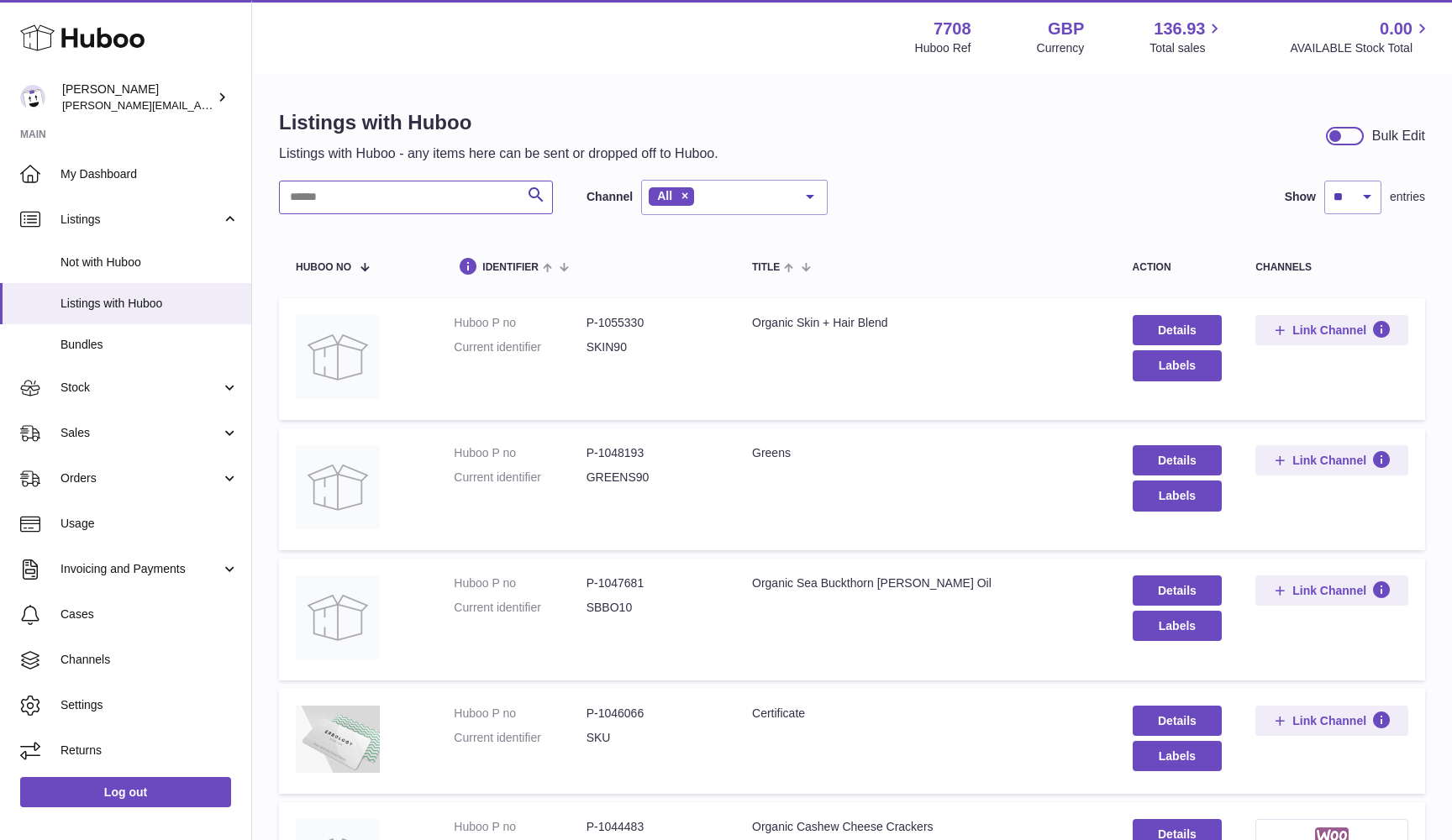
click at [323, 206] on input "text" at bounding box center [416, 197] width 274 height 33
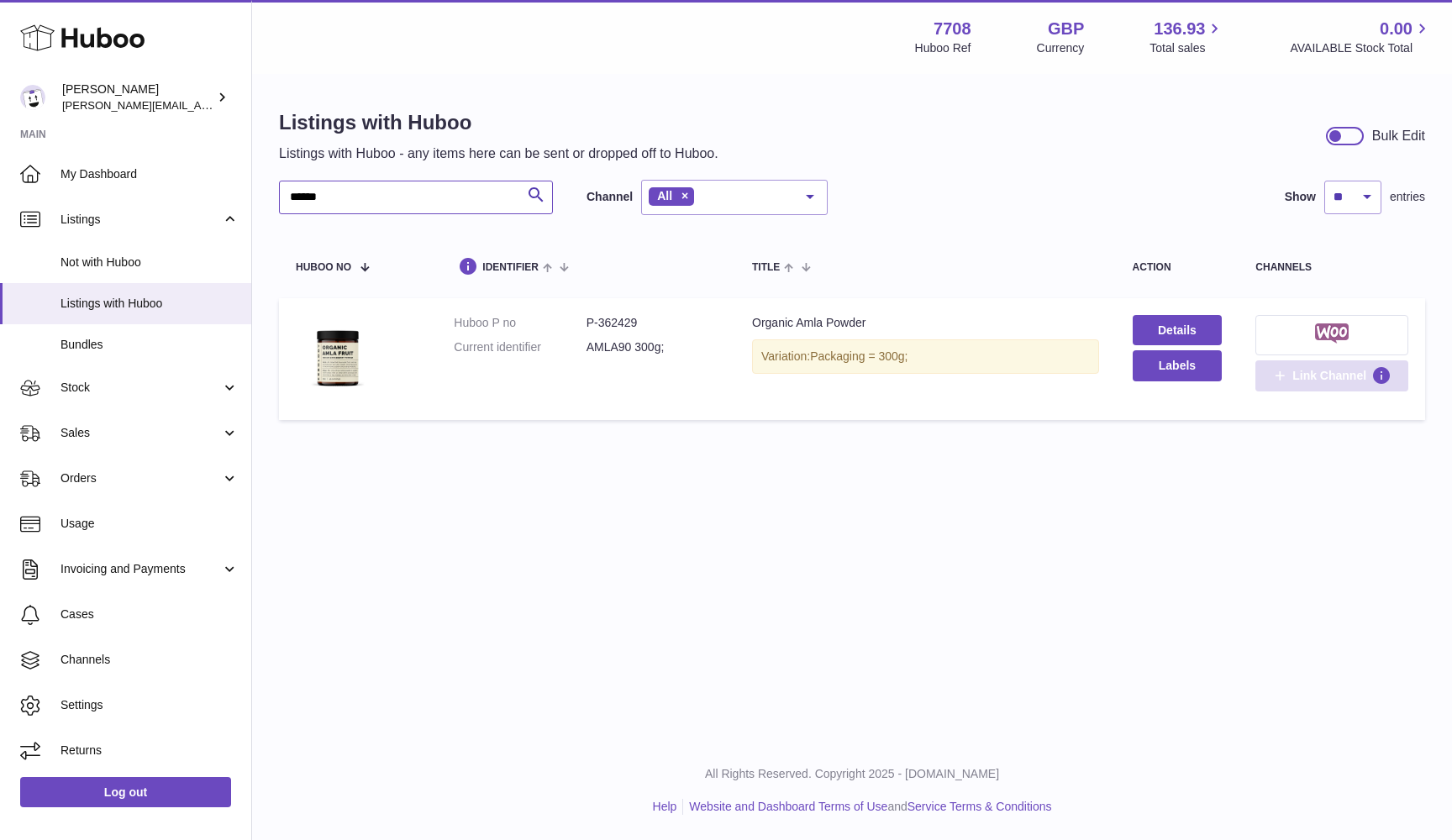
type input "******"
click at [1314, 372] on span "Link Channel" at bounding box center [1328, 374] width 74 height 15
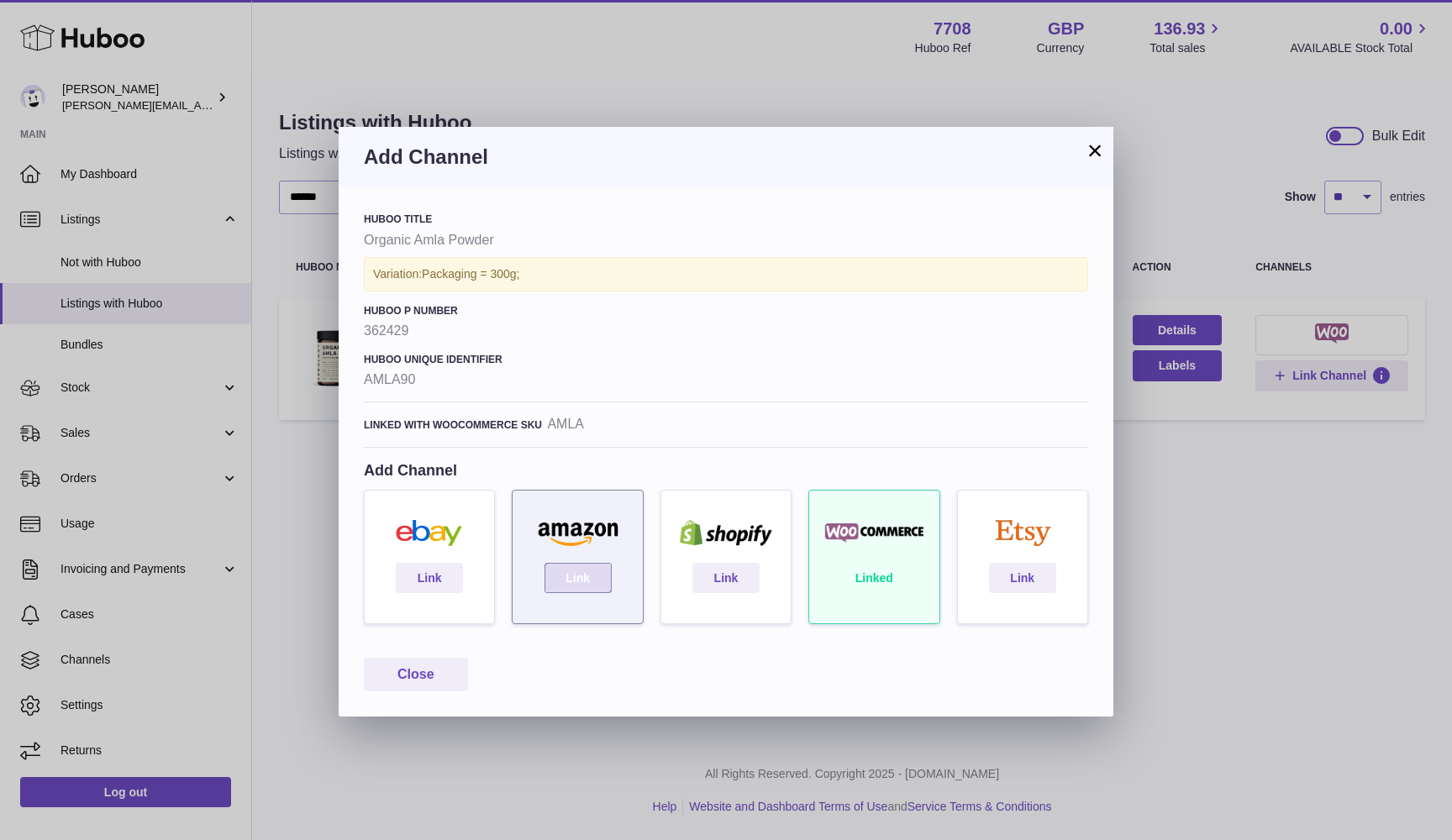
click at [576, 573] on link "Link" at bounding box center [577, 577] width 68 height 30
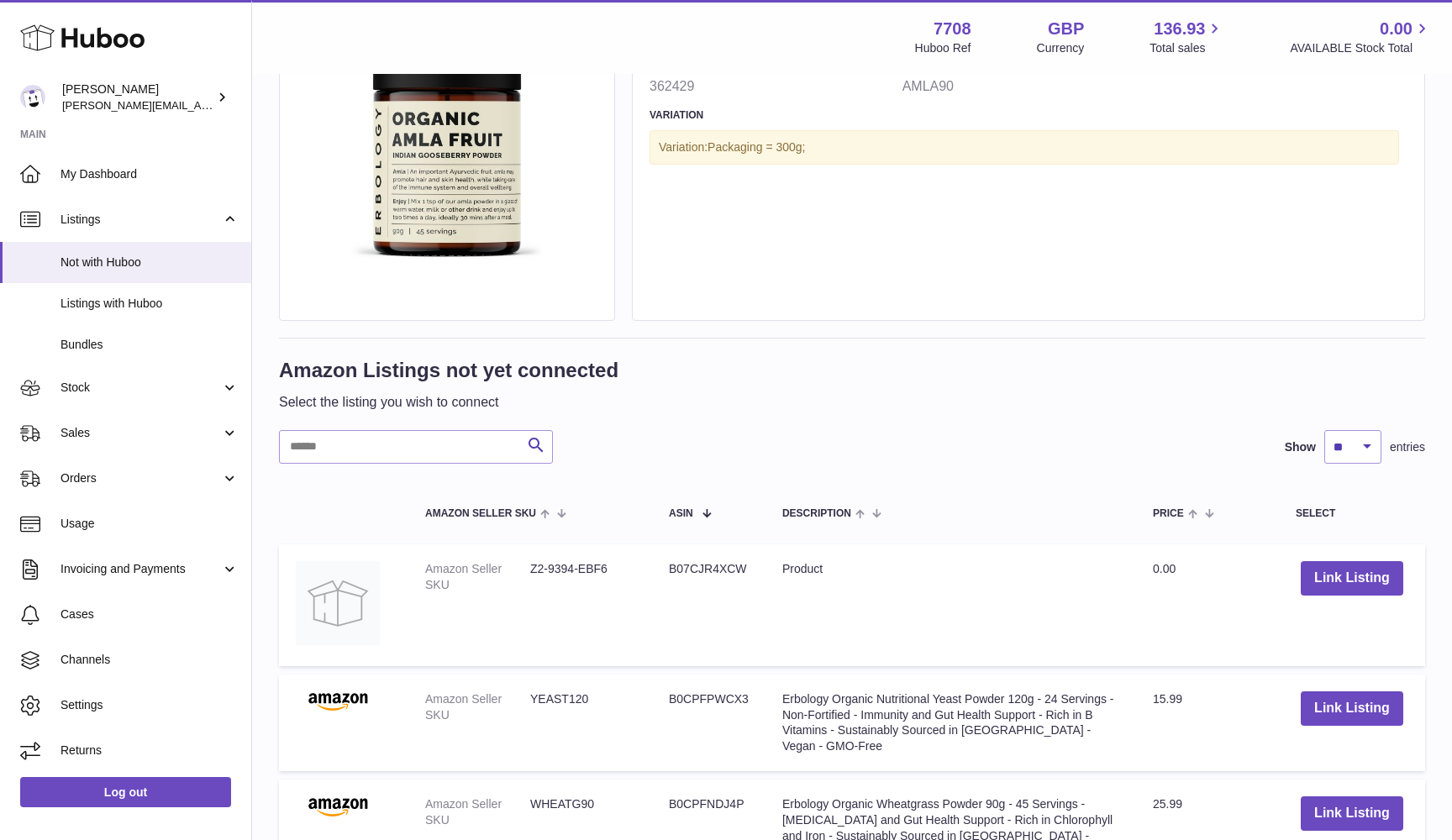
scroll to position [224, 0]
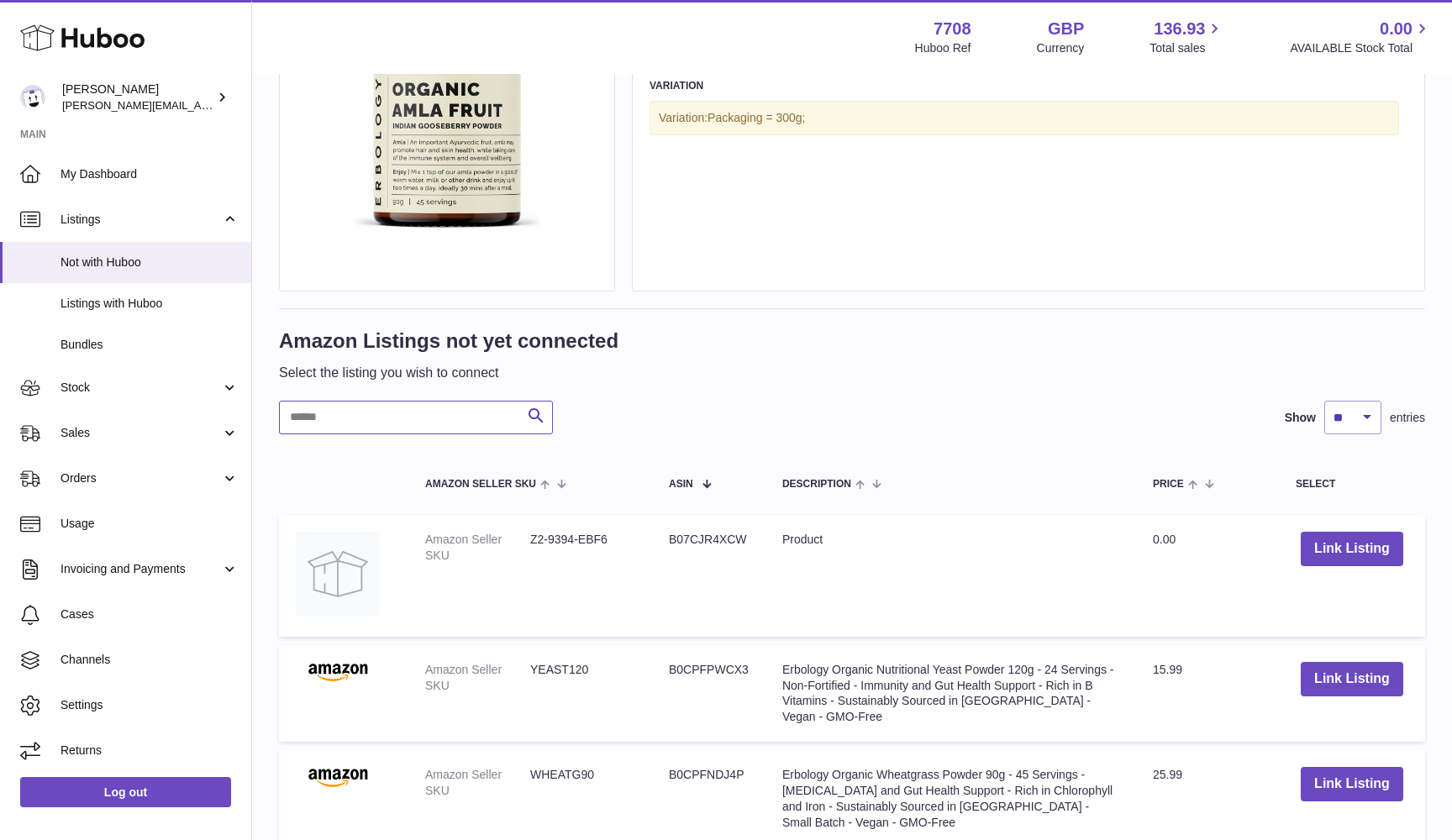
click at [328, 417] on input "text" at bounding box center [416, 418] width 274 height 33
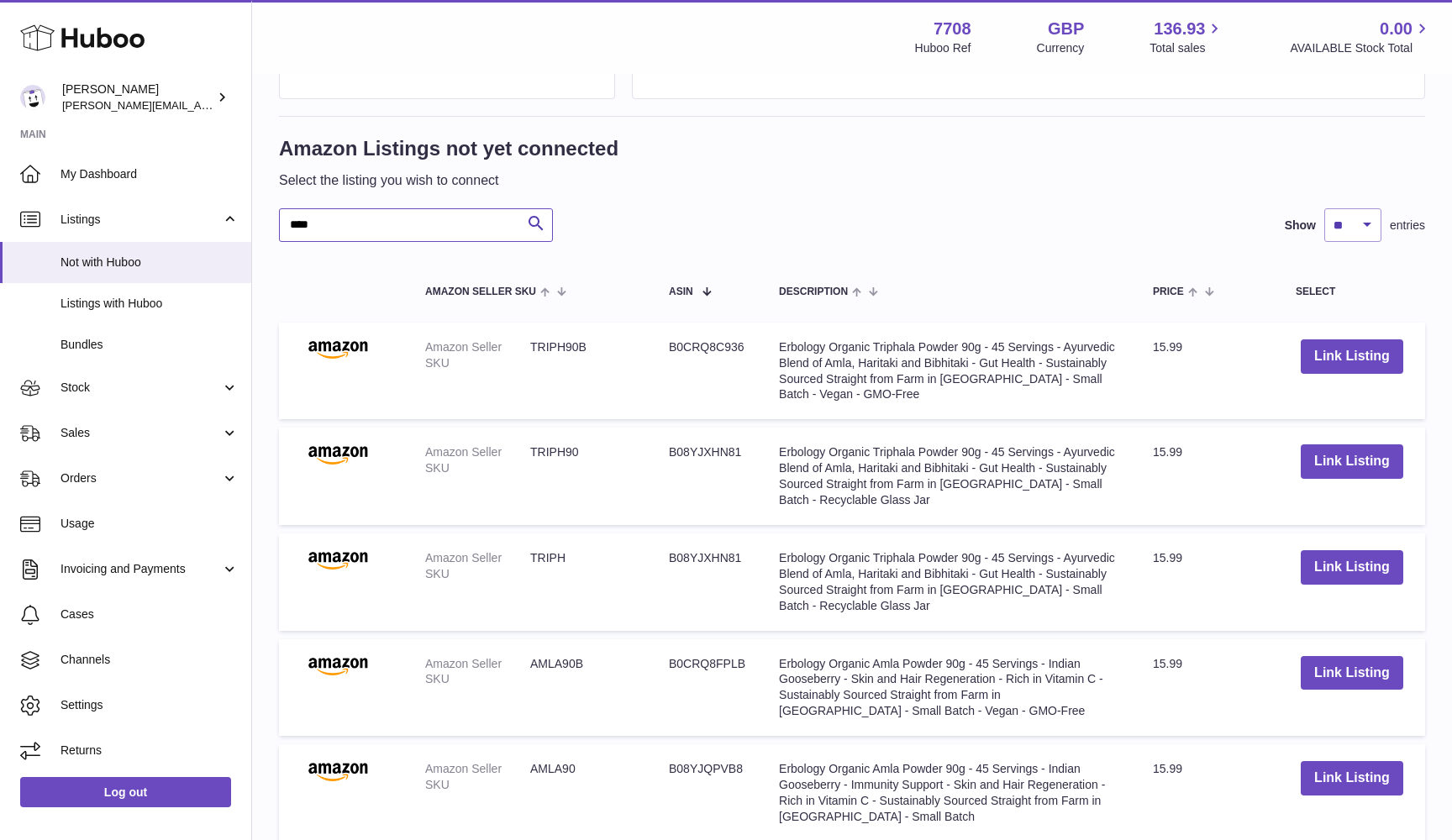
scroll to position [414, 0]
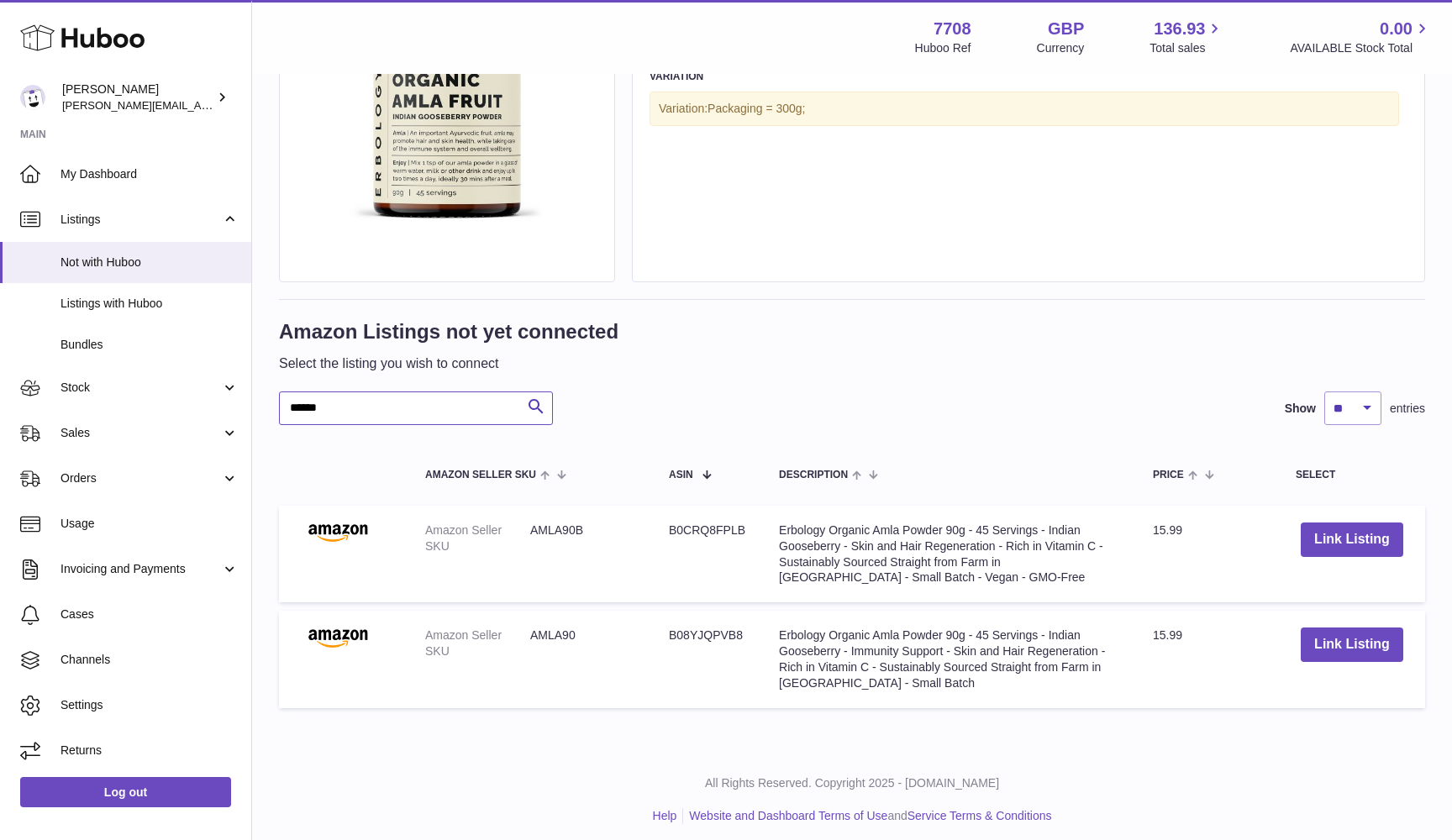
scroll to position [232, 0]
type input "******"
click at [545, 628] on dd "AMLA90" at bounding box center [582, 644] width 105 height 32
click at [1343, 638] on button "Link Listing" at bounding box center [1352, 645] width 103 height 34
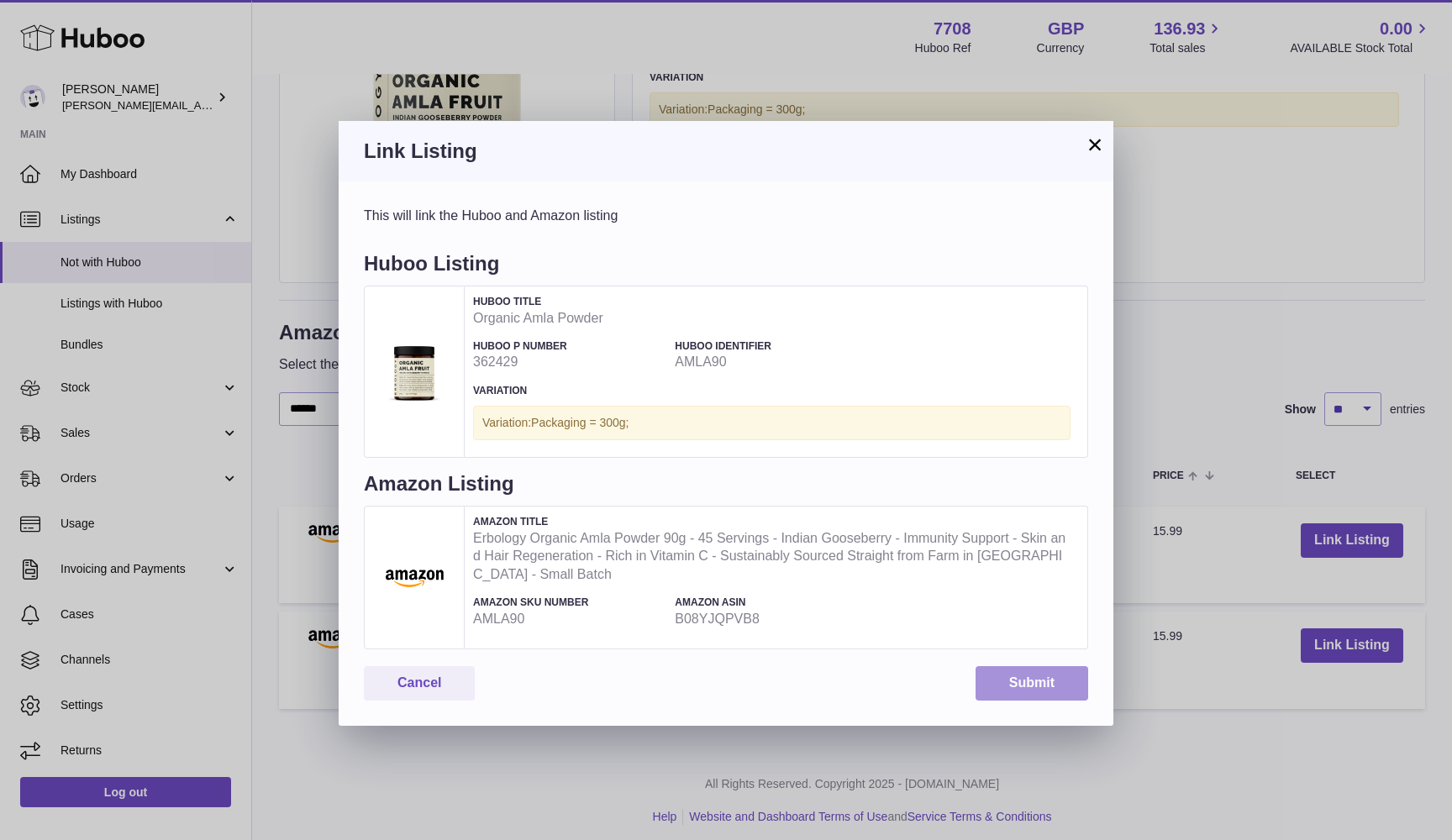
click at [1031, 682] on button "Submit" at bounding box center [1031, 683] width 113 height 34
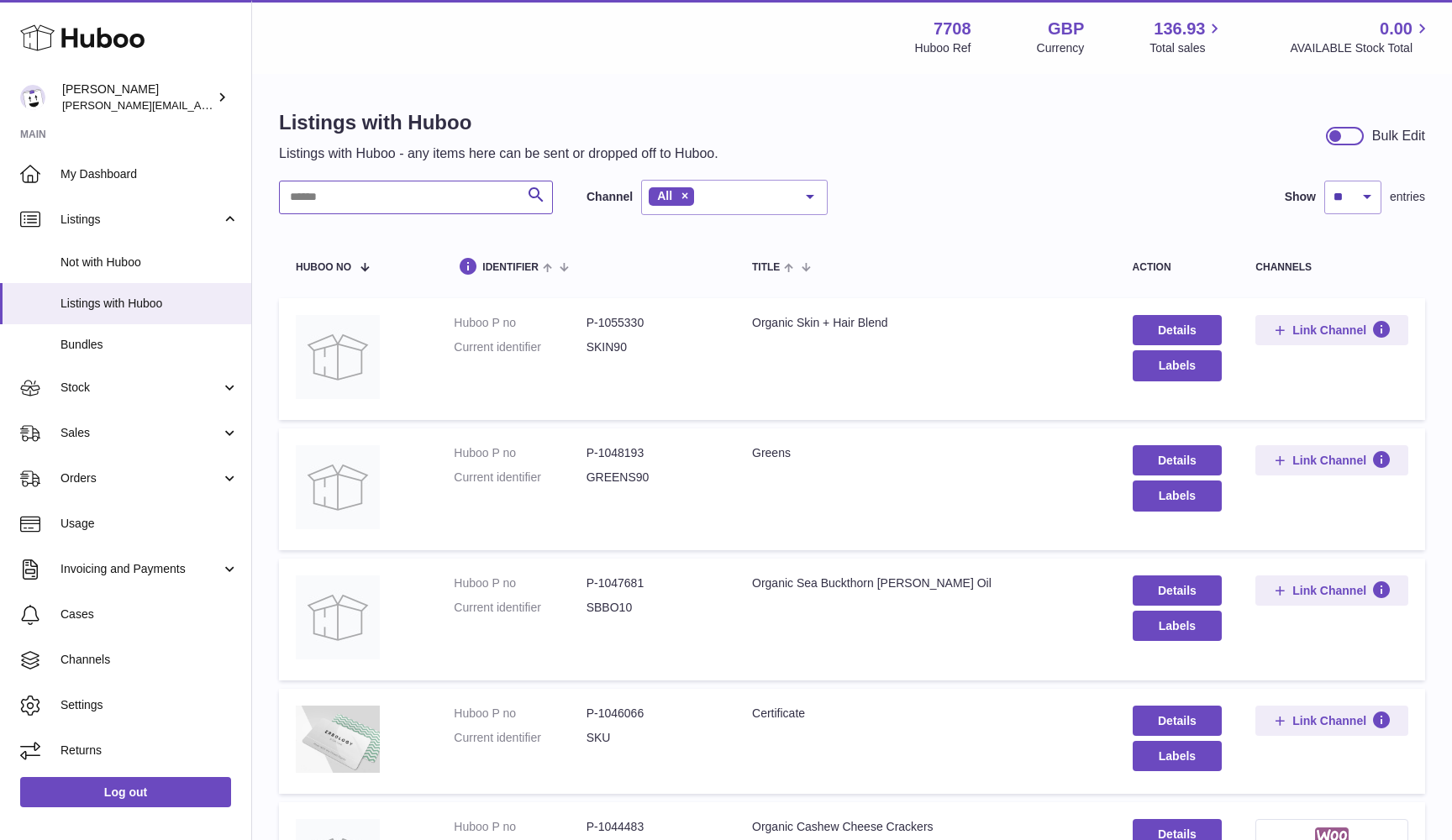
click at [341, 194] on input "text" at bounding box center [416, 197] width 274 height 33
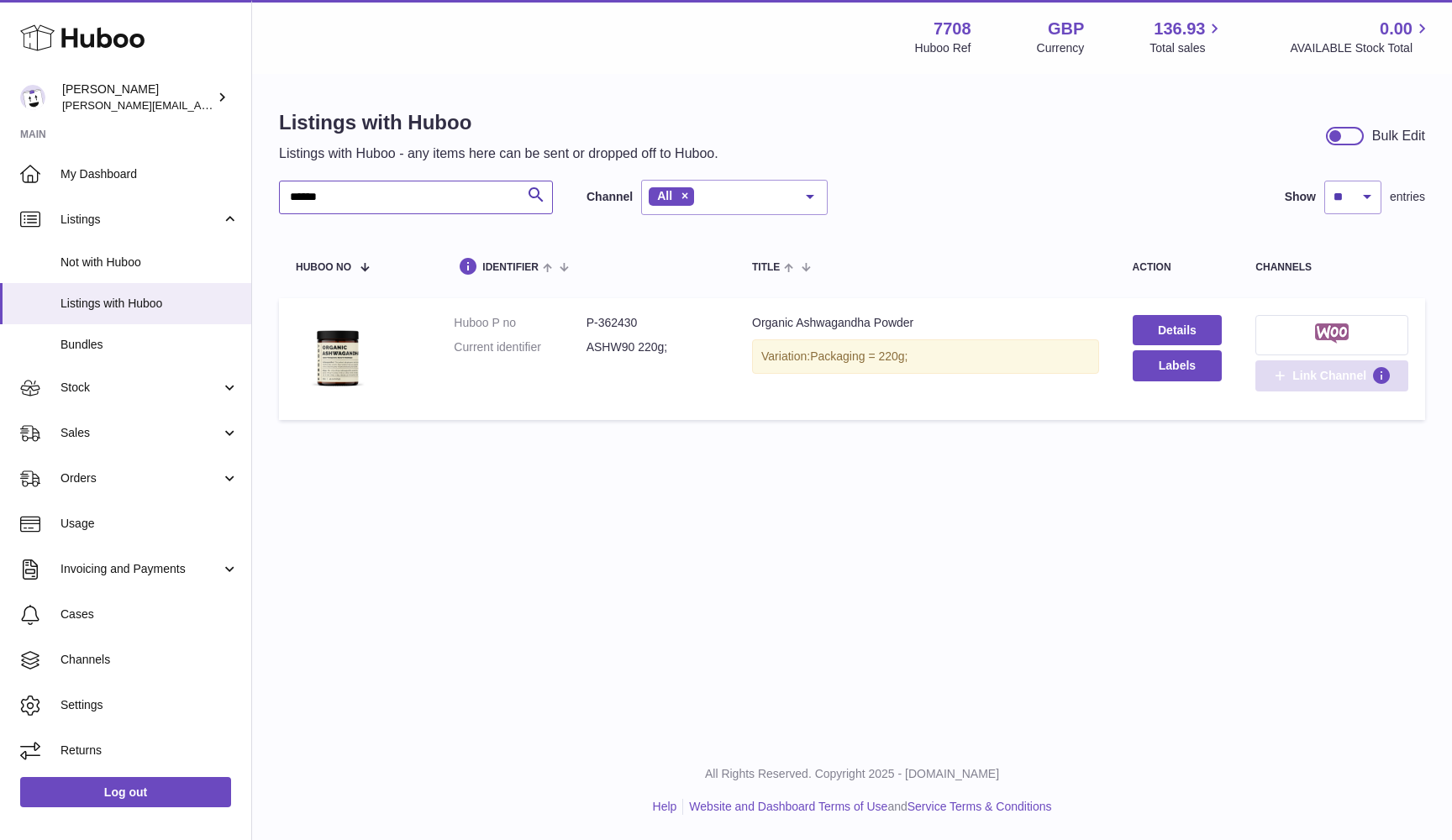
type input "******"
click at [1318, 377] on span "Link Channel" at bounding box center [1328, 374] width 74 height 15
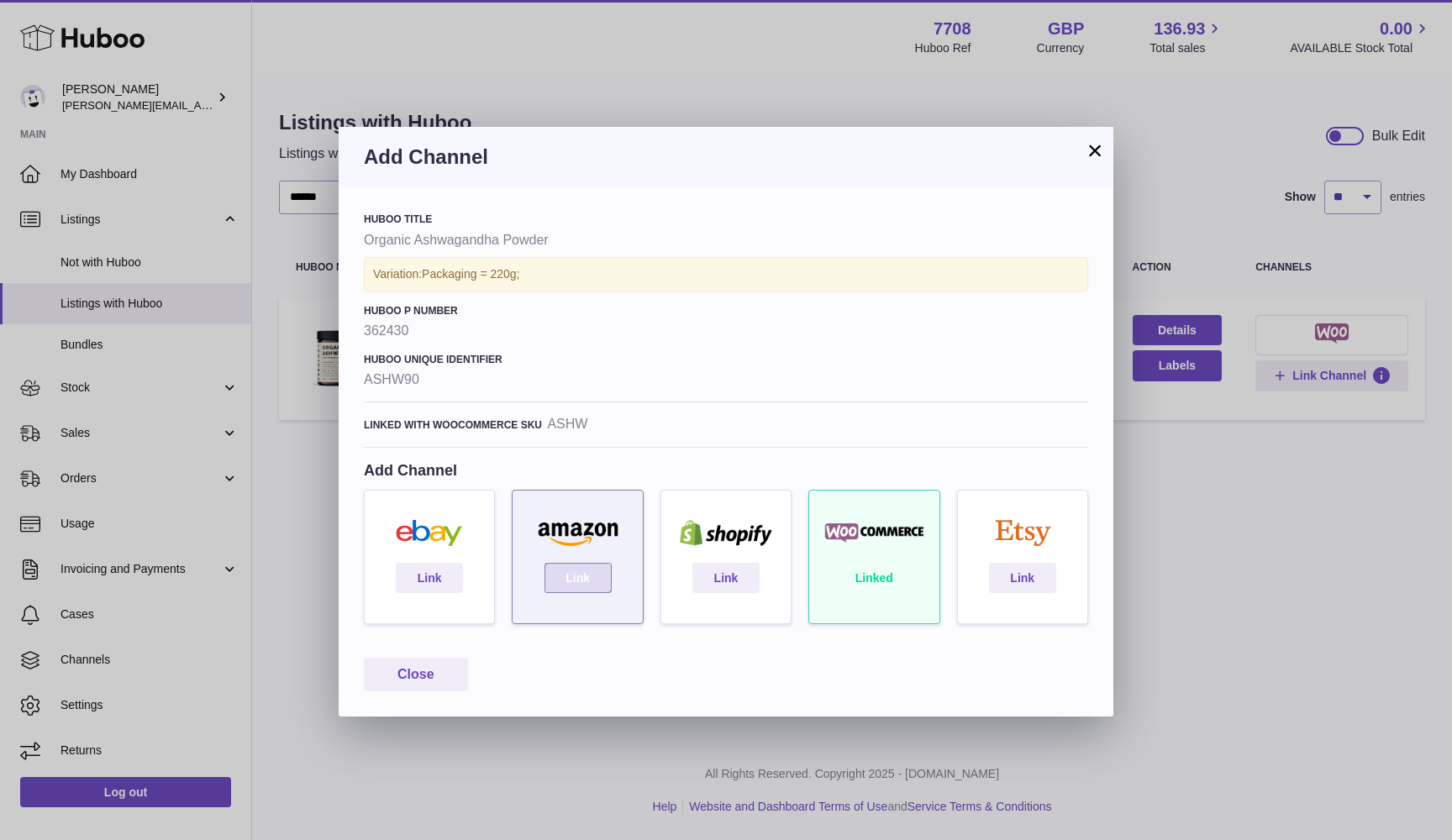
click at [580, 581] on link "Link" at bounding box center [577, 577] width 68 height 30
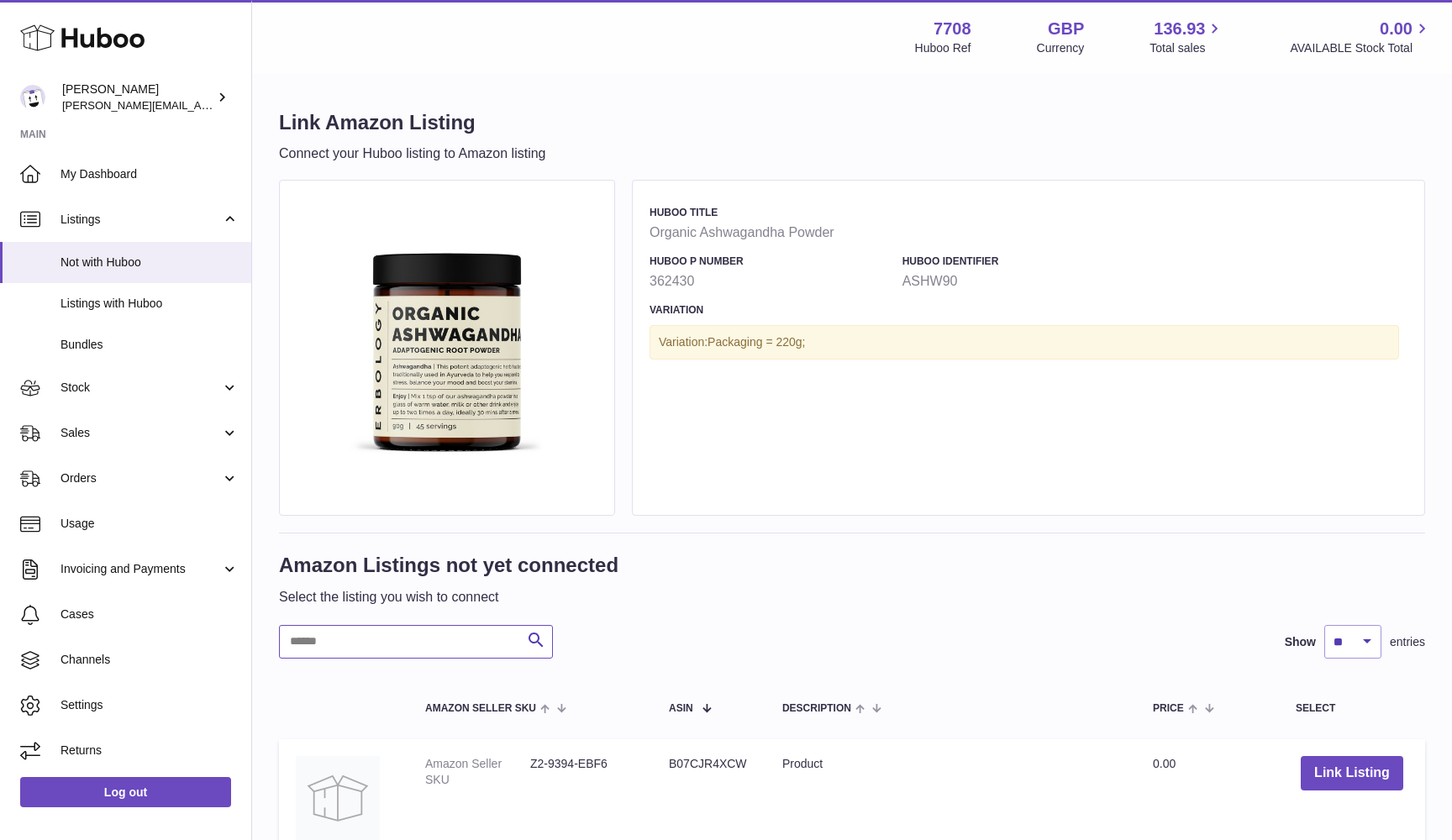
click at [327, 641] on input "text" at bounding box center [416, 642] width 274 height 33
paste input "*******"
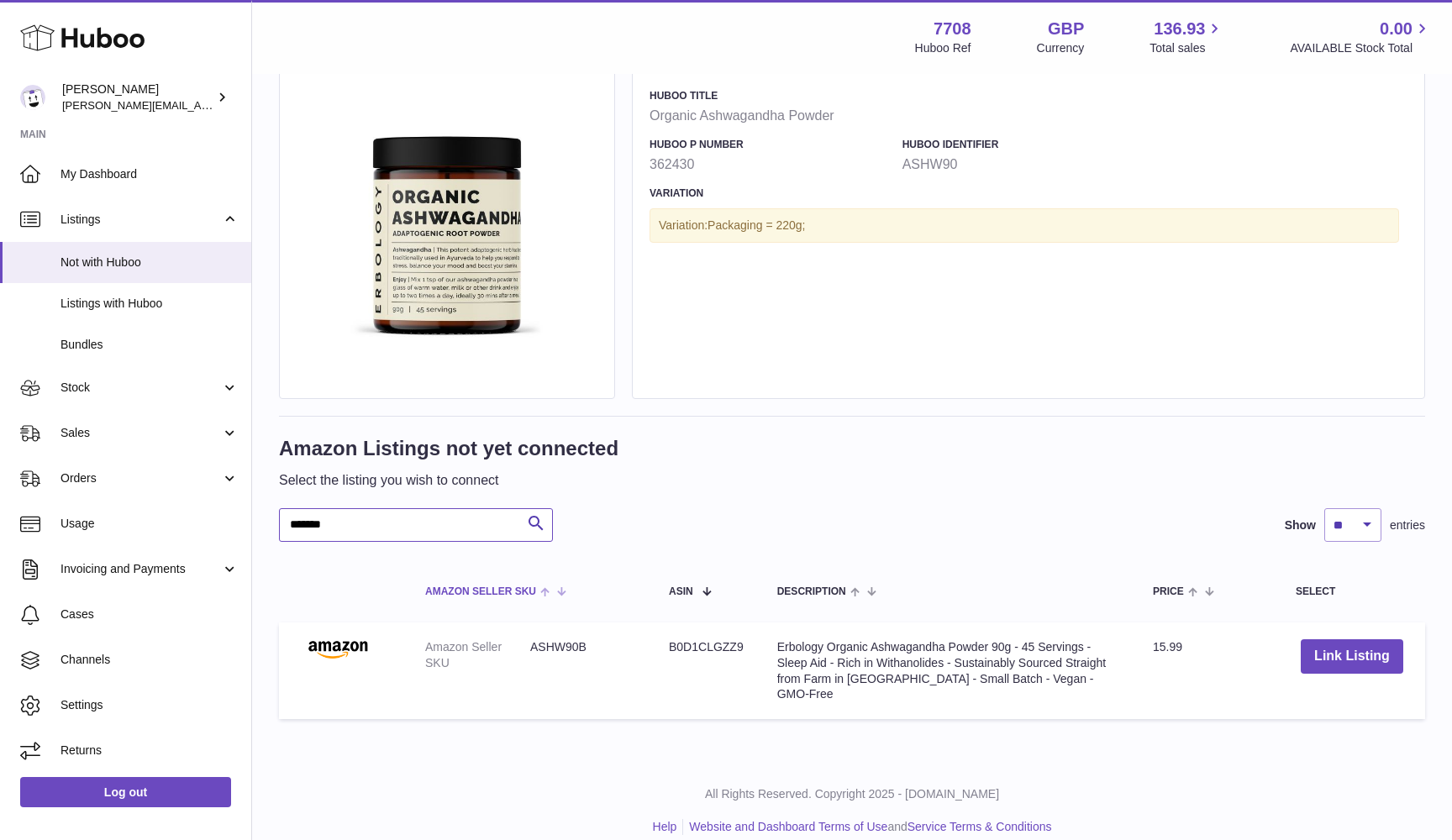
scroll to position [115, 0]
type input "*******"
click at [1356, 665] on button "Link Listing" at bounding box center [1352, 658] width 103 height 34
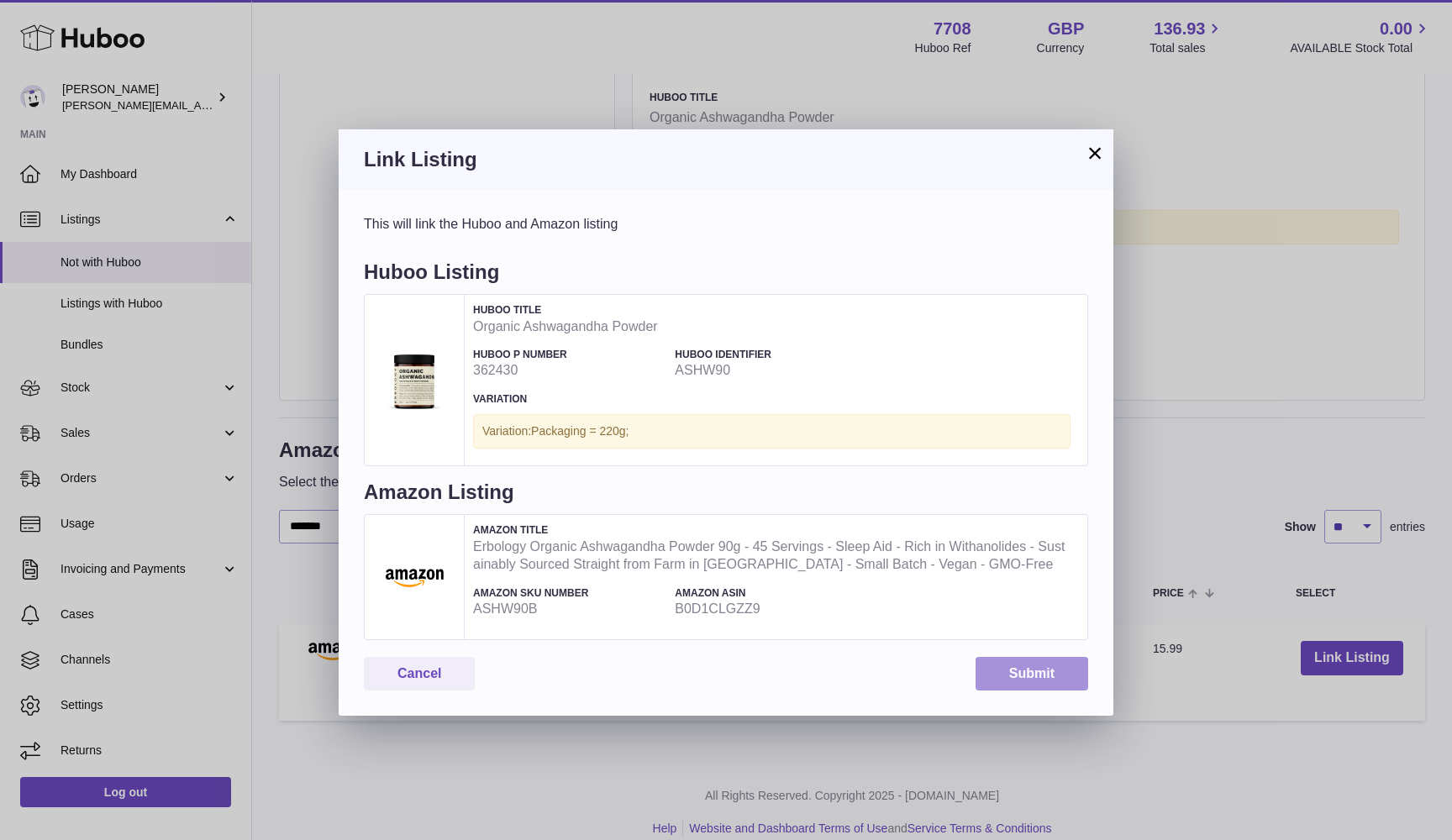
click at [1073, 676] on button "Submit" at bounding box center [1031, 673] width 113 height 34
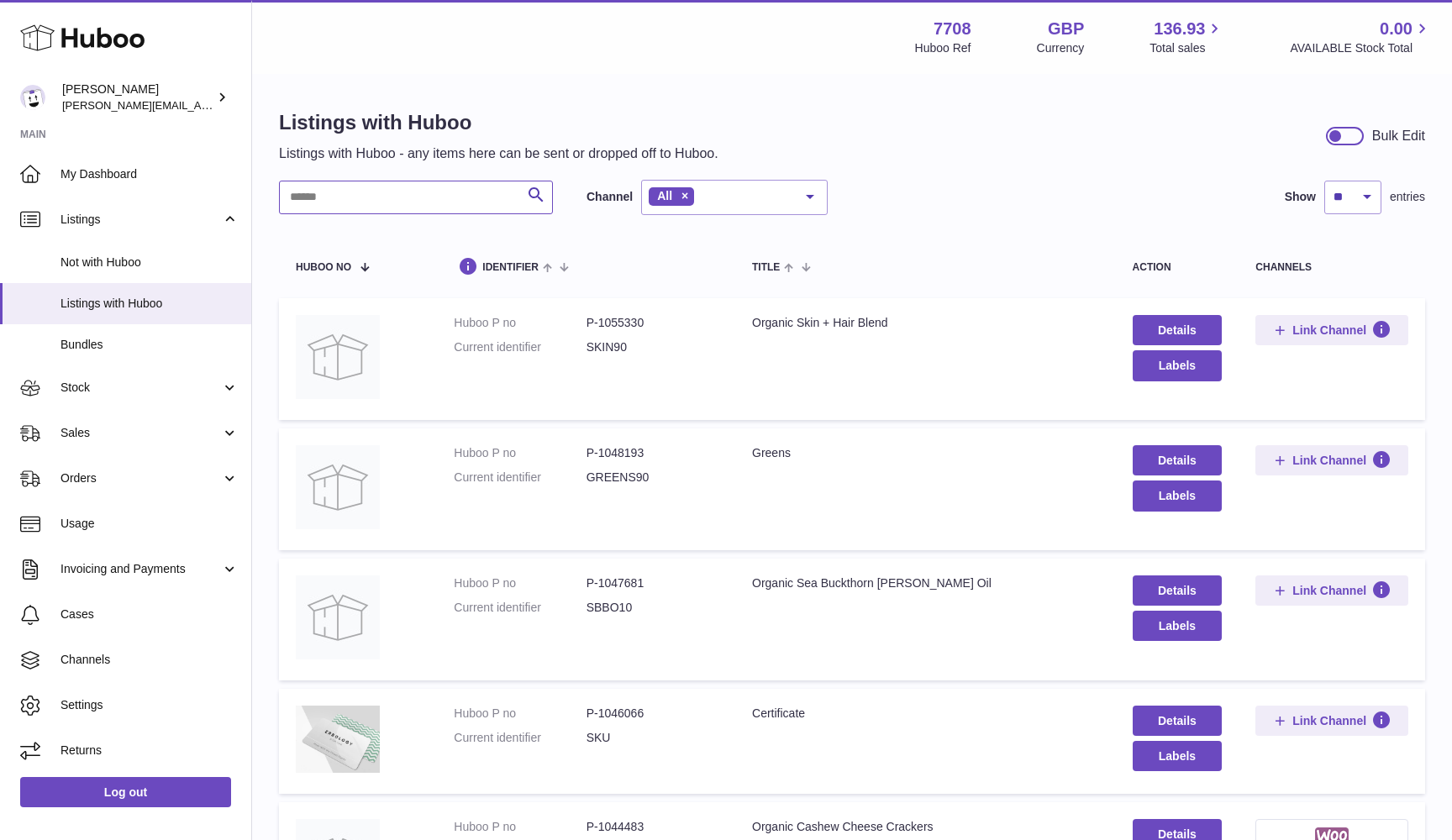
click at [359, 207] on input "text" at bounding box center [416, 197] width 274 height 33
paste input "*******"
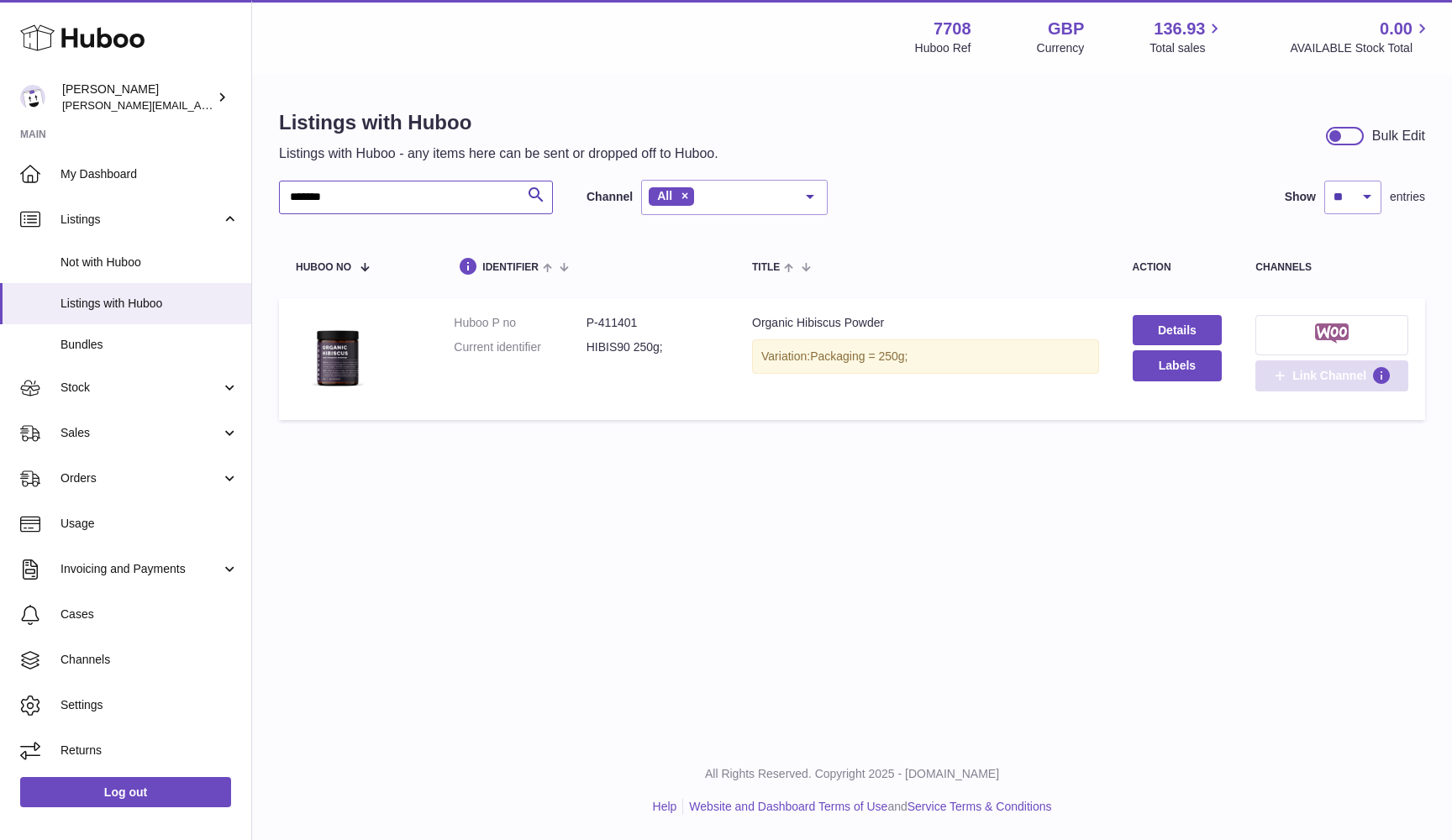
type input "*******"
click at [1329, 372] on span "Link Channel" at bounding box center [1328, 374] width 74 height 15
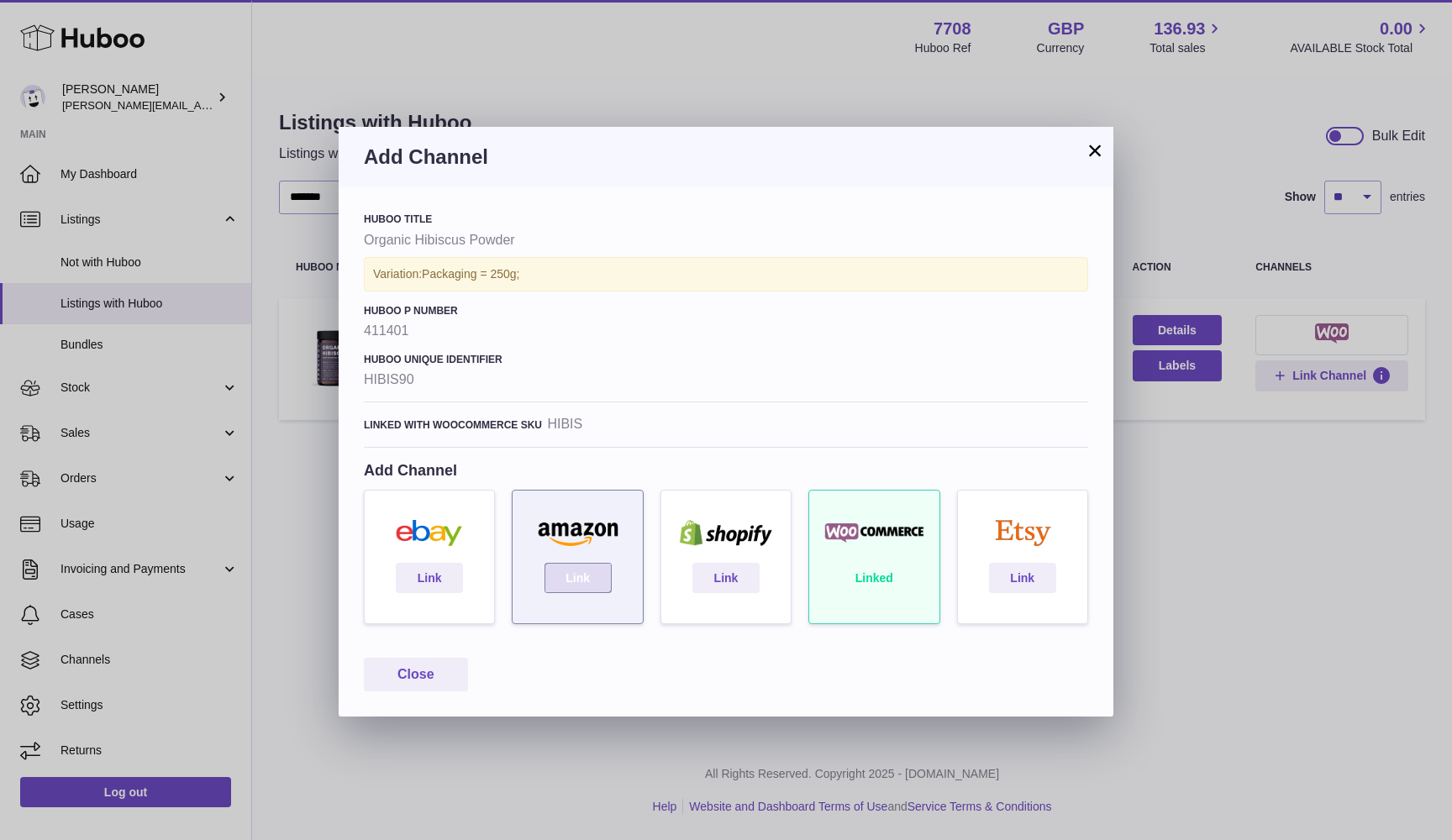
click at [584, 581] on link "Link" at bounding box center [577, 577] width 68 height 30
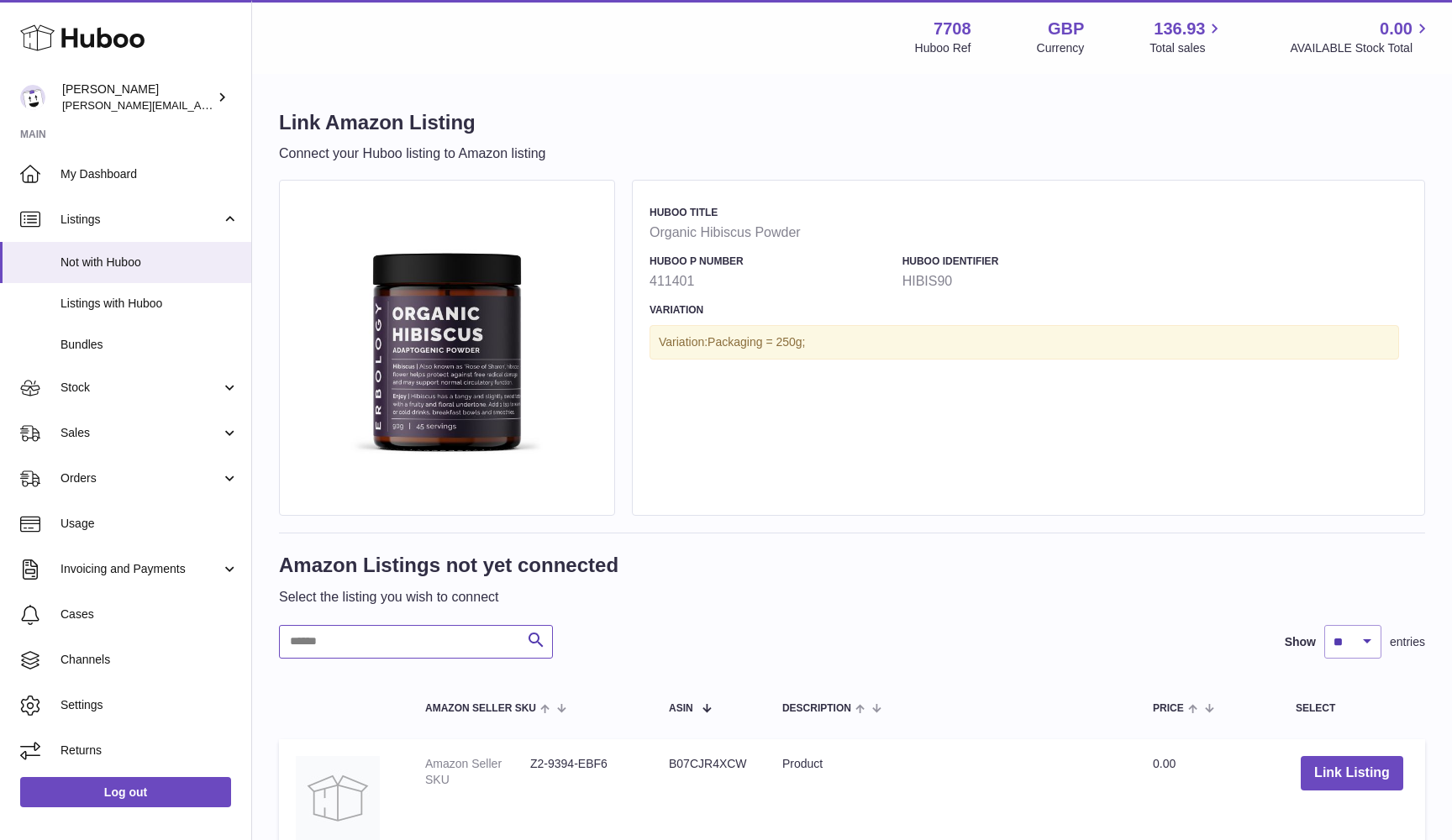
click at [387, 635] on input "text" at bounding box center [416, 642] width 274 height 33
paste input "*******"
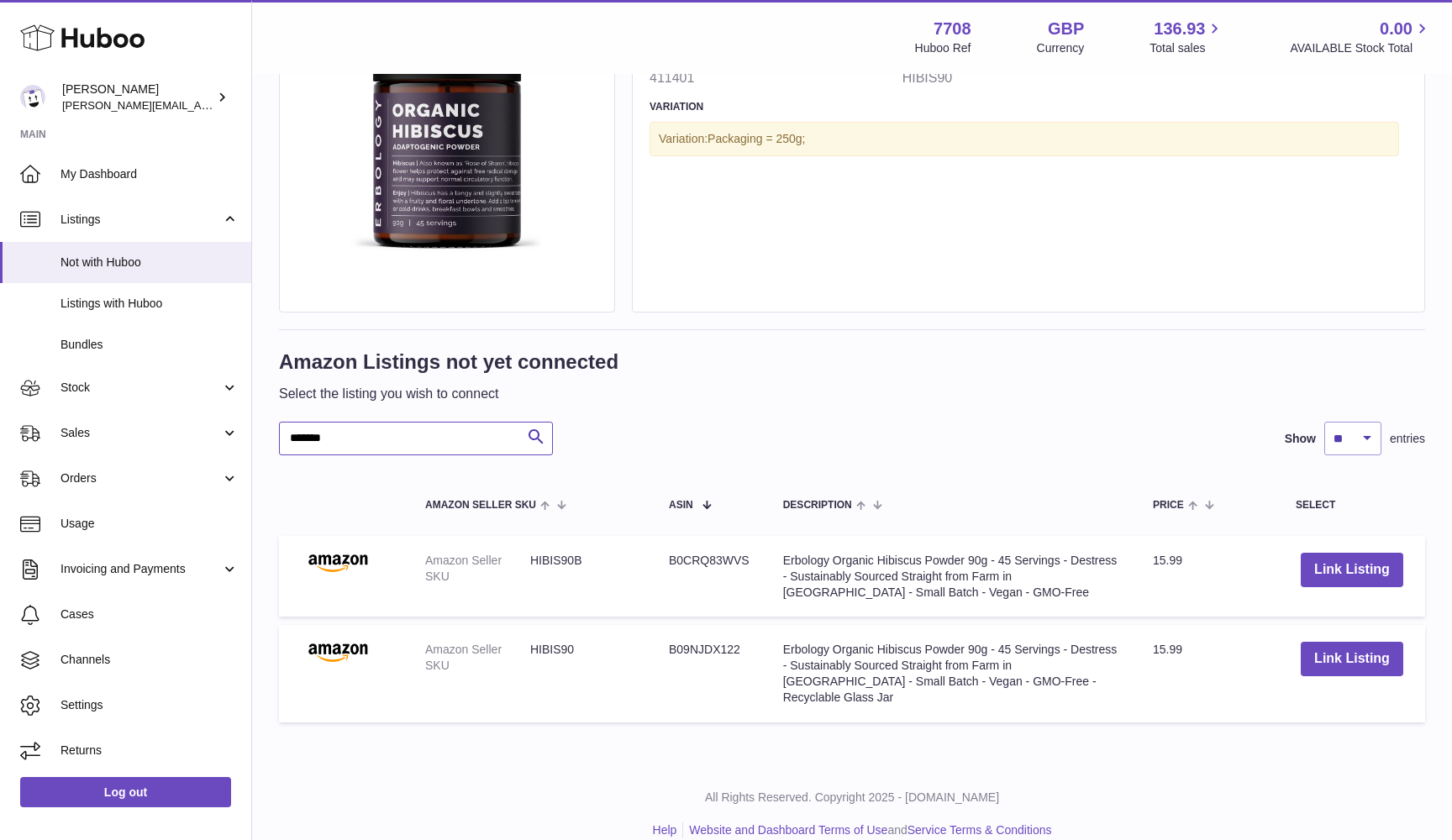
scroll to position [203, 0]
type input "*******"
click at [1327, 650] on button "Link Listing" at bounding box center [1352, 660] width 103 height 34
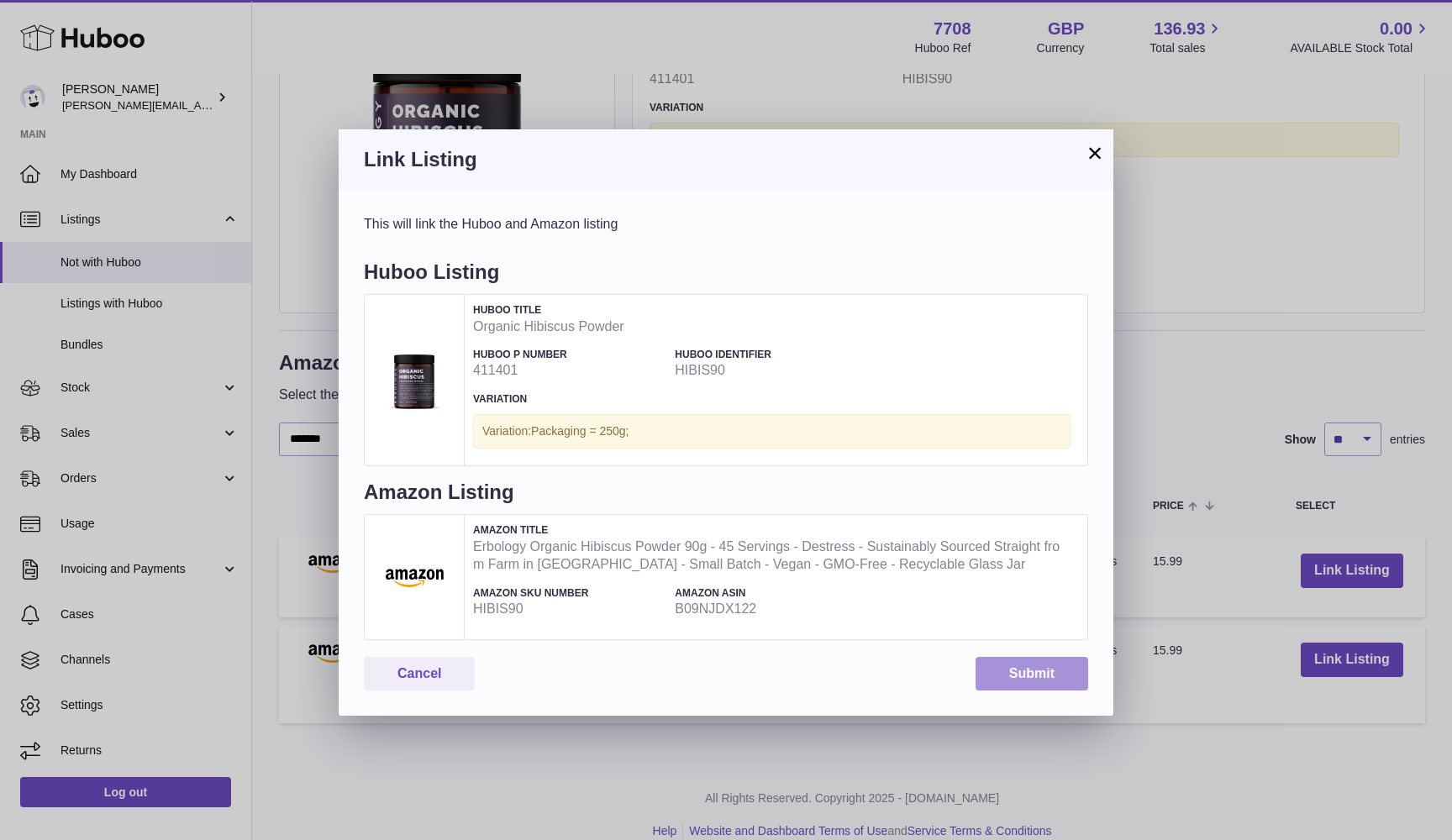
click at [1049, 670] on button "Submit" at bounding box center [1031, 673] width 113 height 34
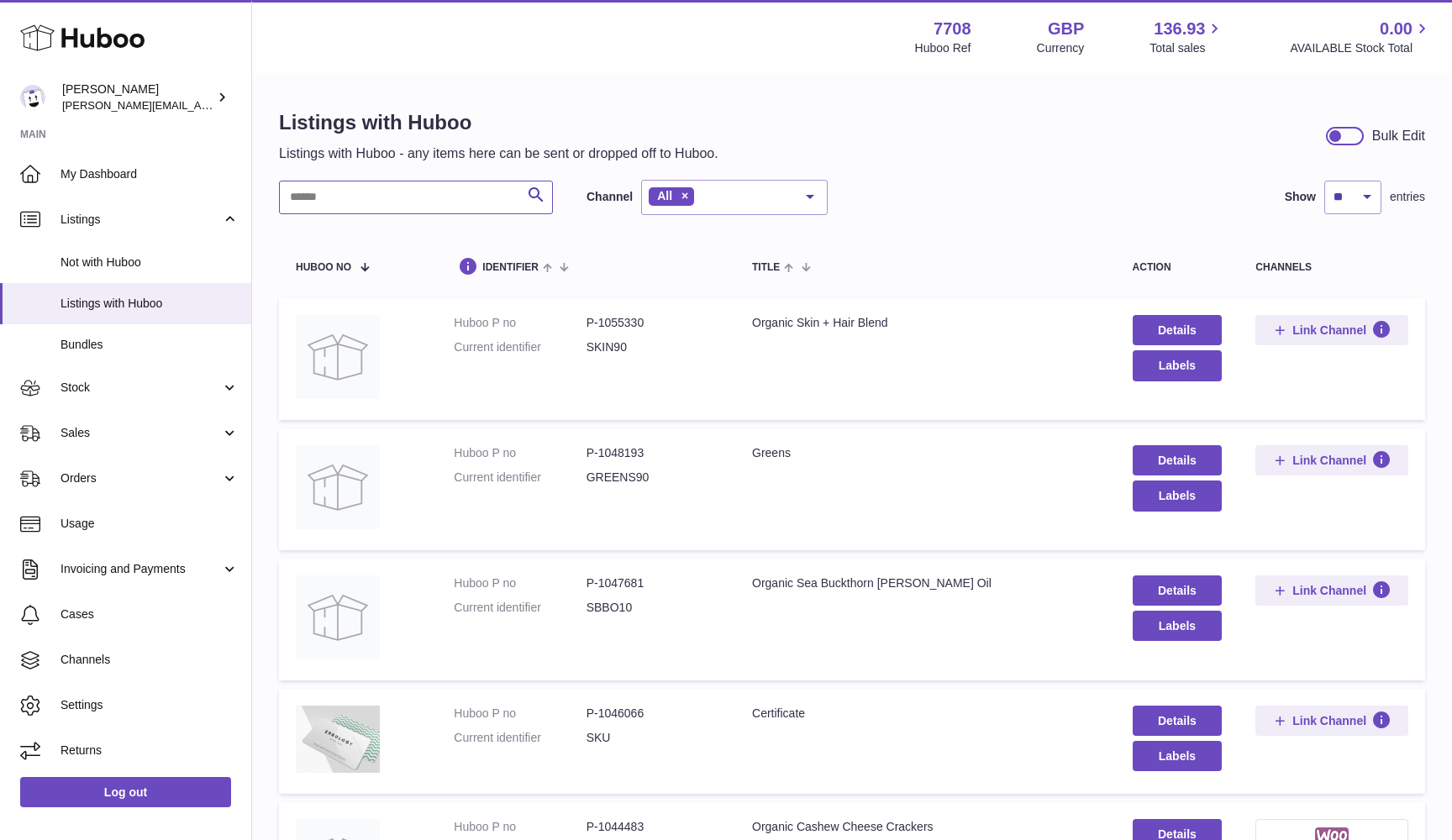
click at [366, 201] on input "text" at bounding box center [416, 197] width 274 height 33
paste input "*******"
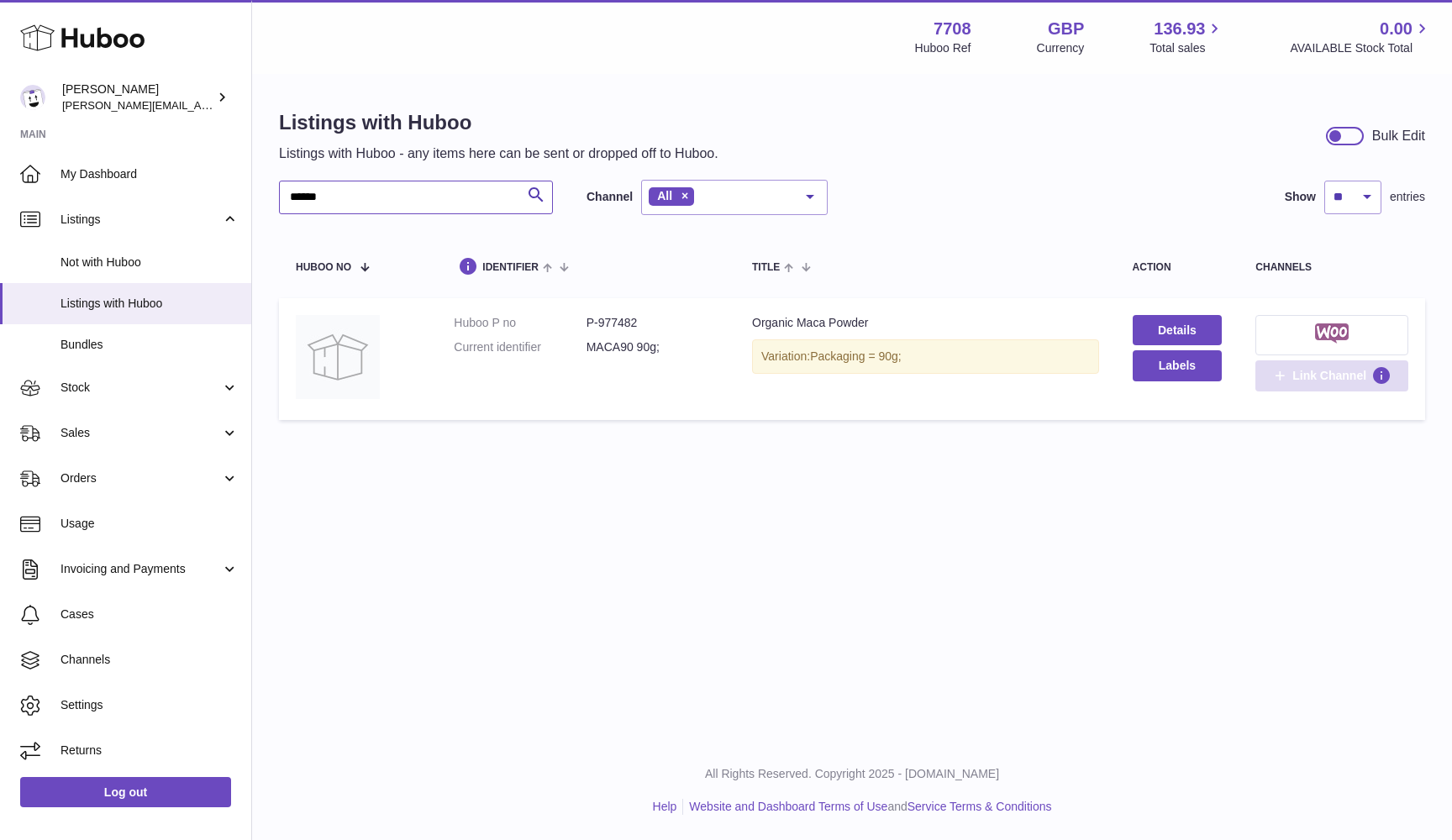
type input "******"
click at [1348, 378] on span "Link Channel" at bounding box center [1328, 374] width 74 height 15
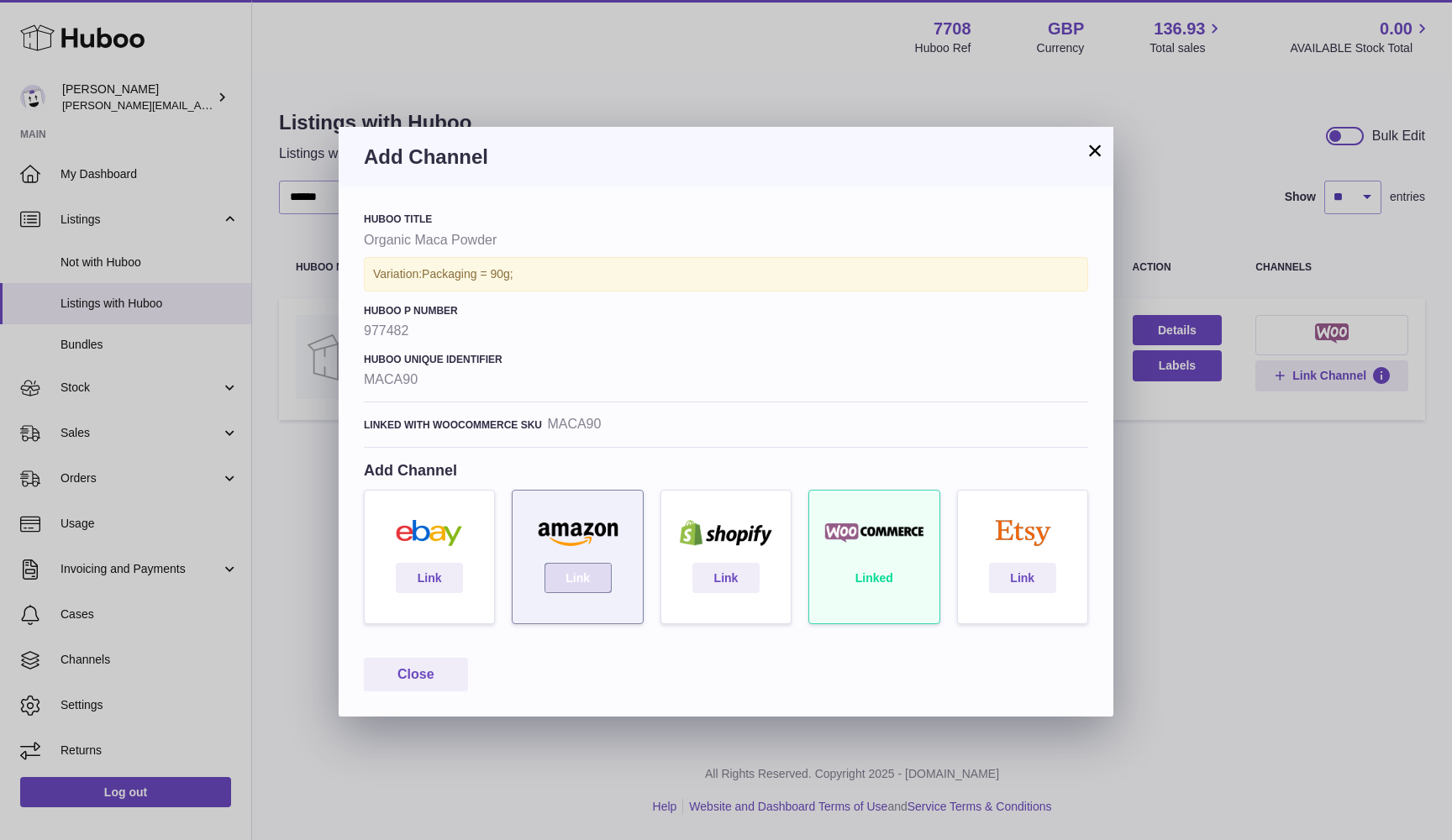
click at [579, 578] on link "Link" at bounding box center [577, 577] width 68 height 30
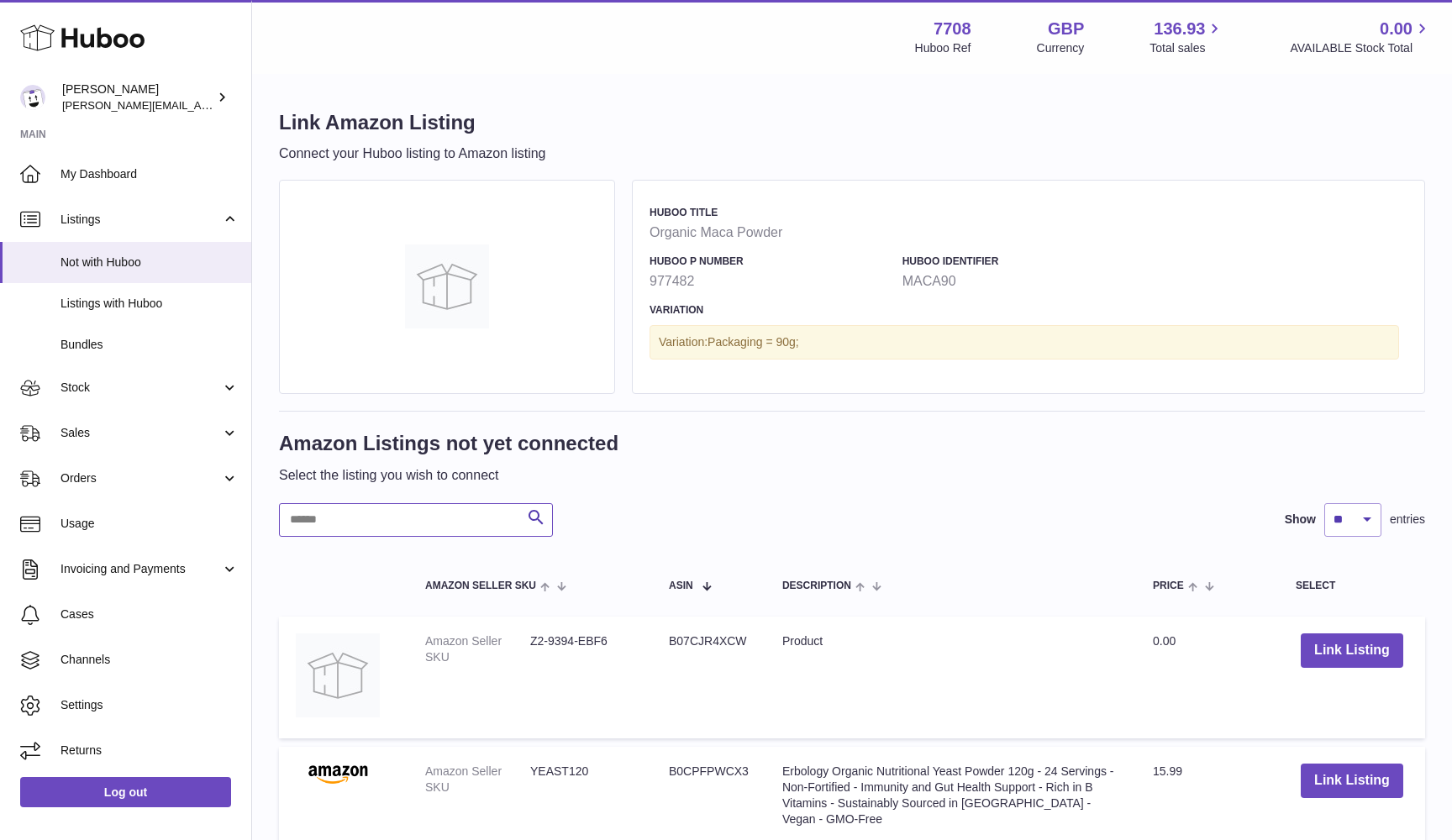
click at [429, 520] on input "text" at bounding box center [416, 519] width 274 height 33
paste input "*******"
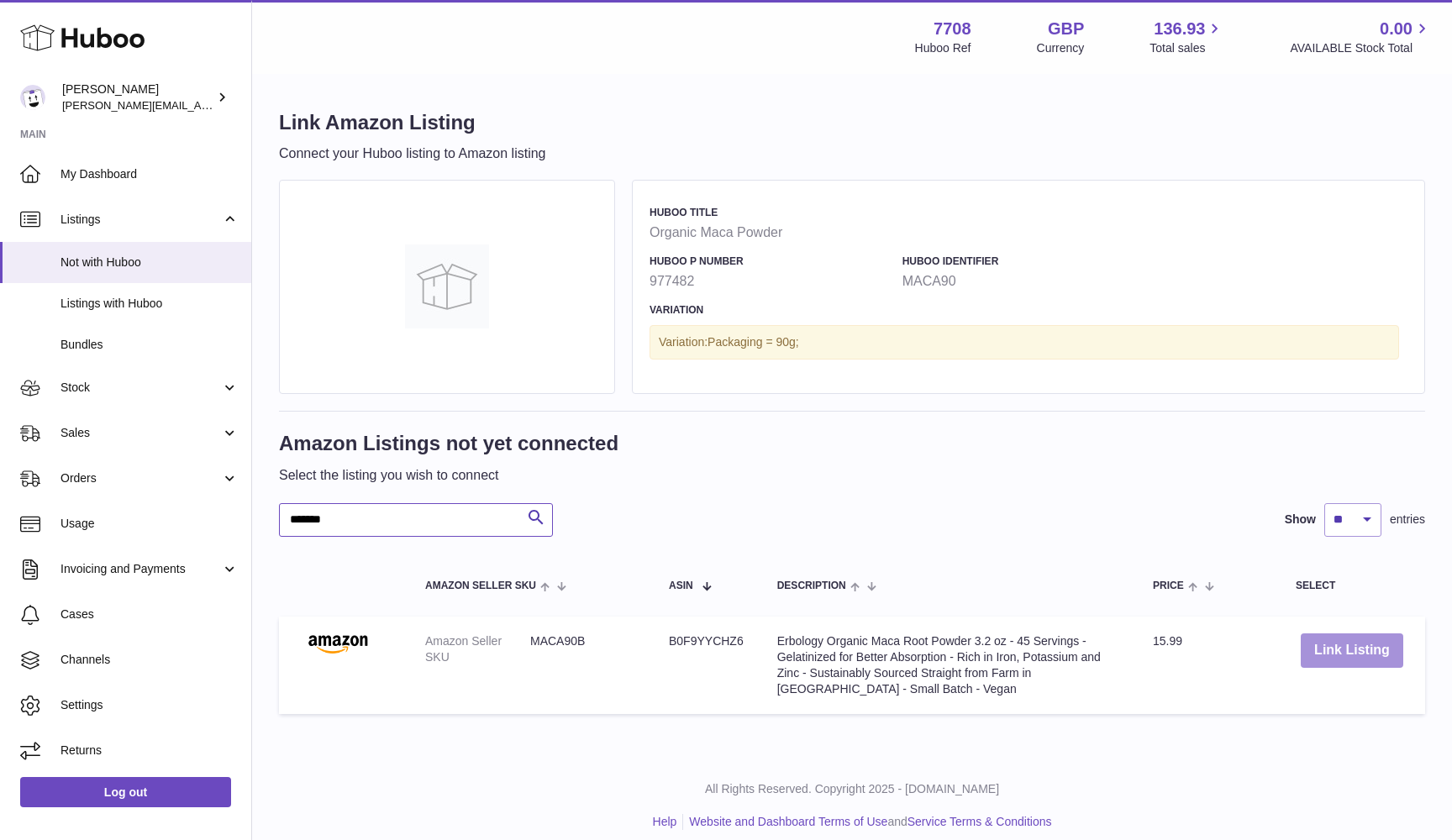
type input "*******"
click at [1349, 653] on button "Link Listing" at bounding box center [1352, 650] width 103 height 34
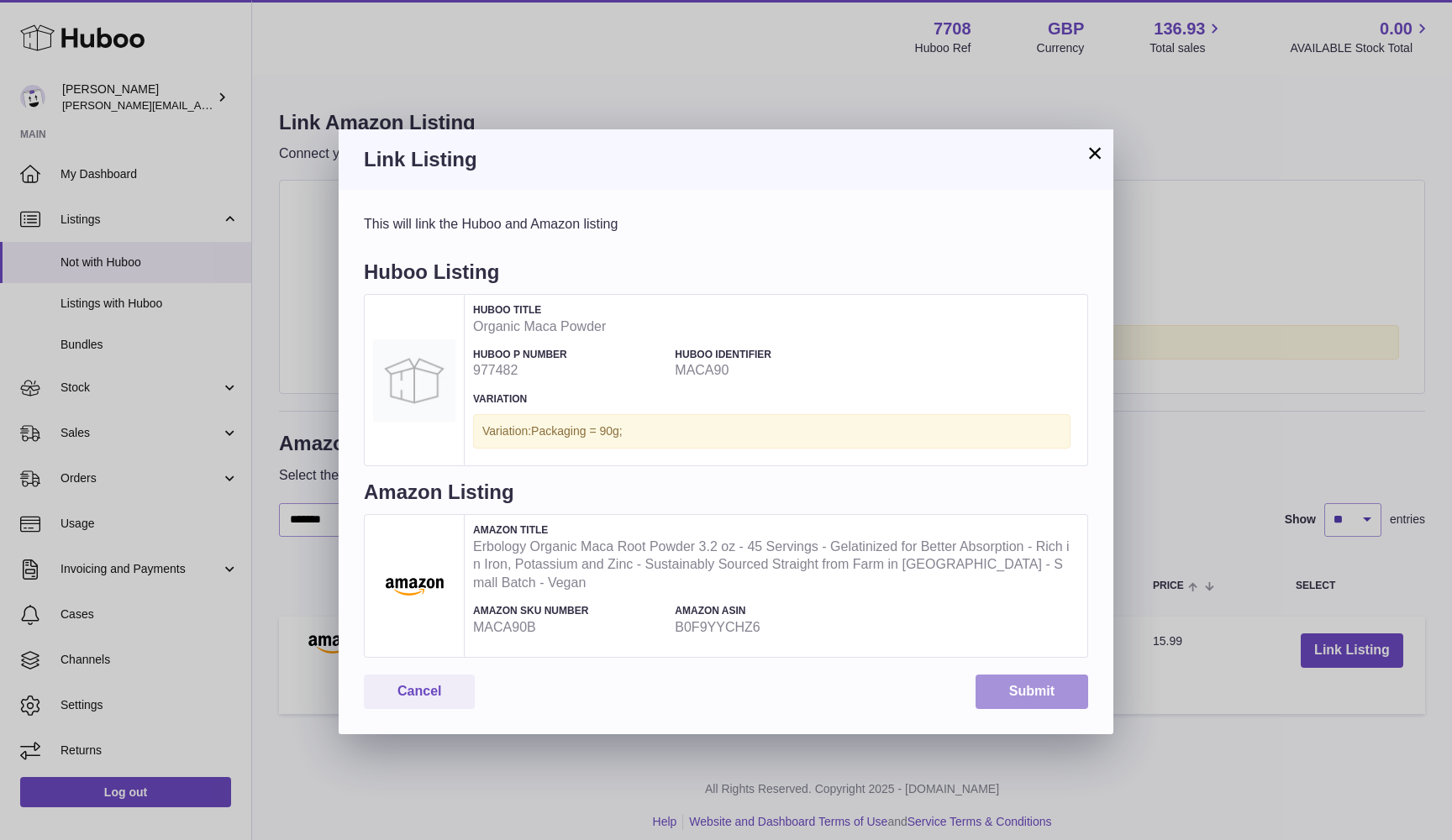
click at [1053, 674] on button "Submit" at bounding box center [1031, 691] width 113 height 34
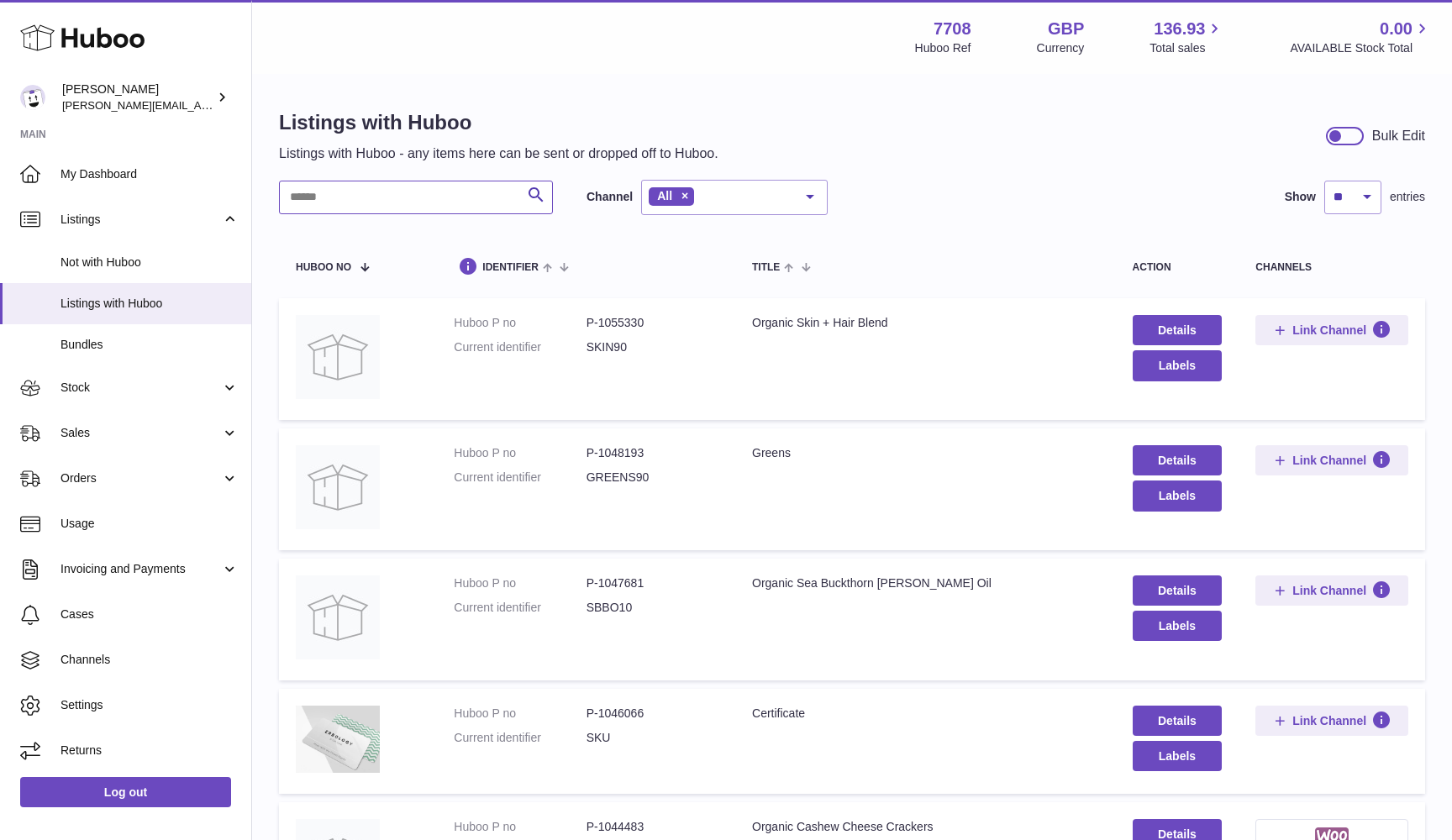
click at [384, 202] on input "text" at bounding box center [416, 197] width 274 height 33
paste input "*********"
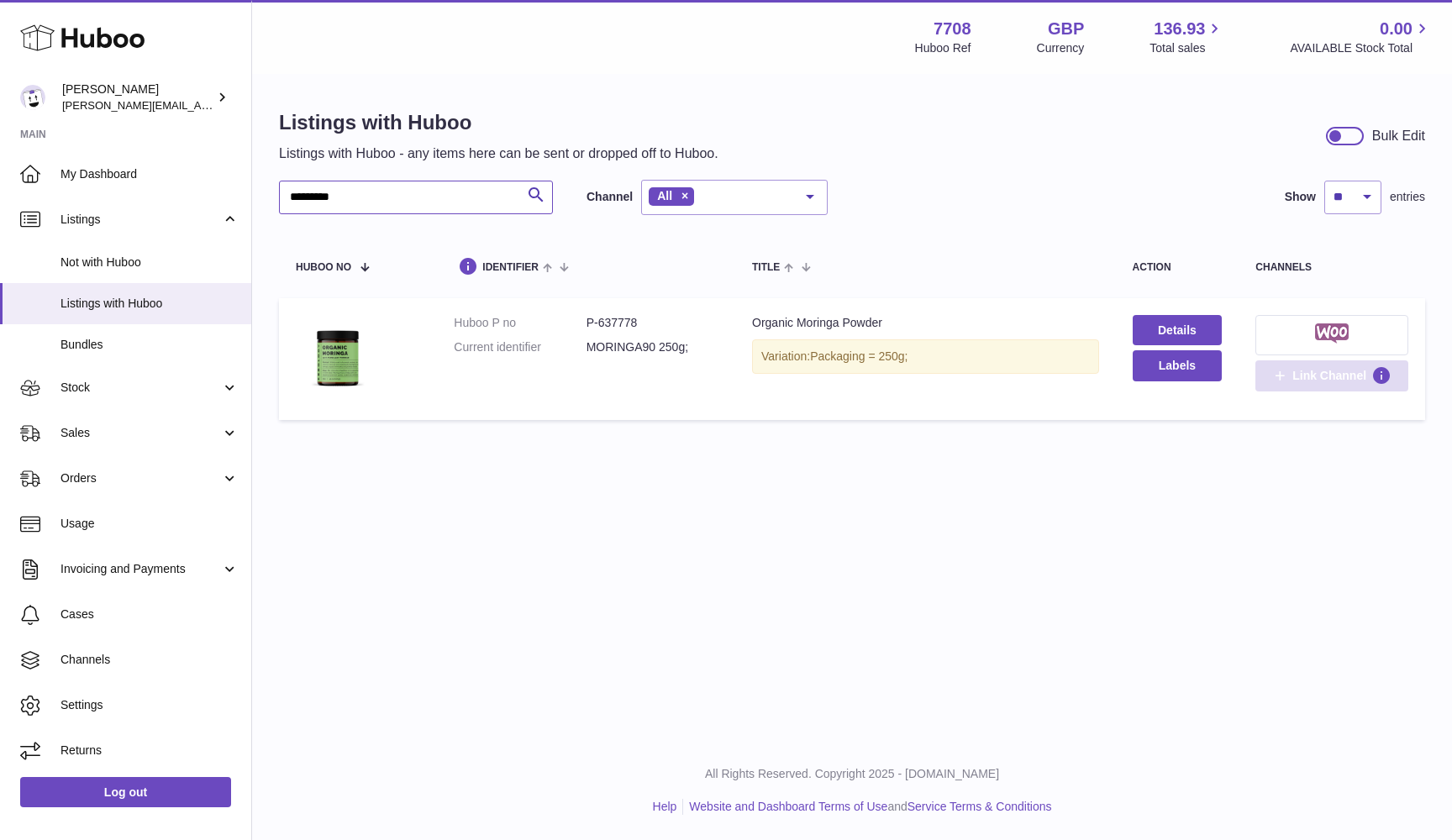
type input "*********"
click at [1306, 377] on span "Link Channel" at bounding box center [1328, 374] width 74 height 15
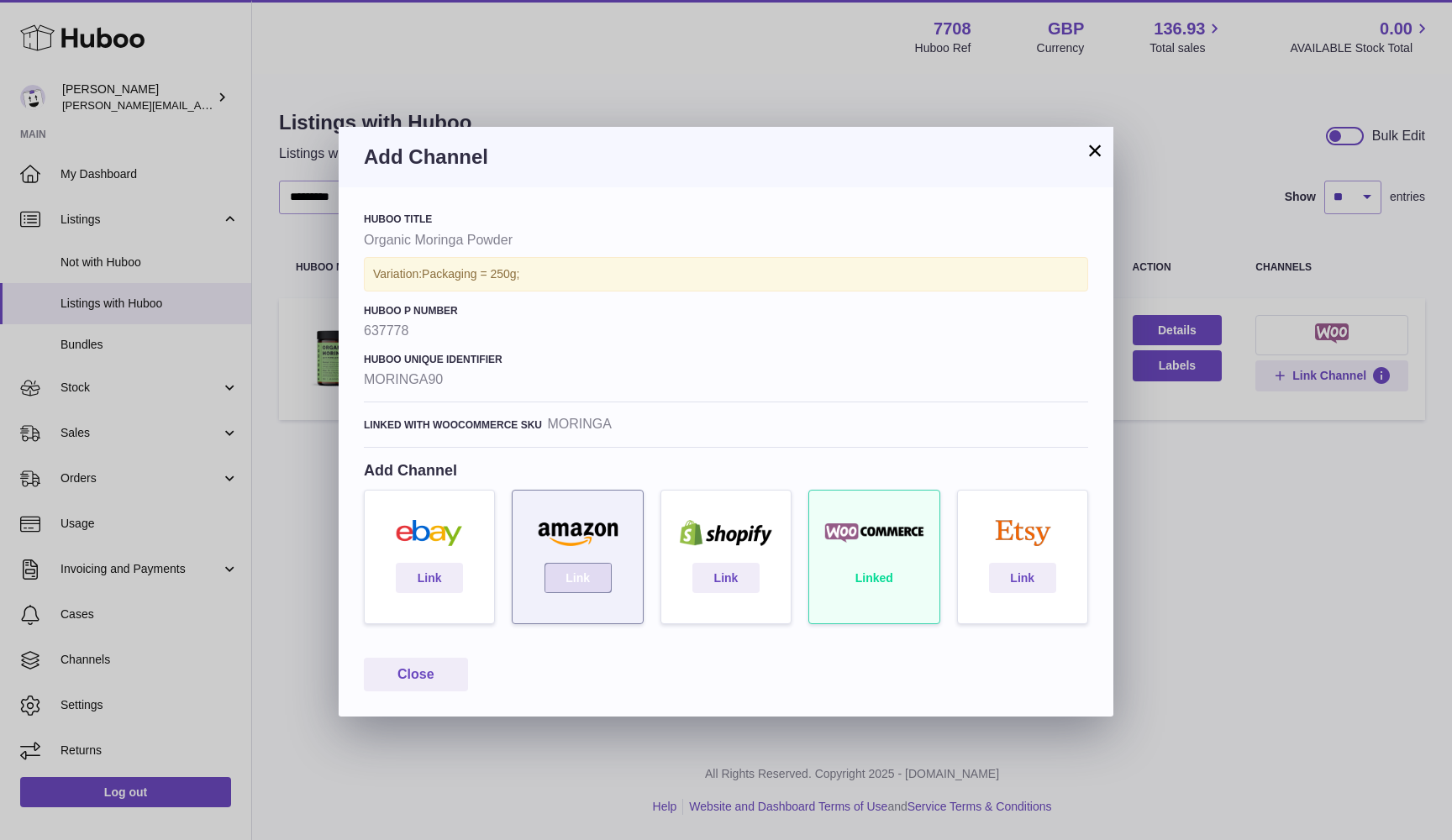
click at [581, 572] on link "Link" at bounding box center [577, 577] width 68 height 30
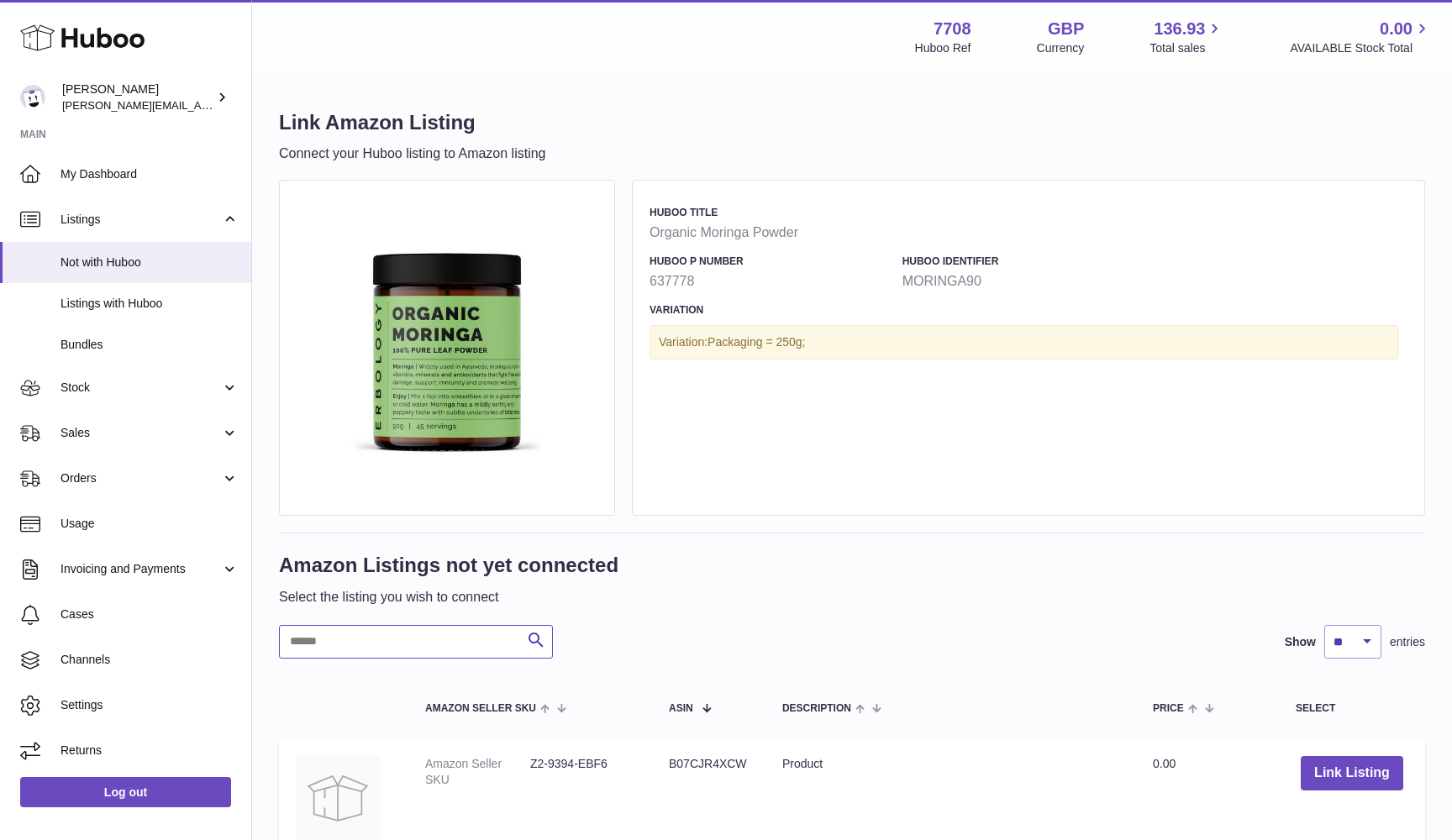
click at [356, 635] on input "text" at bounding box center [416, 642] width 274 height 33
paste input "*********"
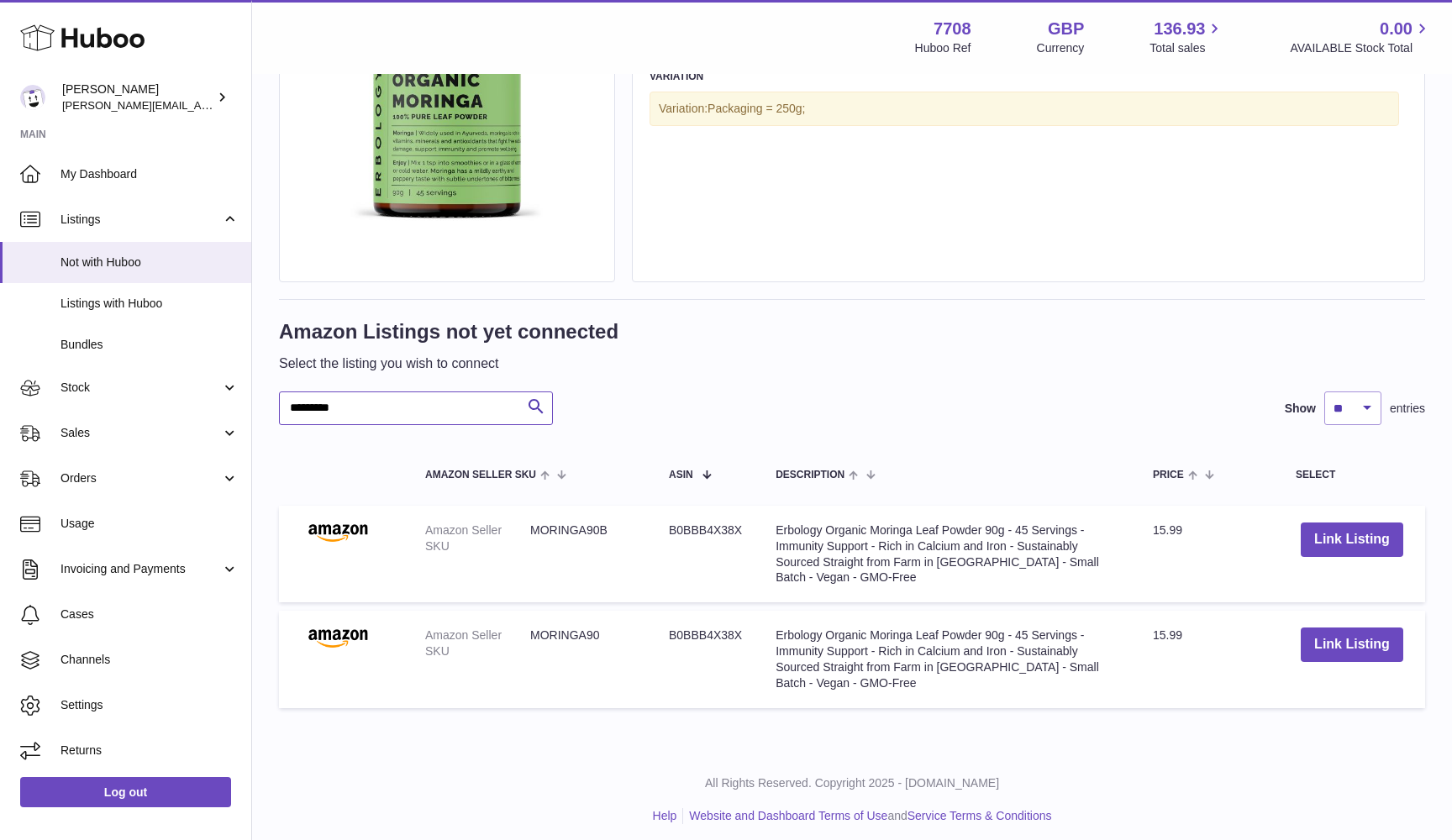
scroll to position [232, 0]
type input "*********"
click at [1366, 541] on button "Link Listing" at bounding box center [1352, 540] width 103 height 34
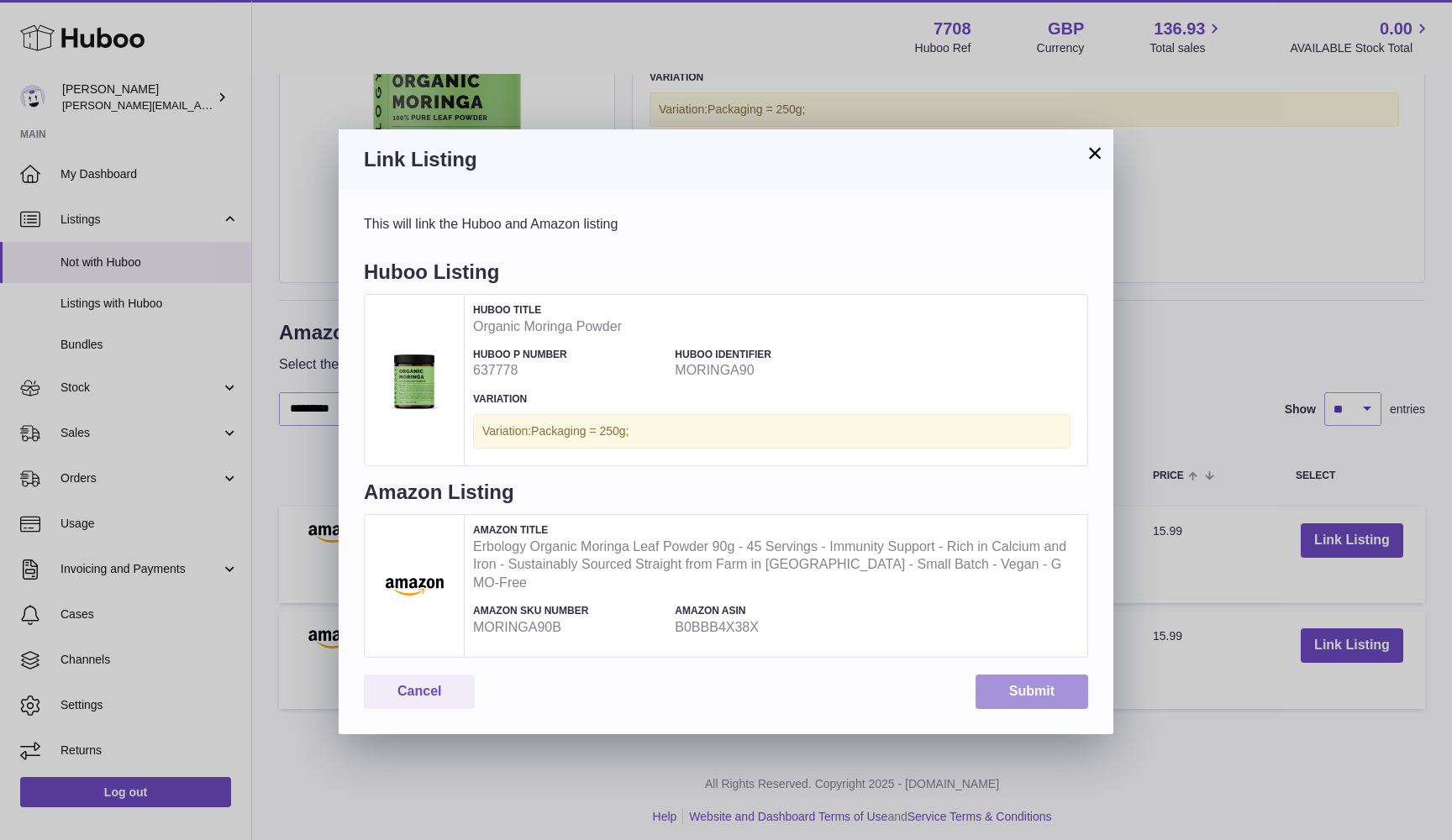
click at [1062, 674] on button "Submit" at bounding box center [1031, 691] width 113 height 34
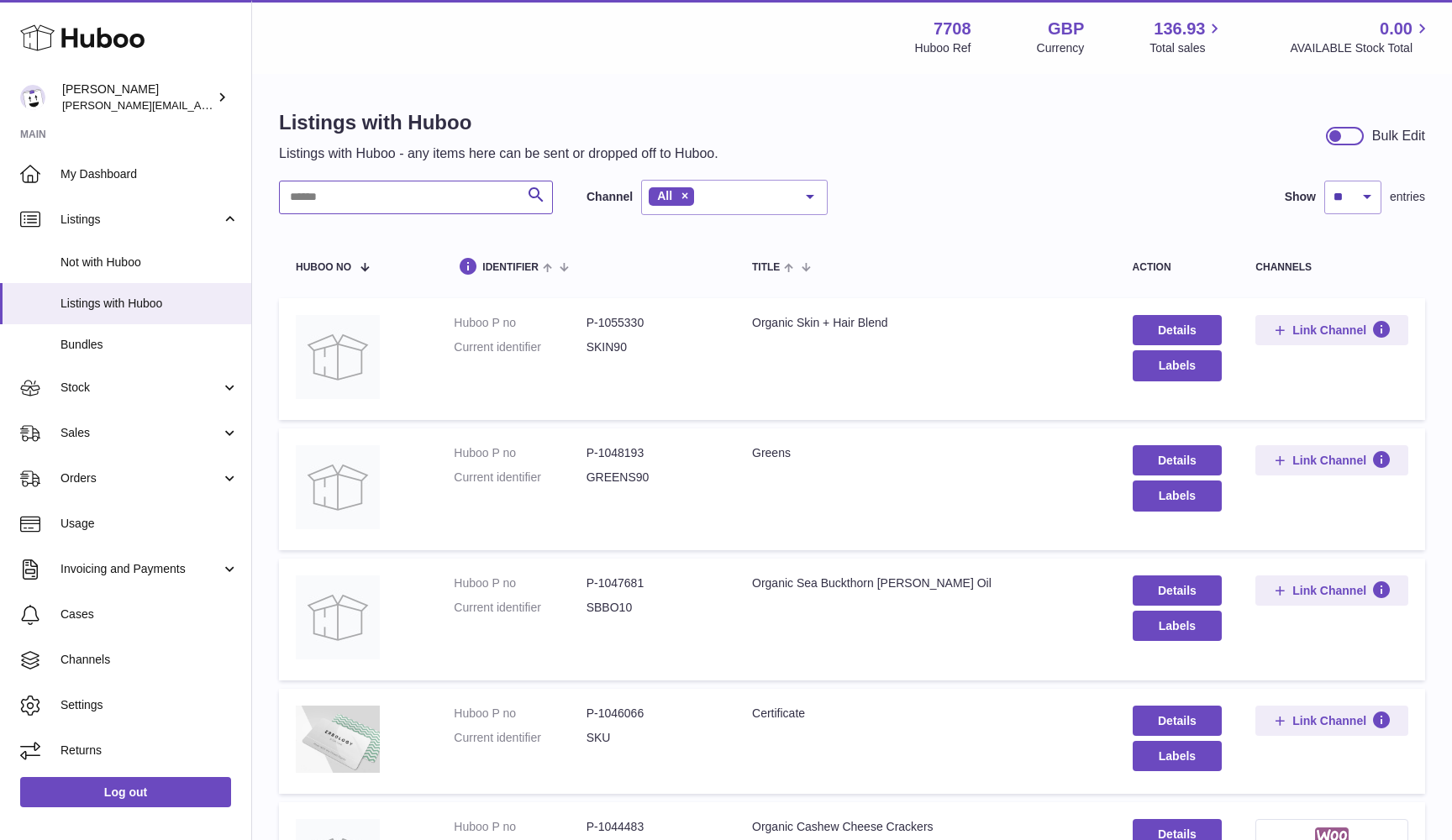
click at [420, 202] on input "text" at bounding box center [416, 197] width 274 height 33
paste input "*********"
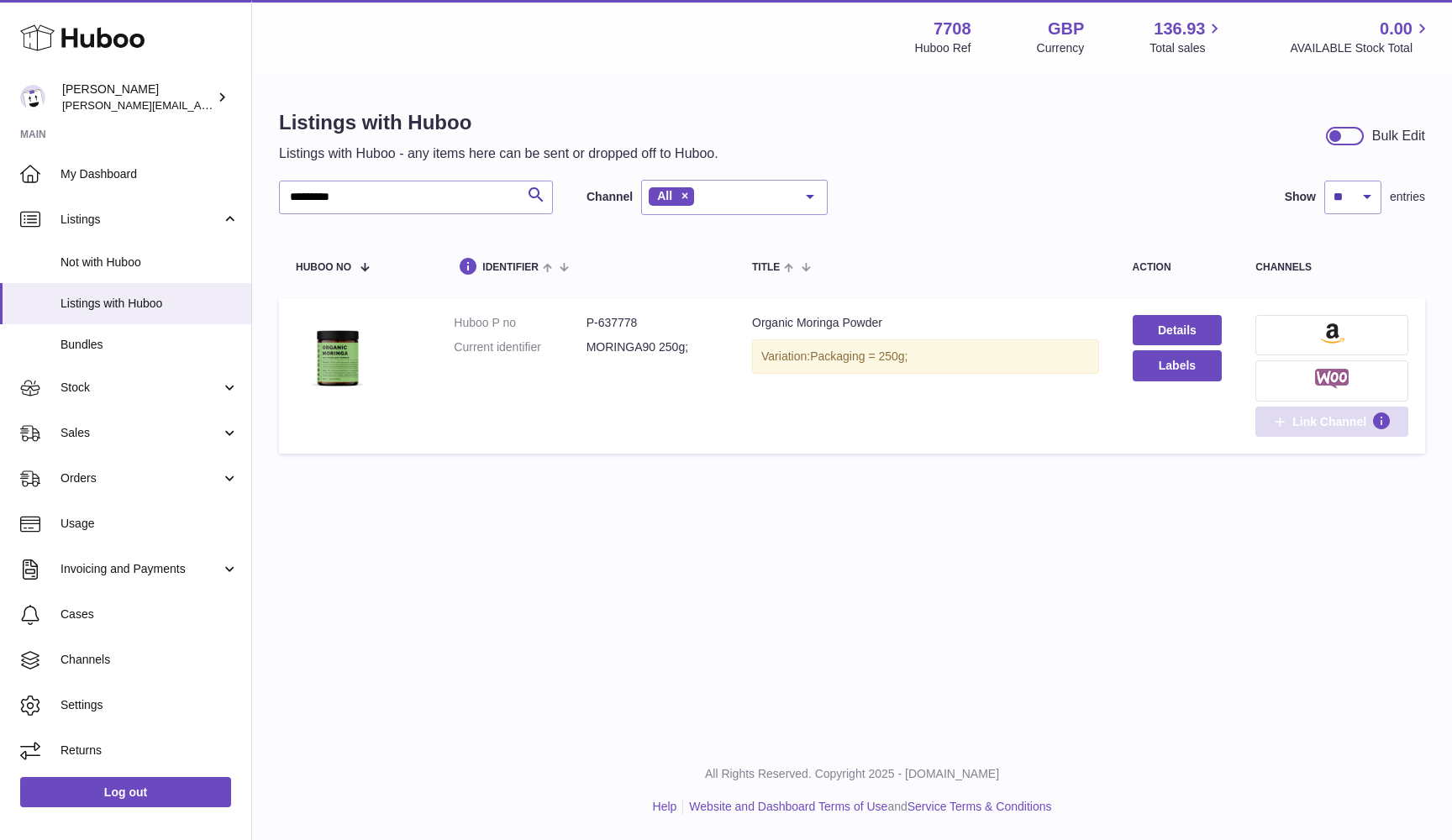
click at [1320, 424] on span "Link Channel" at bounding box center [1328, 420] width 74 height 15
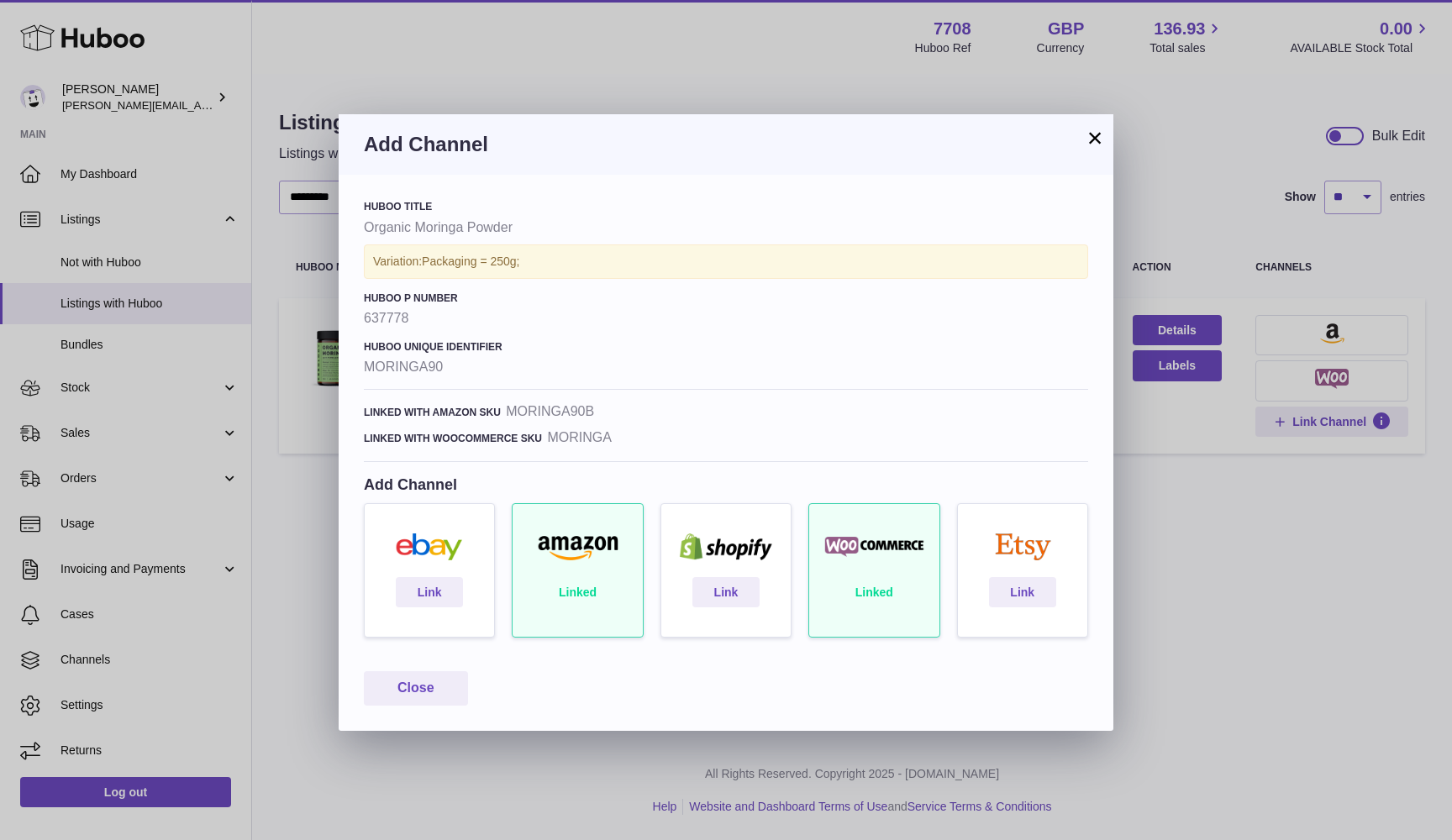
click at [582, 590] on div "Linked" at bounding box center [576, 578] width 148 height 151
click at [568, 572] on div "Linked" at bounding box center [576, 578] width 148 height 151
click at [578, 591] on div "Linked" at bounding box center [576, 578] width 148 height 151
click at [1215, 559] on div "× Add Channel Huboo Title Organic Moringa Powder Variation: Packaging = 250g; H…" at bounding box center [726, 420] width 1452 height 840
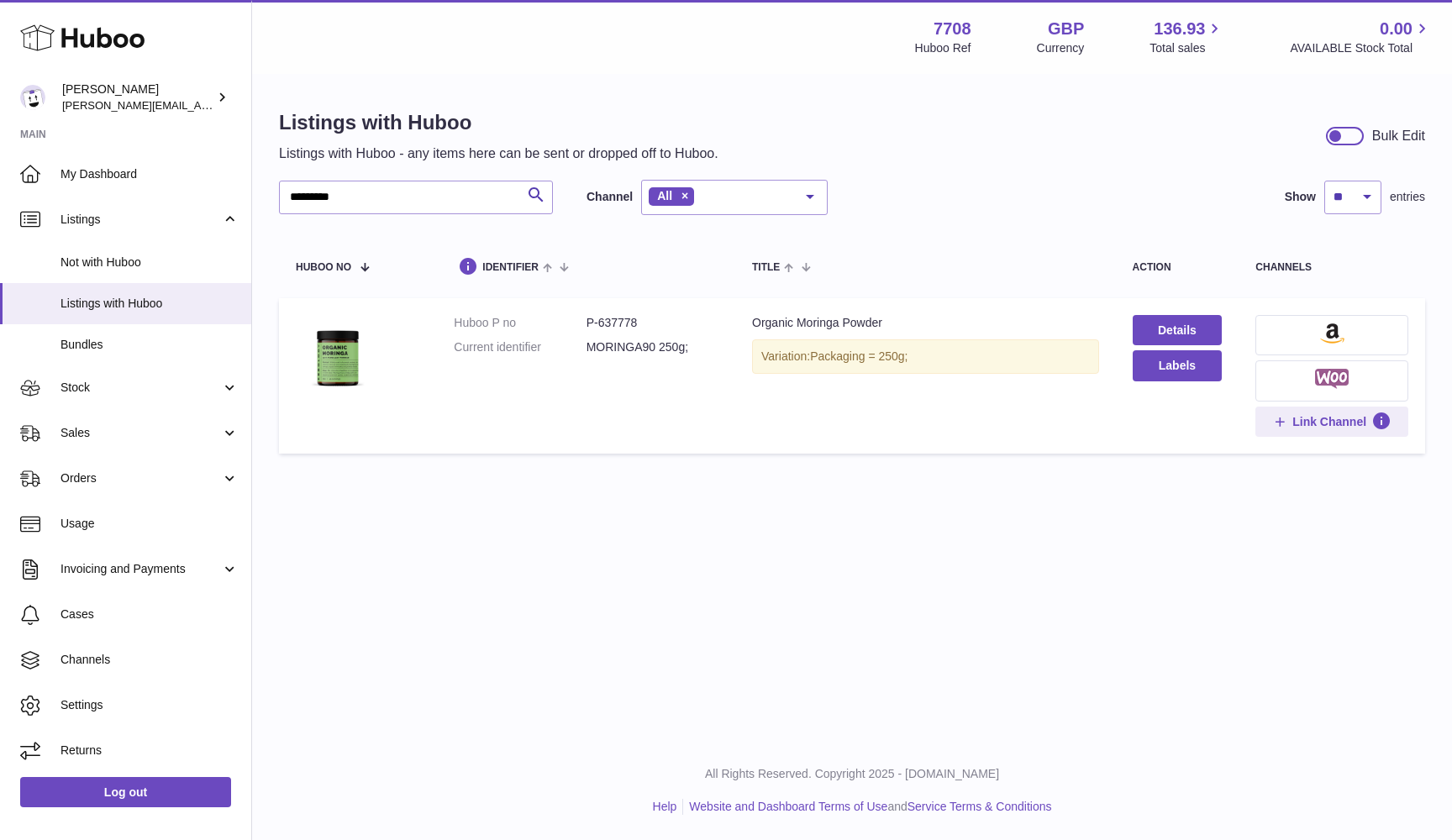
click at [1334, 323] on img at bounding box center [1331, 333] width 25 height 21
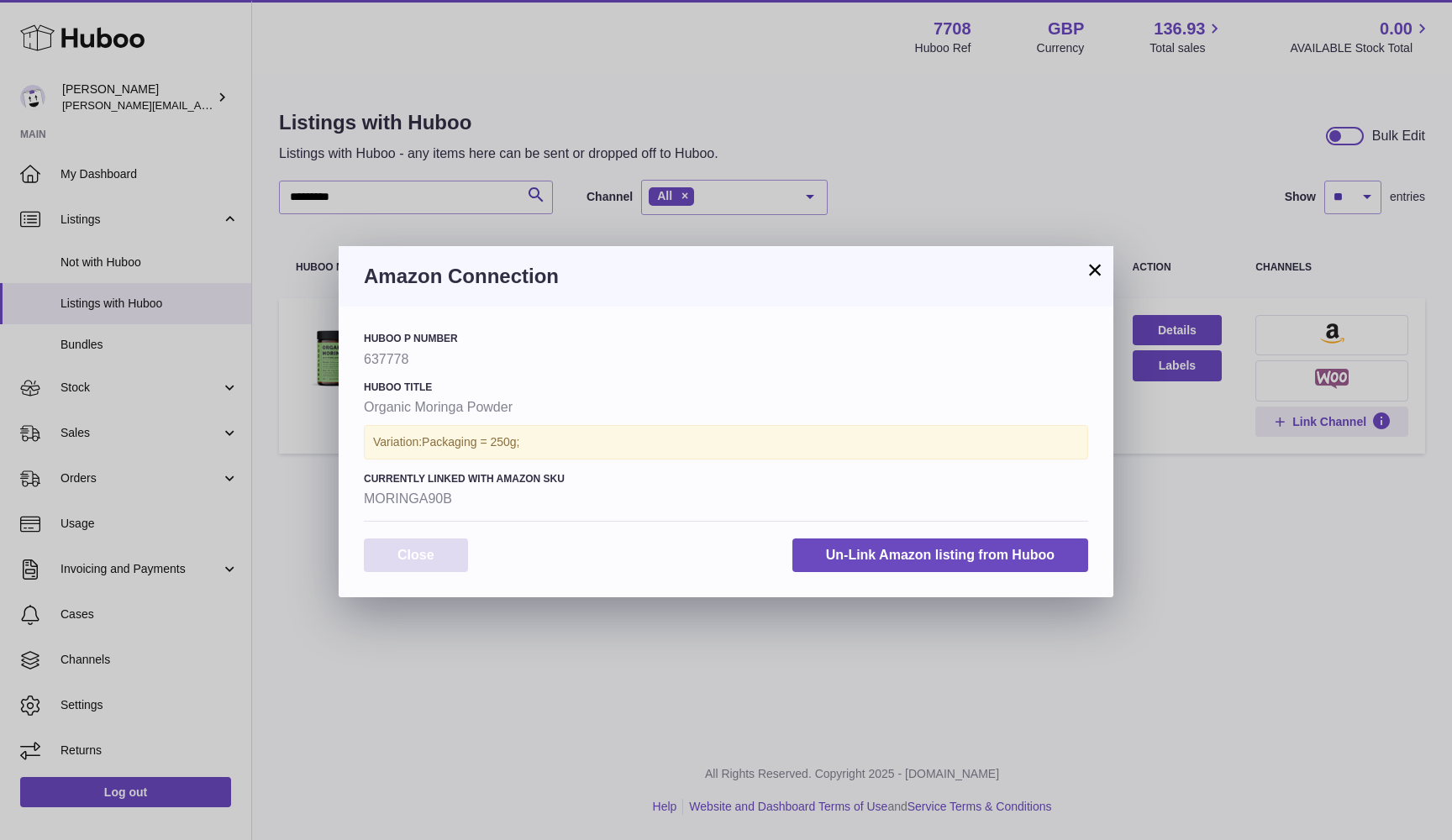
click at [401, 560] on button "Close" at bounding box center [416, 555] width 104 height 34
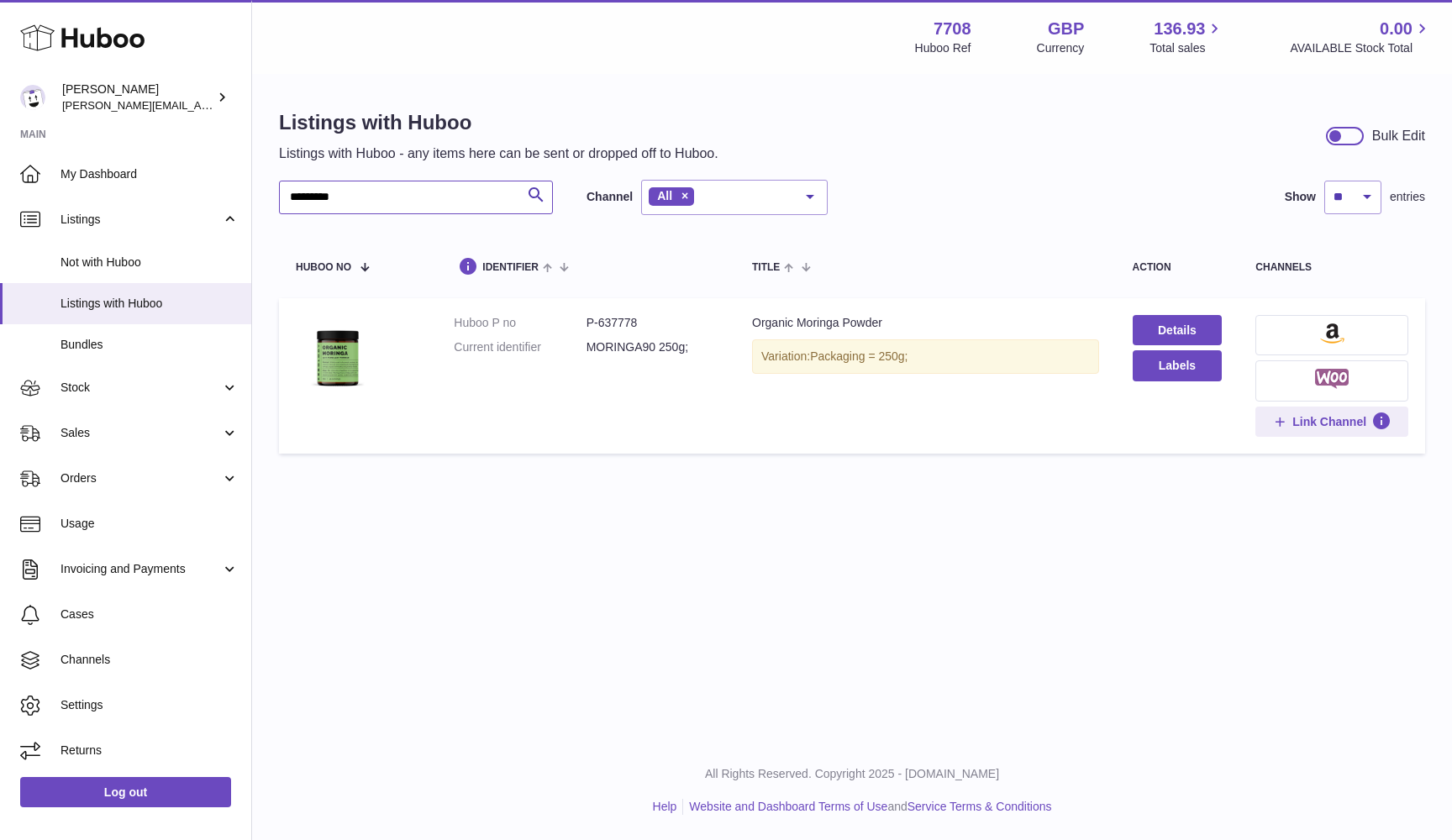
click at [309, 202] on input "*********" at bounding box center [416, 197] width 274 height 33
paste input "text"
type input "******"
click at [1335, 371] on span "Link Channel" at bounding box center [1328, 374] width 74 height 15
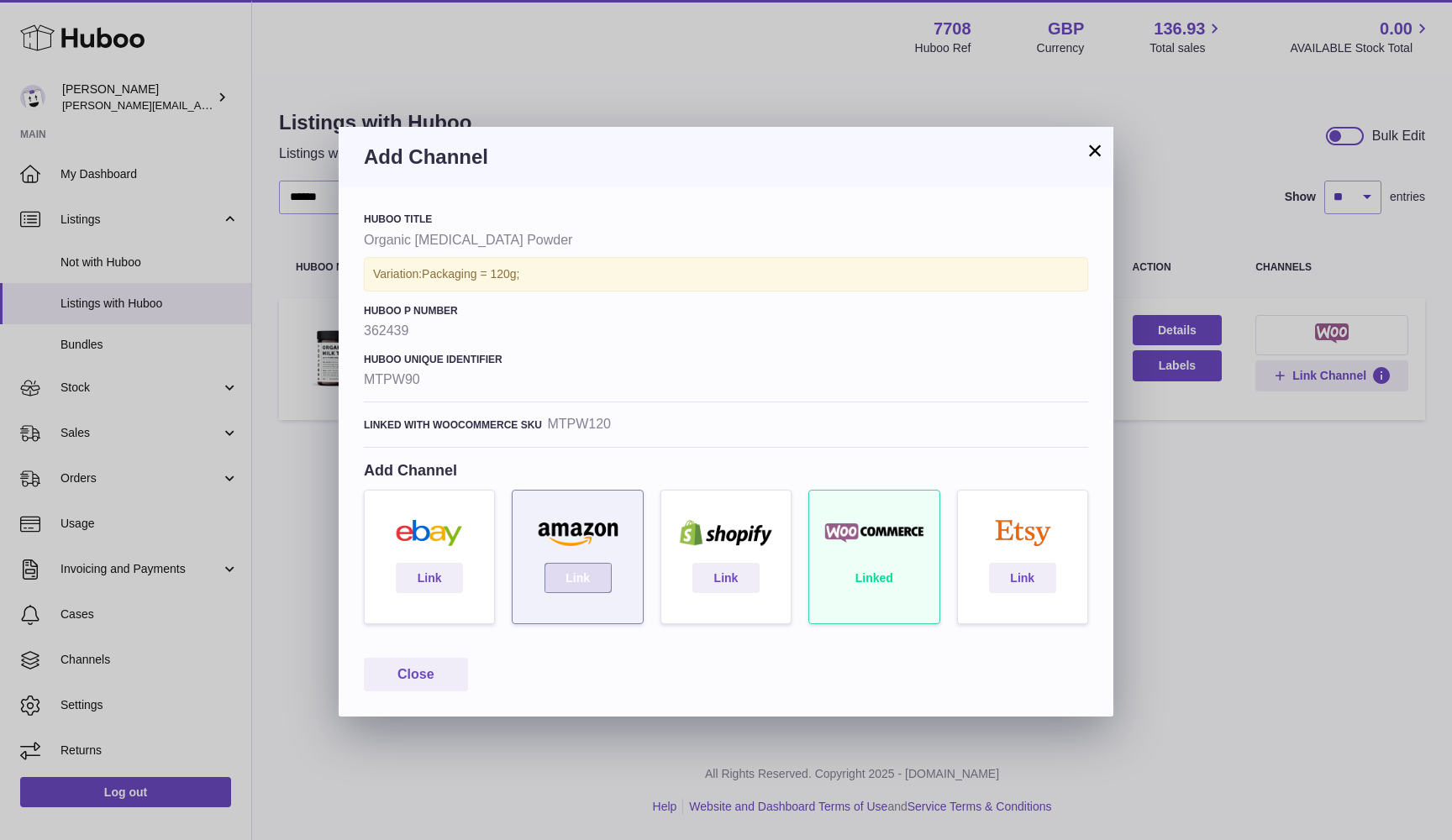
click at [572, 578] on link "Link" at bounding box center [577, 577] width 68 height 30
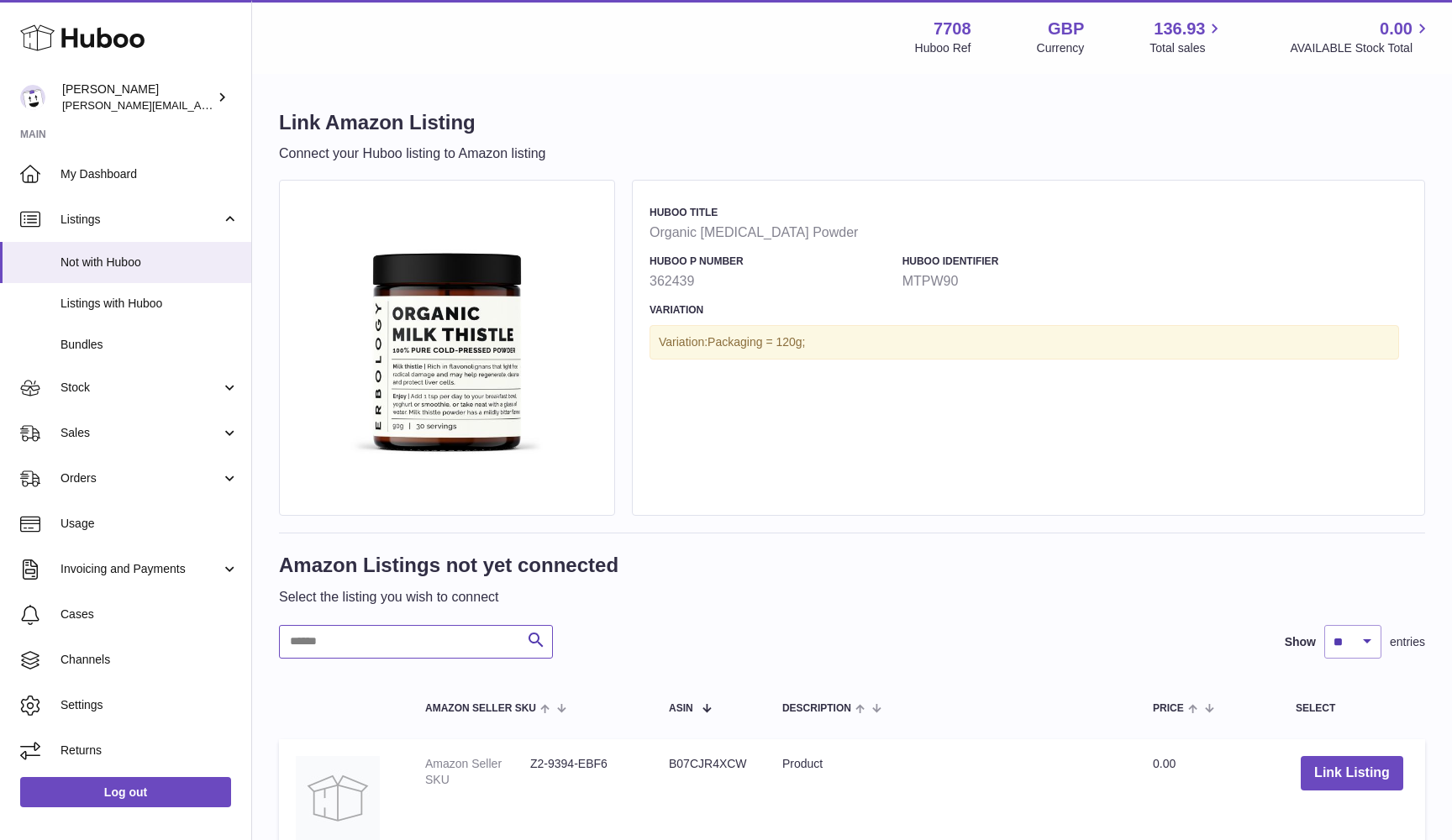
click at [352, 637] on input "text" at bounding box center [416, 642] width 274 height 33
paste input "******"
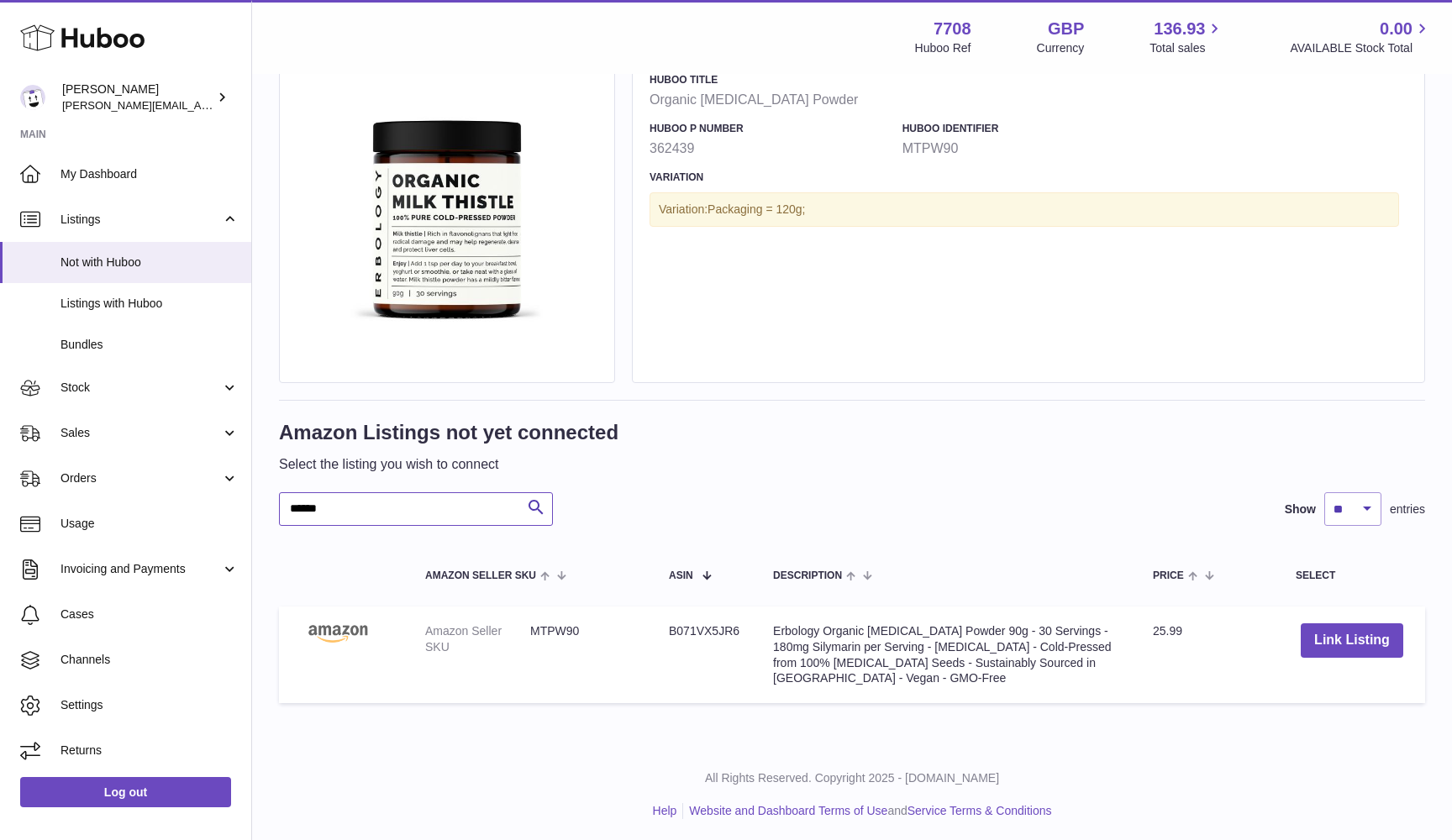
scroll to position [130, 0]
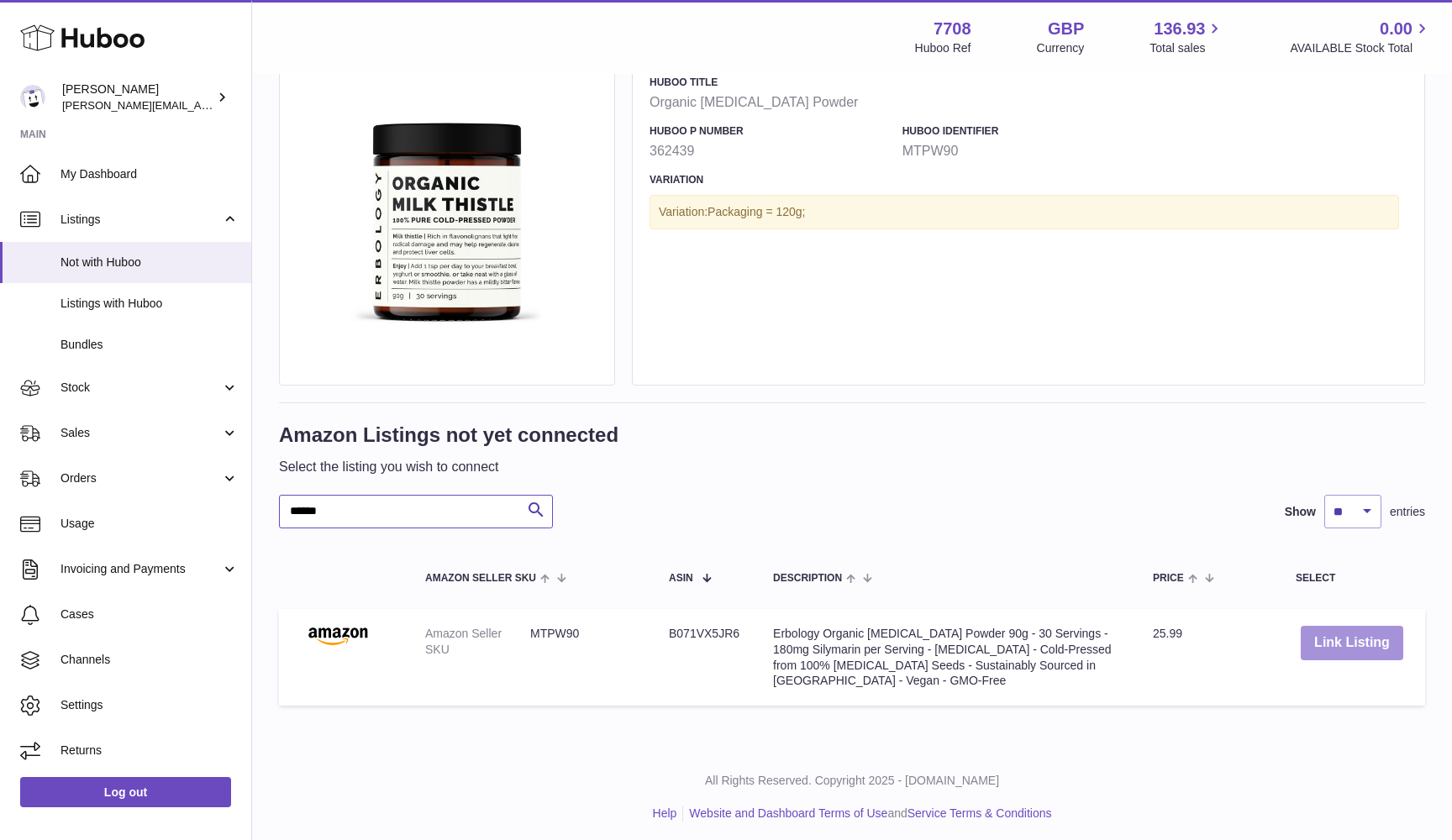
type input "******"
click at [1366, 637] on button "Link Listing" at bounding box center [1352, 642] width 103 height 34
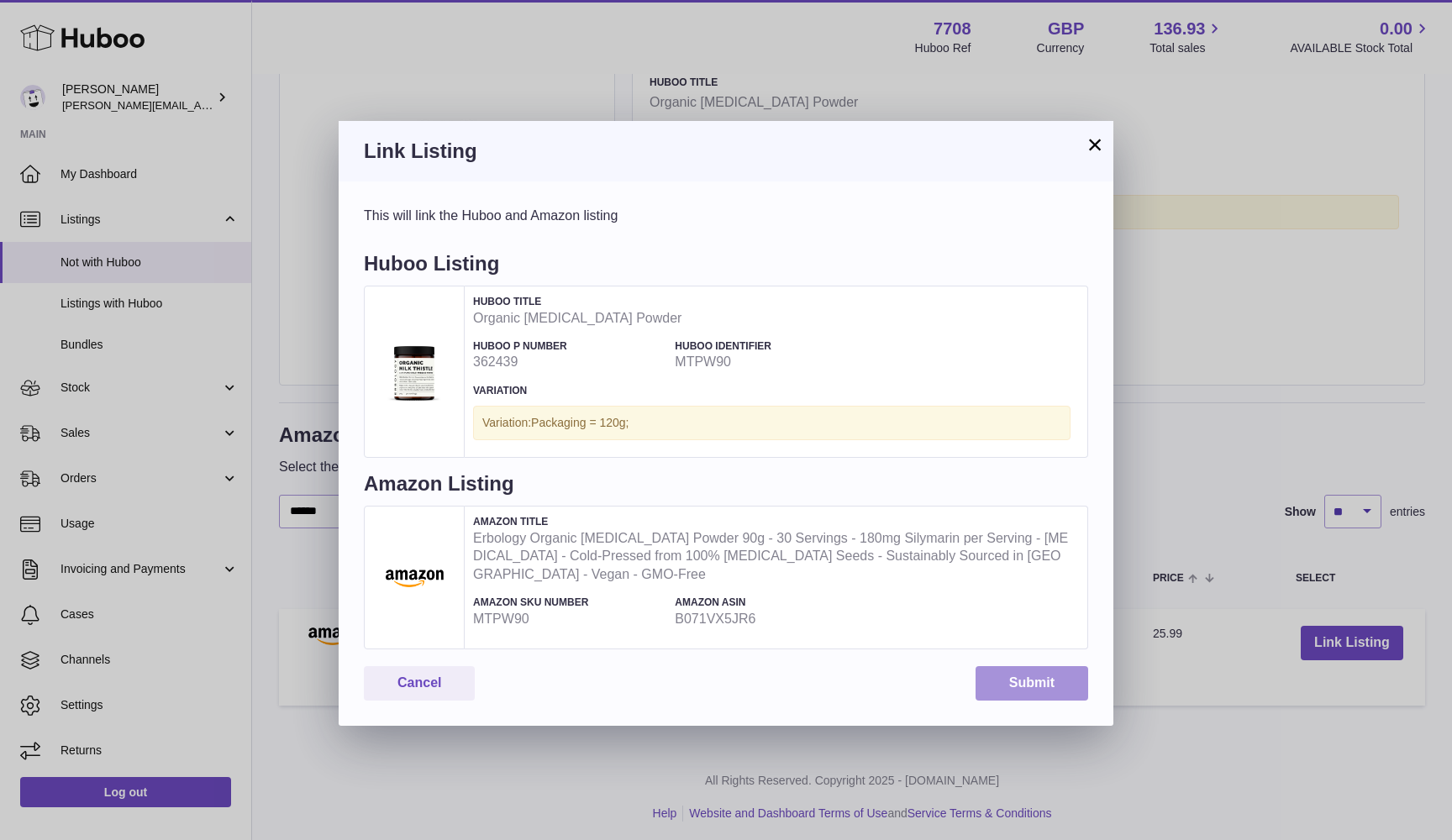
click at [1056, 675] on button "Submit" at bounding box center [1031, 683] width 113 height 34
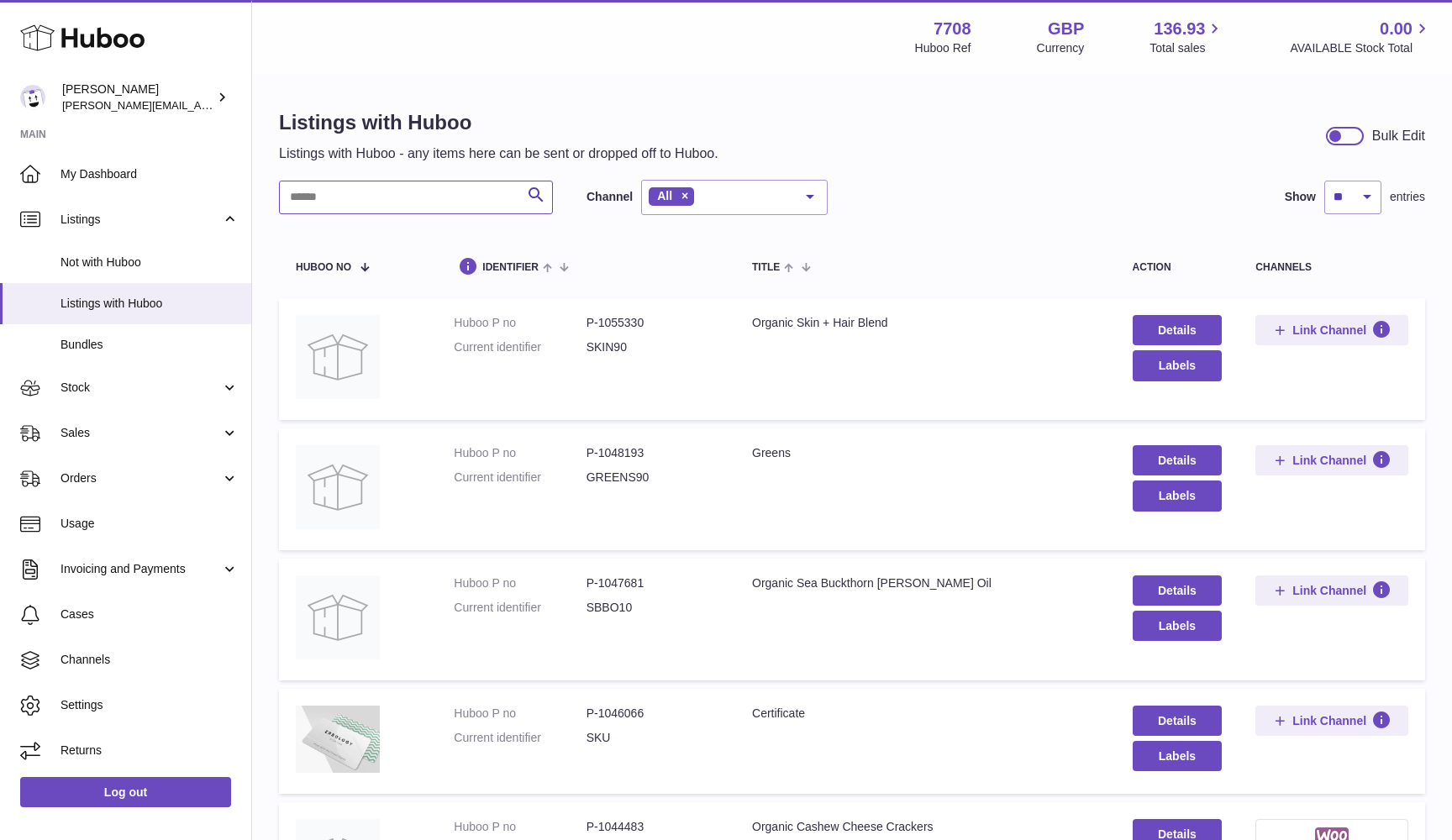
click at [343, 203] on input "text" at bounding box center [416, 197] width 274 height 33
paste input "******"
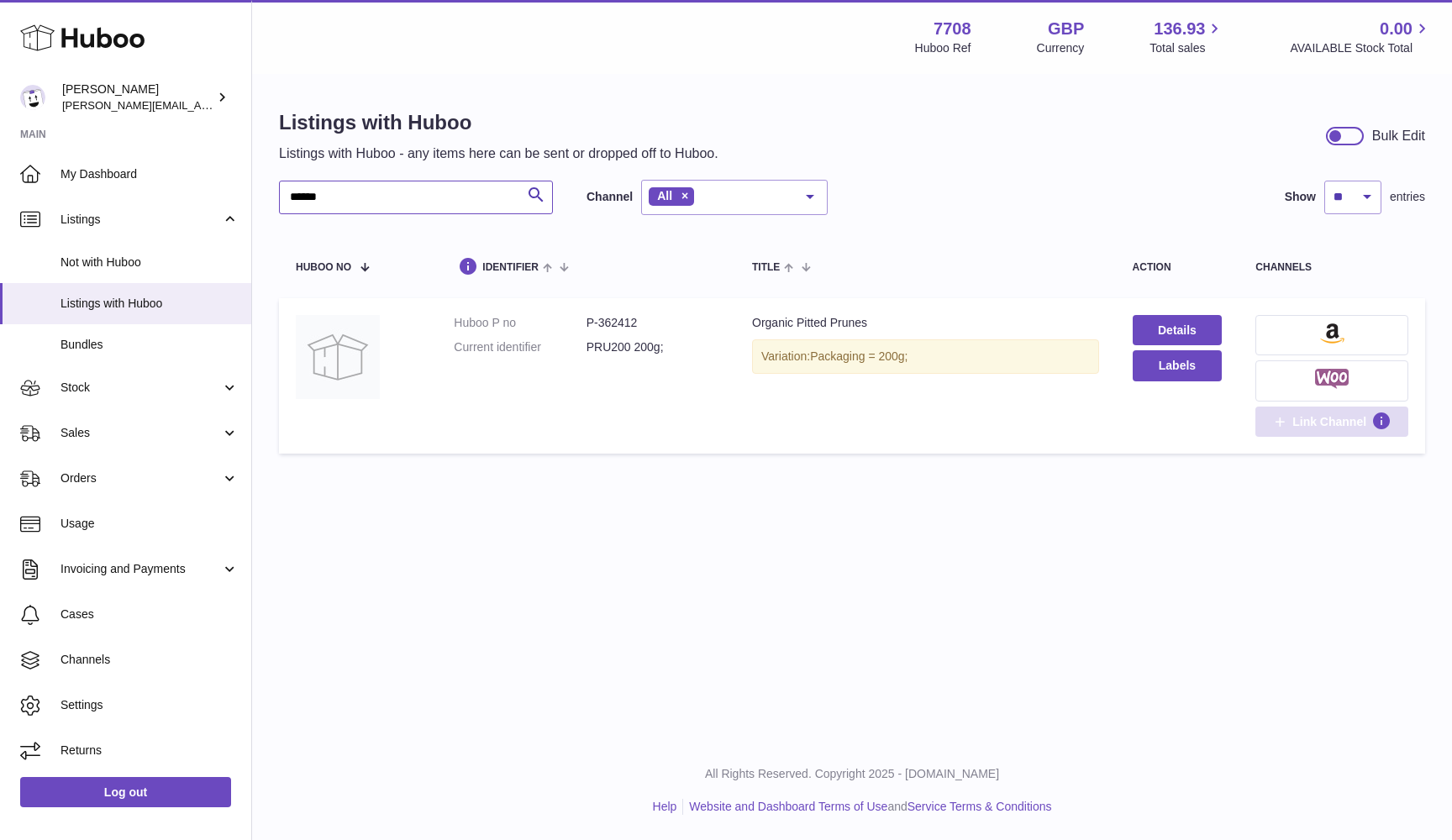
type input "******"
click at [1312, 422] on span "Link Channel" at bounding box center [1328, 420] width 74 height 15
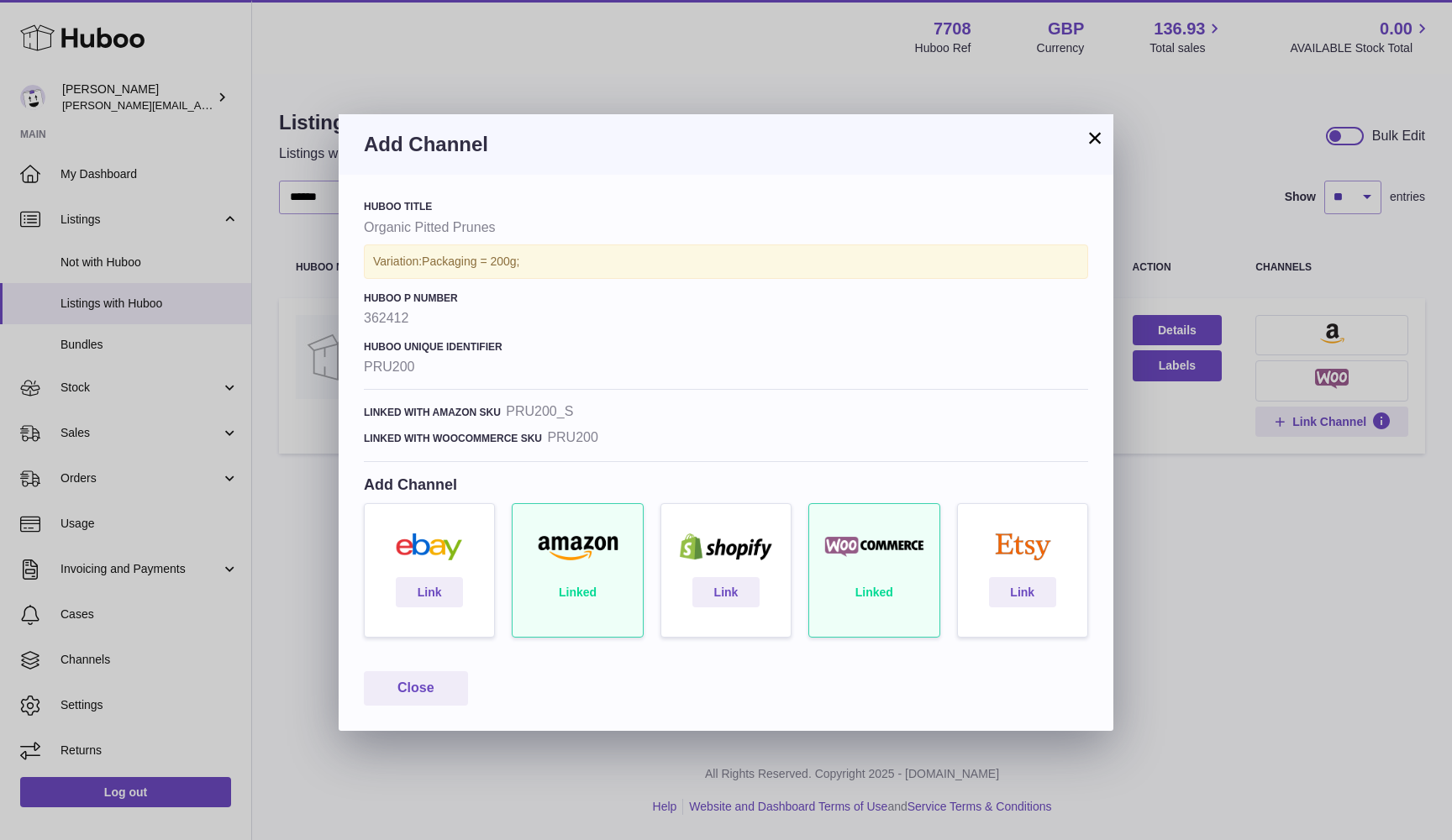
scroll to position [3, 0]
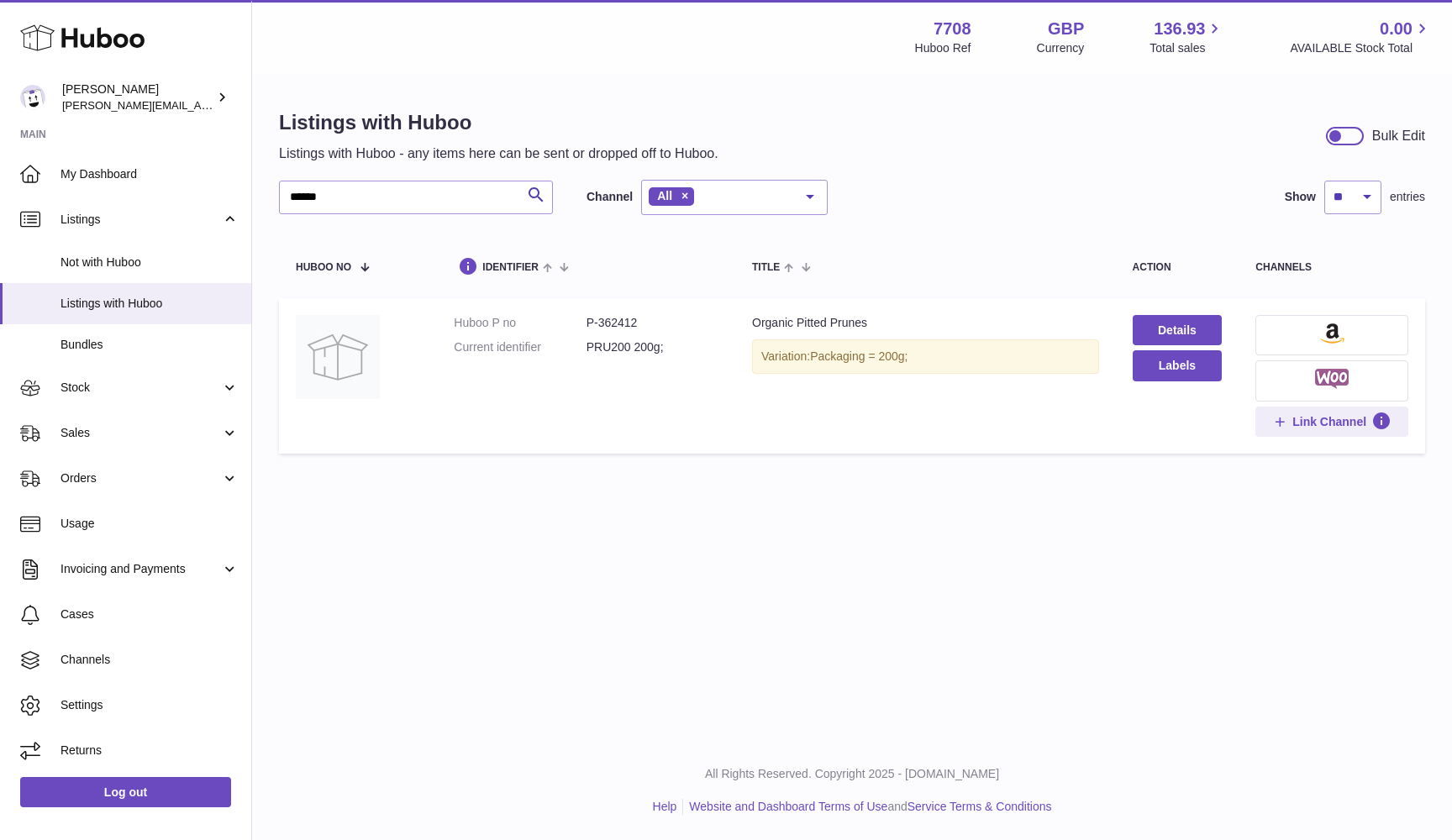
click at [1293, 577] on div at bounding box center [726, 420] width 1452 height 840
click at [1313, 331] on button at bounding box center [1331, 334] width 153 height 40
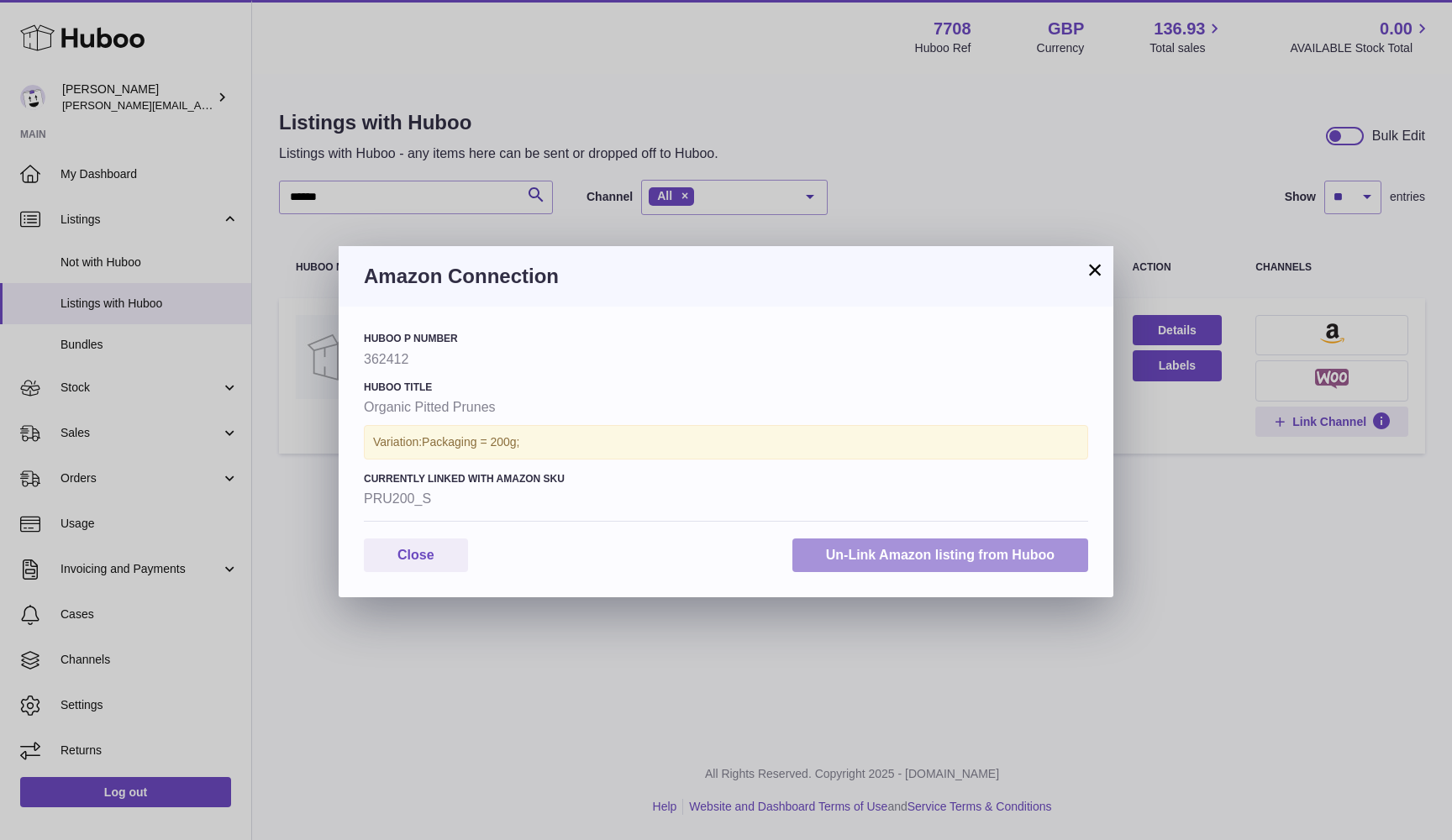
click at [843, 551] on button "Un-Link Amazon listing from Huboo" at bounding box center [940, 555] width 296 height 34
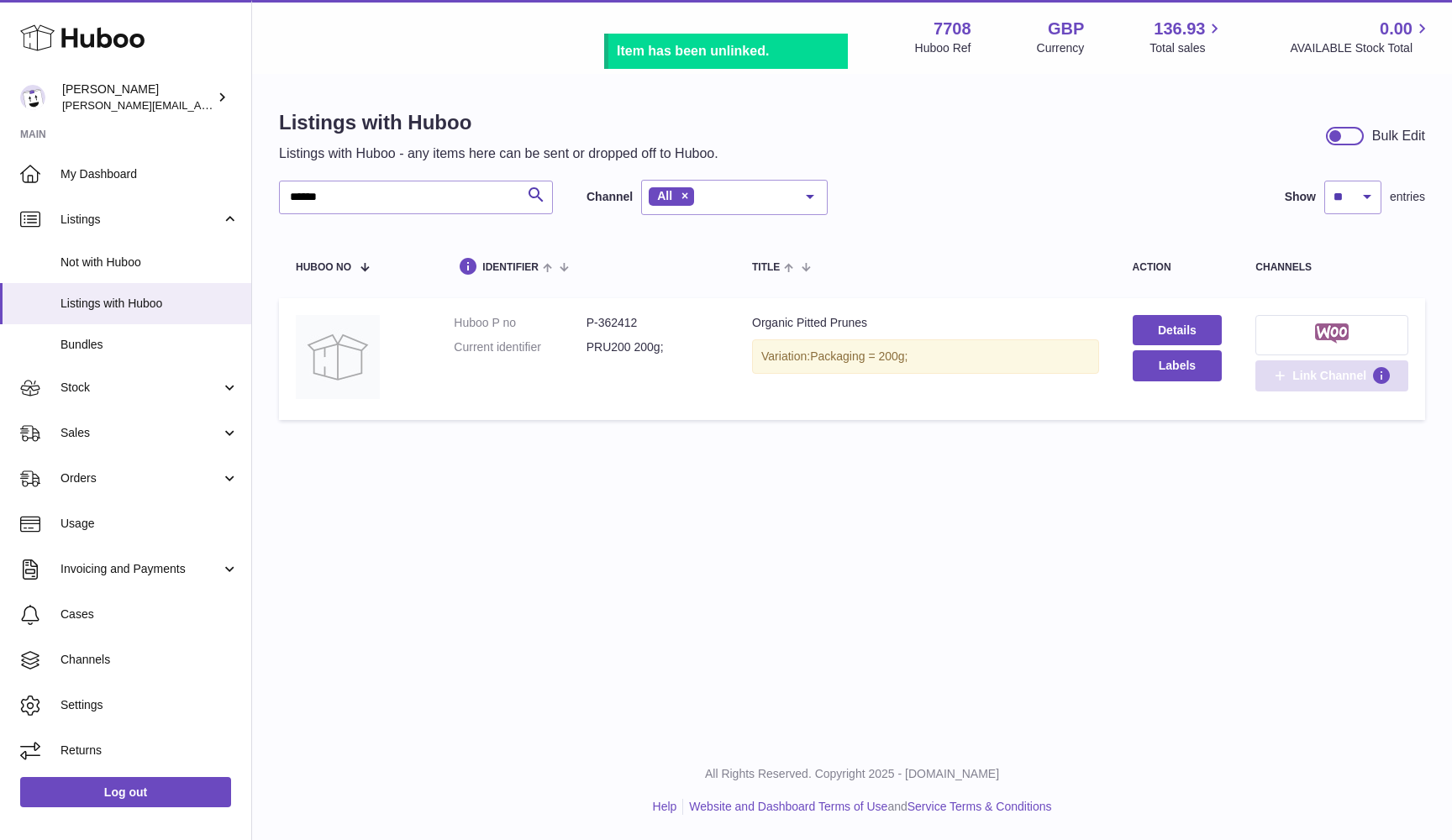
click at [1284, 377] on icon at bounding box center [1278, 374] width 15 height 15
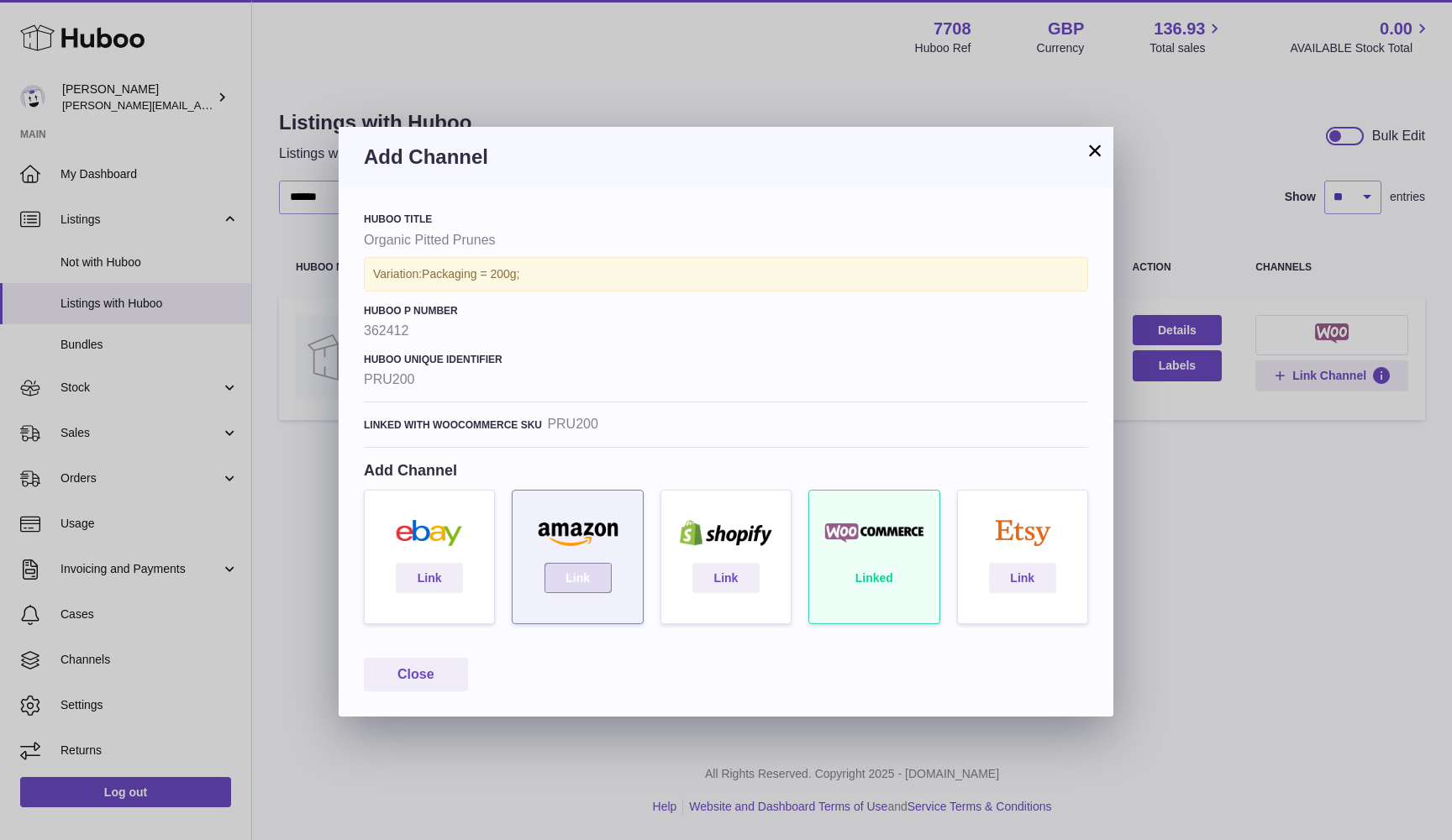
click at [578, 573] on link "Link" at bounding box center [577, 577] width 68 height 30
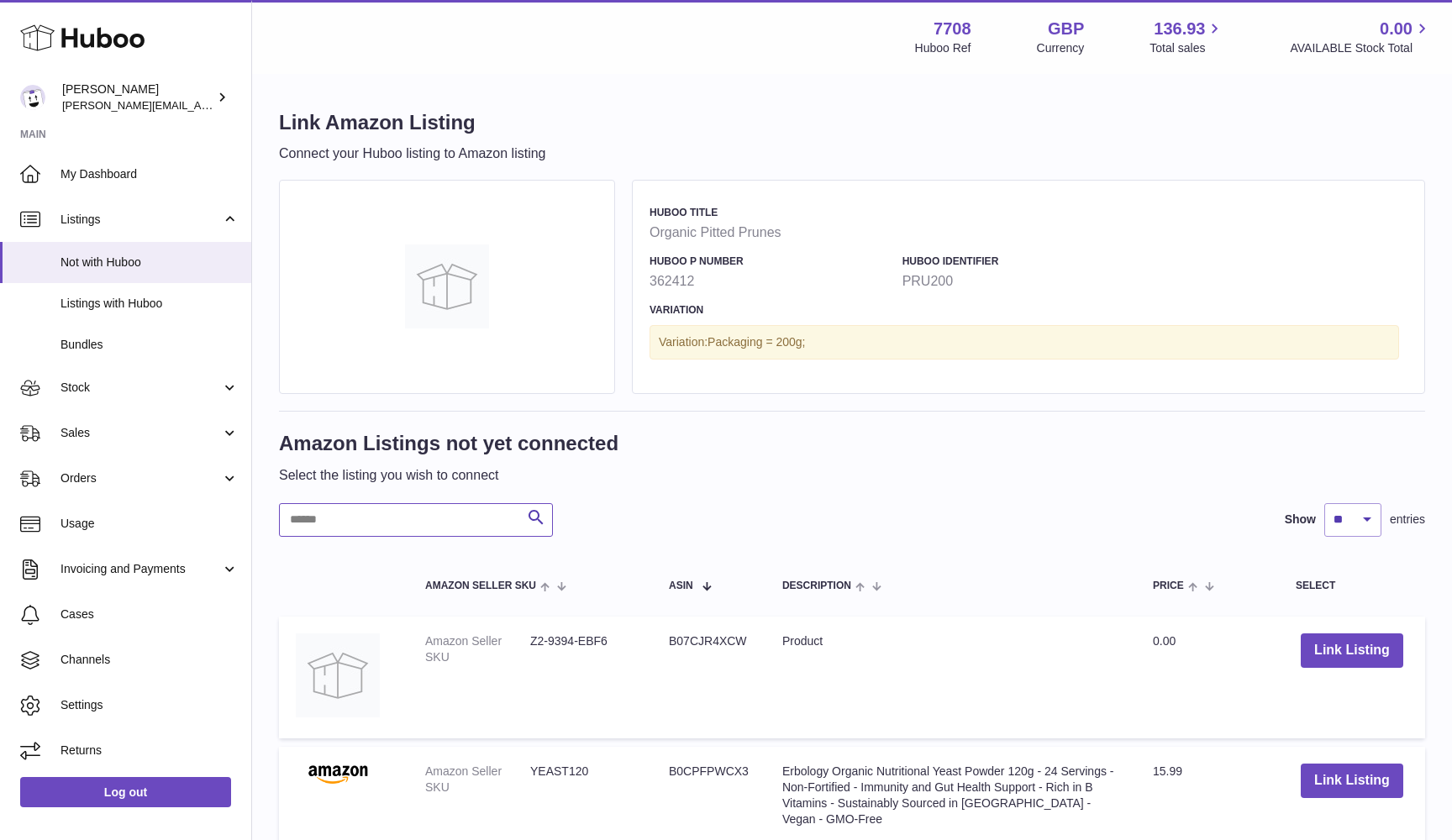
click at [434, 513] on input "text" at bounding box center [416, 519] width 274 height 33
paste input "******"
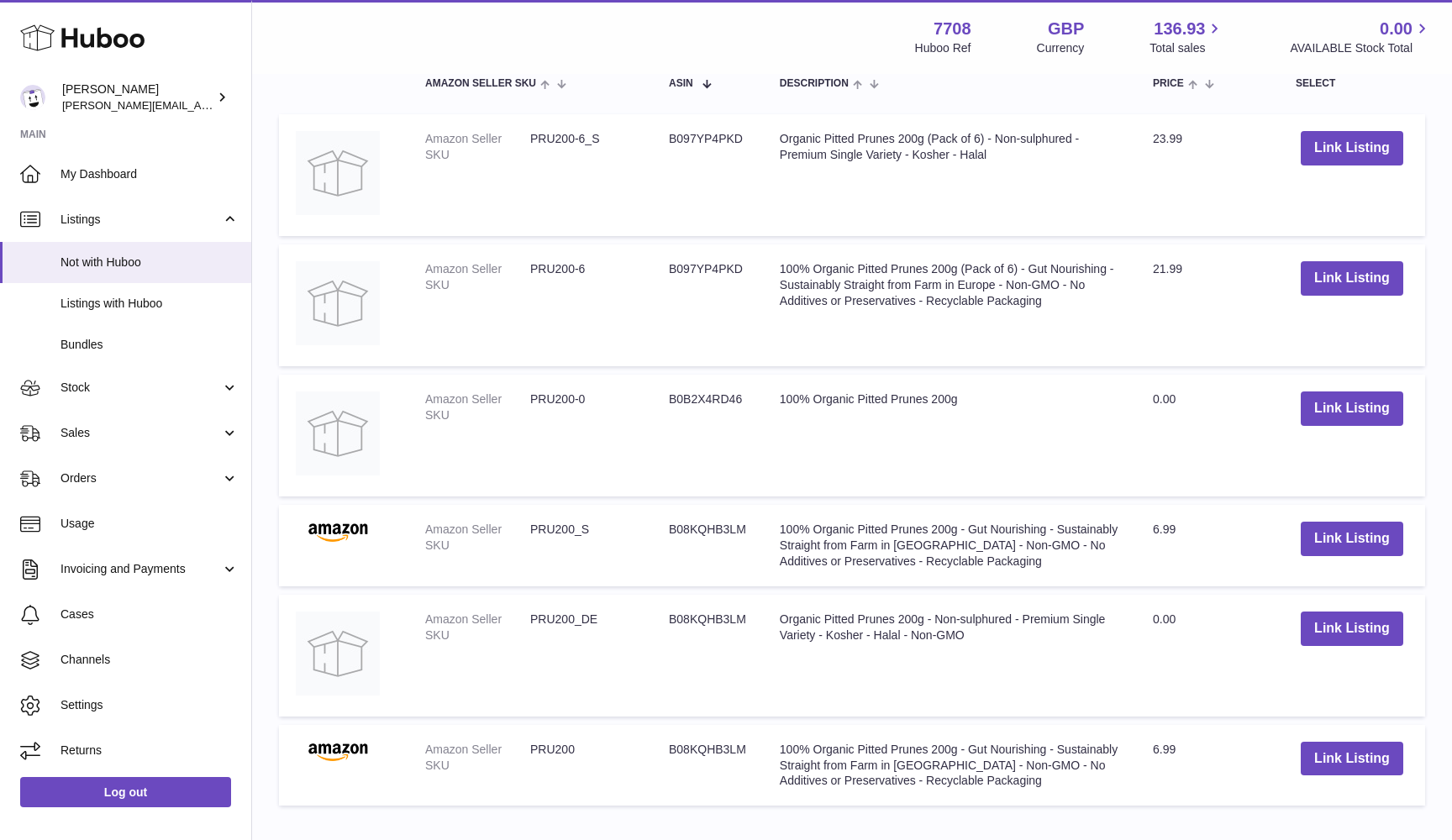
scroll to position [550, 0]
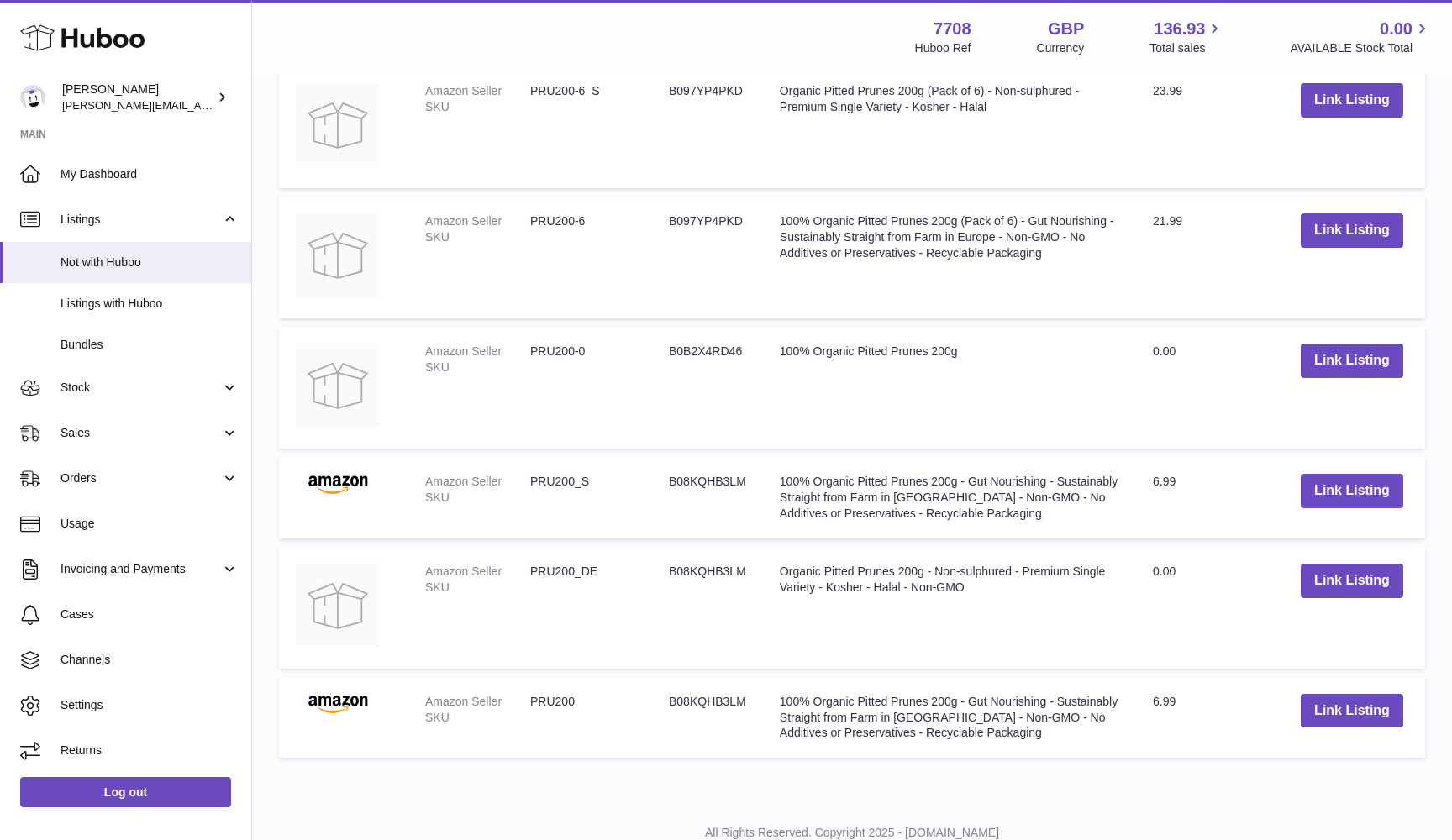
type input "******"
click at [549, 478] on dd "PRU200_S" at bounding box center [582, 489] width 105 height 32
click at [549, 694] on dd "PRU200" at bounding box center [582, 710] width 105 height 32
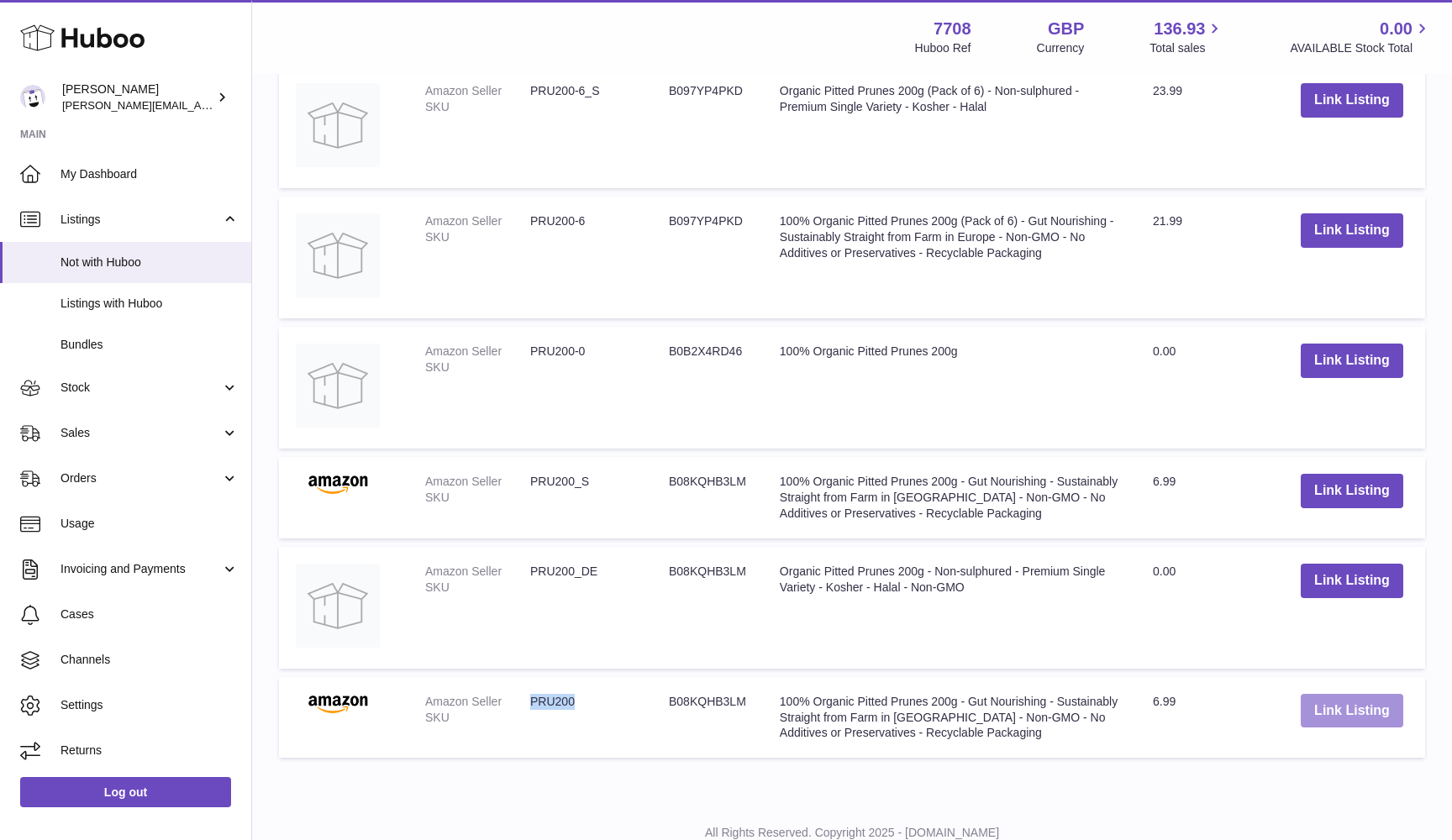
click at [1342, 697] on button "Link Listing" at bounding box center [1352, 711] width 103 height 34
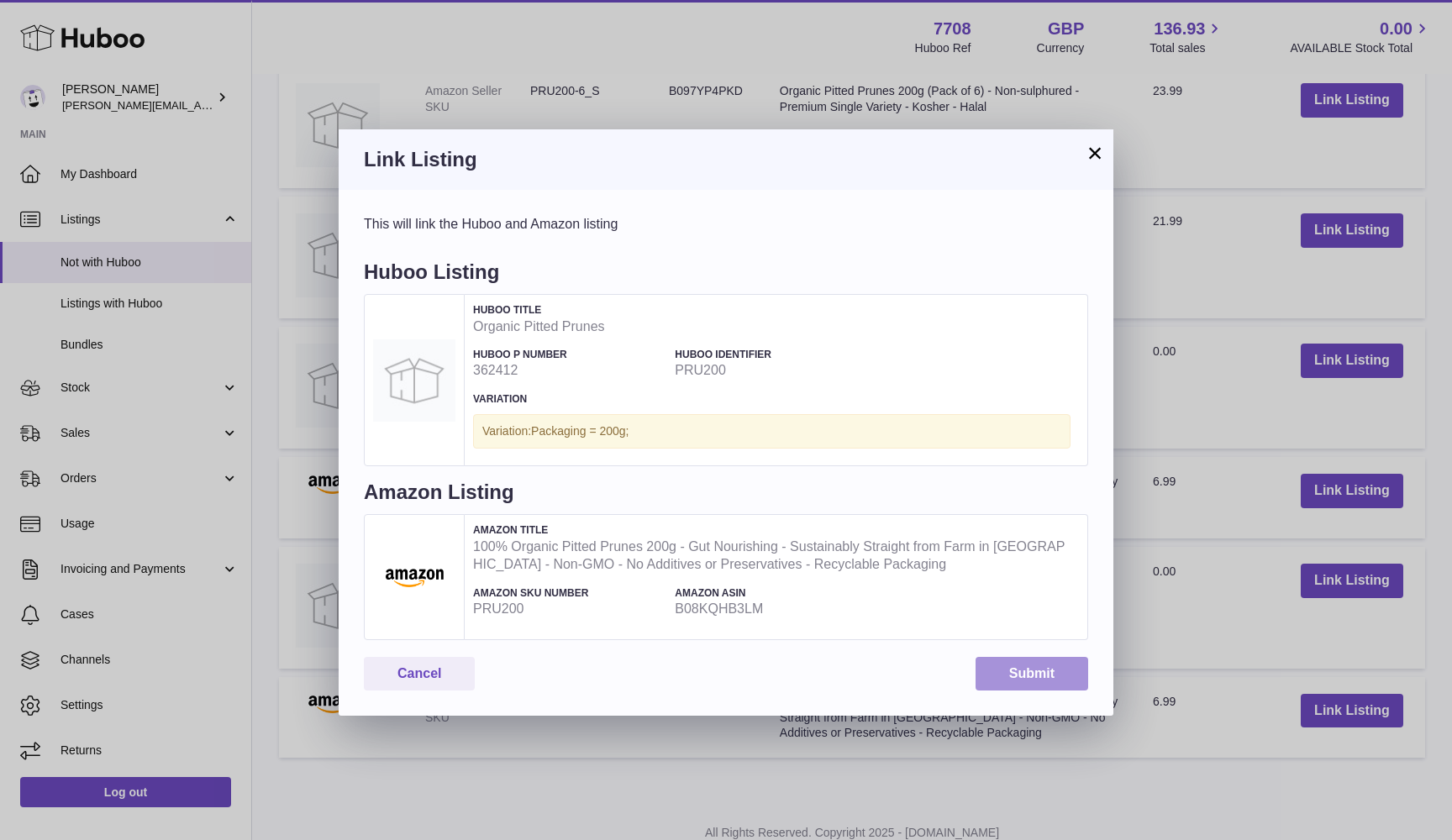
click at [1037, 667] on button "Submit" at bounding box center [1031, 673] width 113 height 34
